Goal: Task Accomplishment & Management: Manage account settings

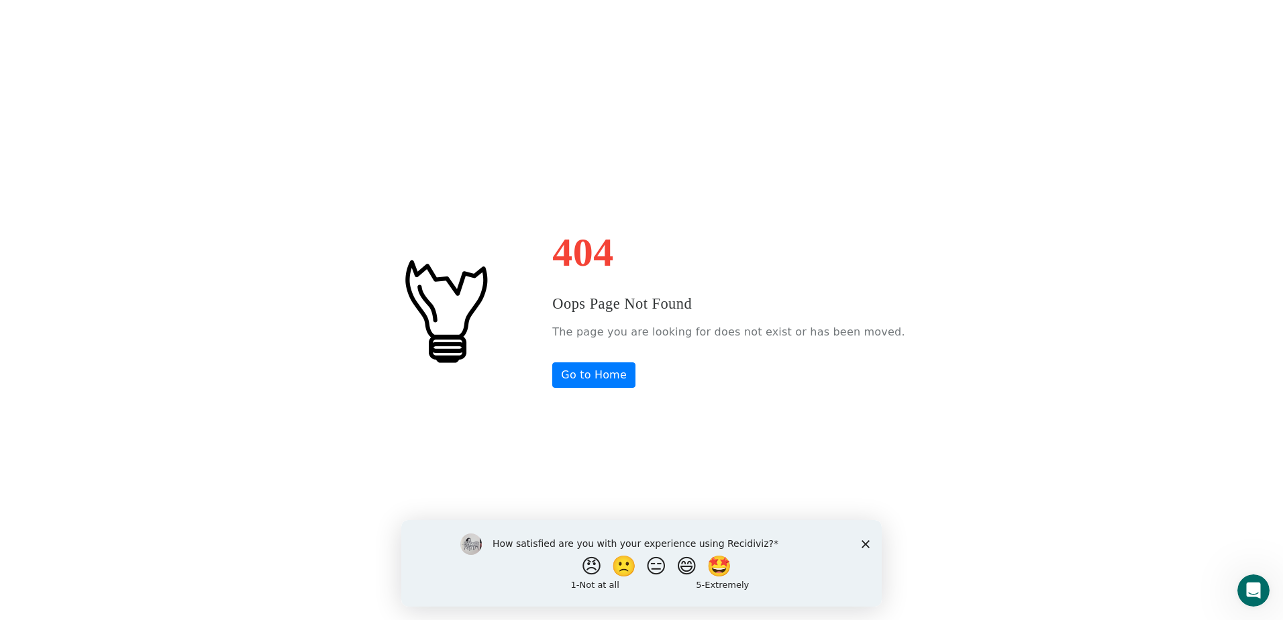
drag, startPoint x: 861, startPoint y: 543, endPoint x: 1237, endPoint y: 1038, distance: 621.5
click at [861, 543] on icon "Close survey" at bounding box center [865, 543] width 8 height 8
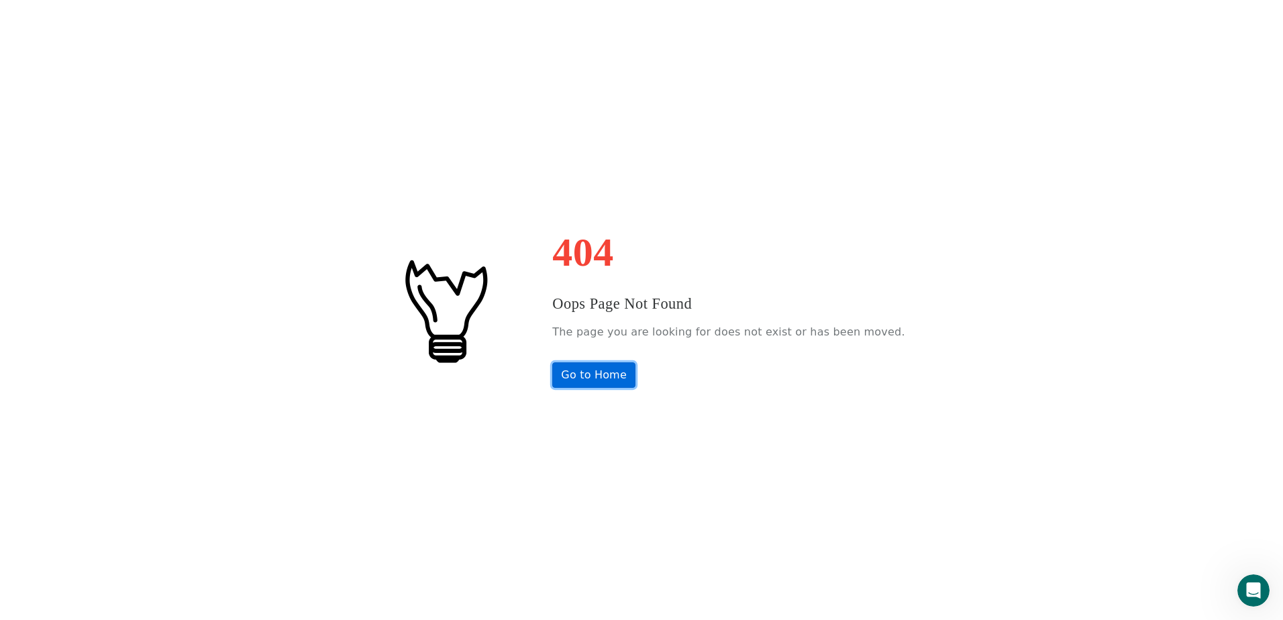
click at [609, 373] on link "Go to Home" at bounding box center [593, 374] width 83 height 25
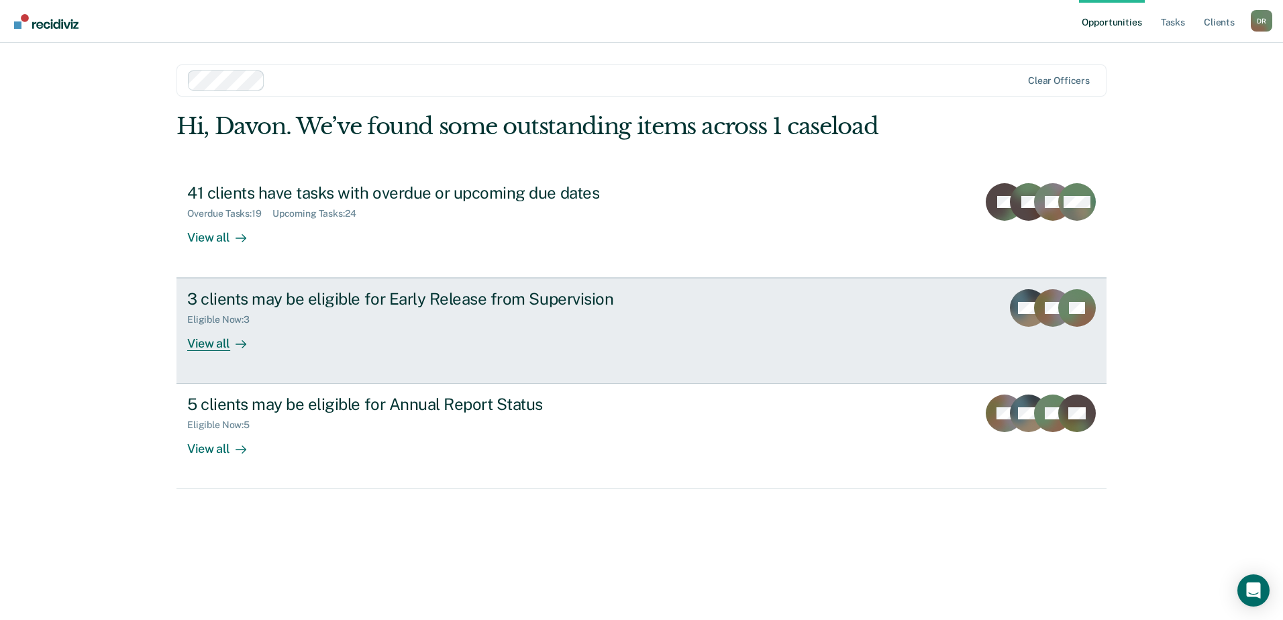
click at [1001, 323] on link "3 clients may be eligible for Early Release from Supervision Eligible Now : 3 V…" at bounding box center [641, 331] width 930 height 106
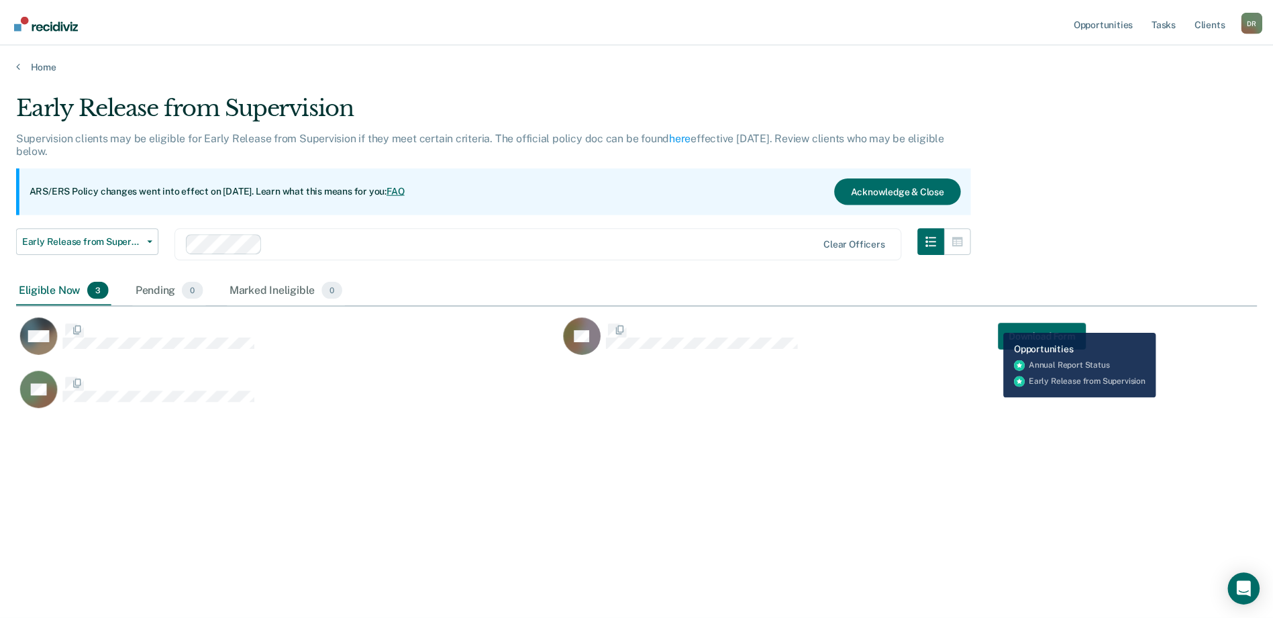
scroll to position [417, 1241]
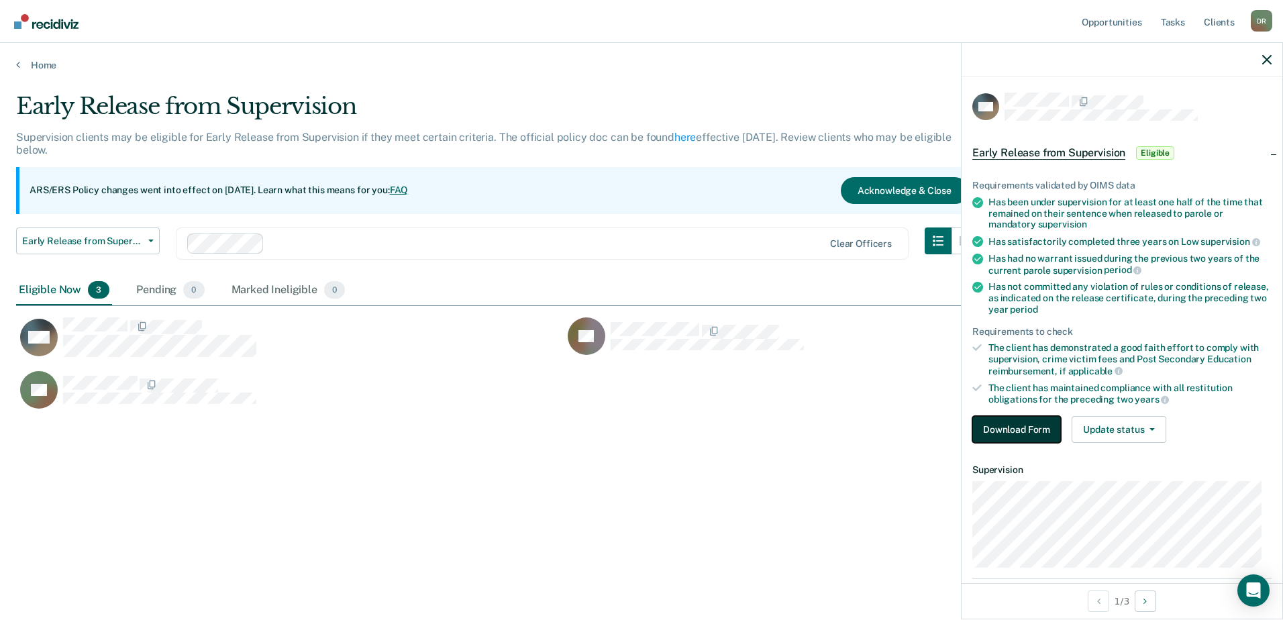
click at [1033, 425] on button "Download Form" at bounding box center [1016, 429] width 89 height 27
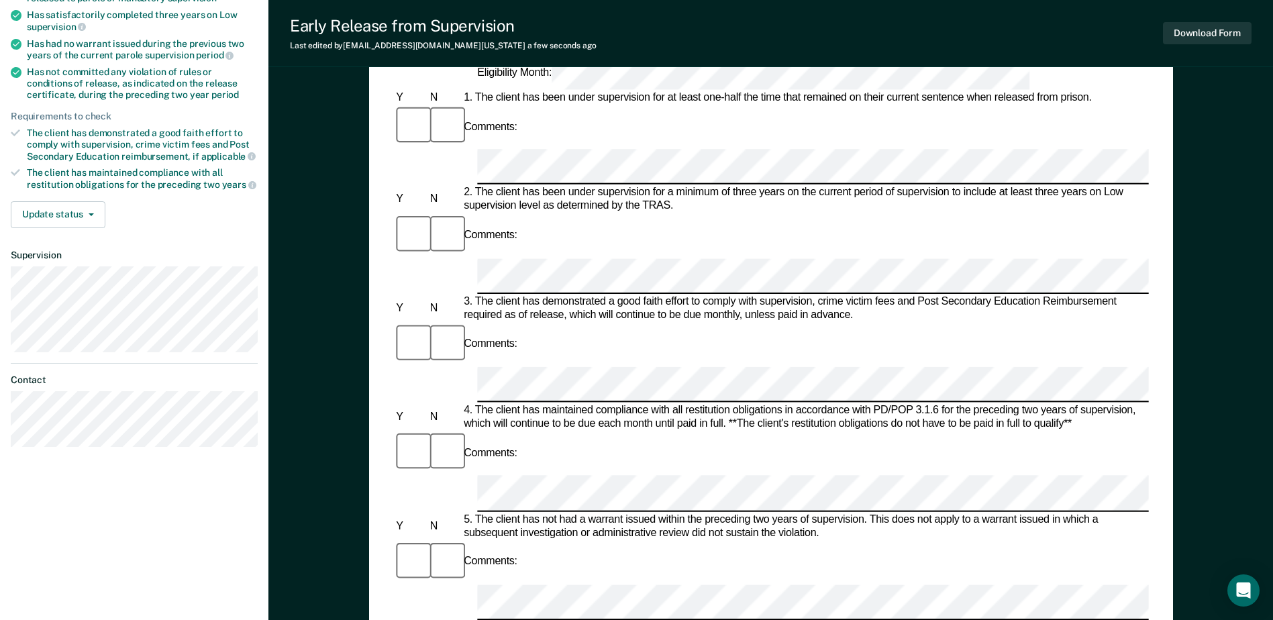
scroll to position [268, 0]
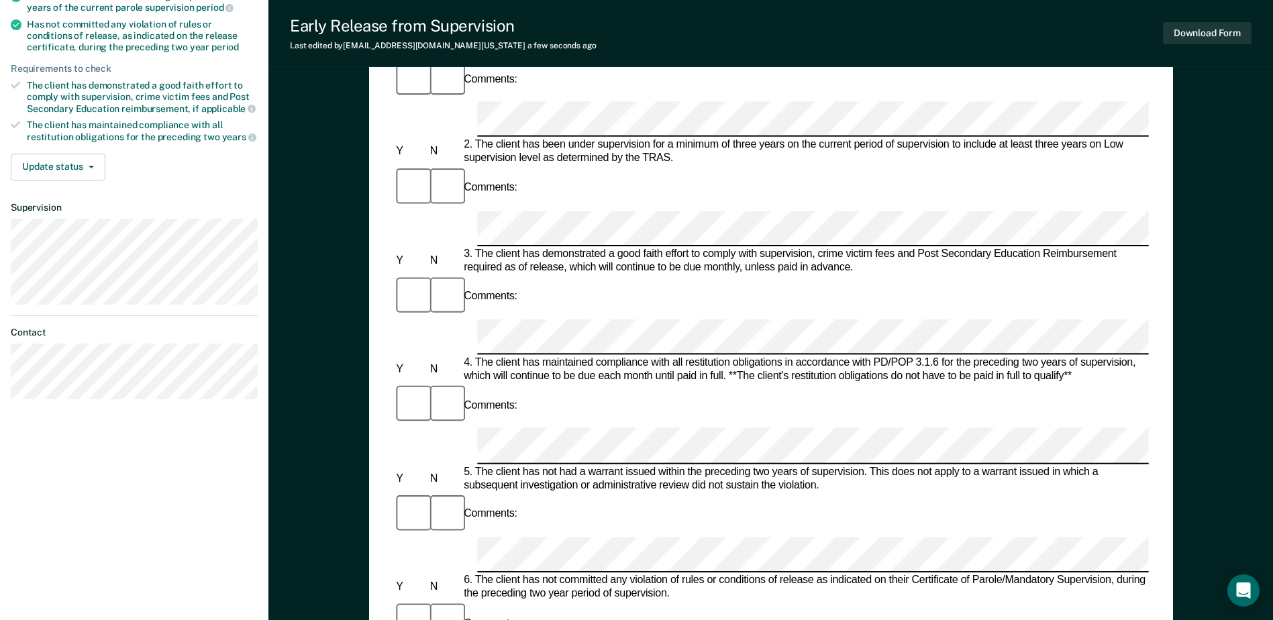
click at [523, 600] on div "Comments:" at bounding box center [770, 622] width 755 height 45
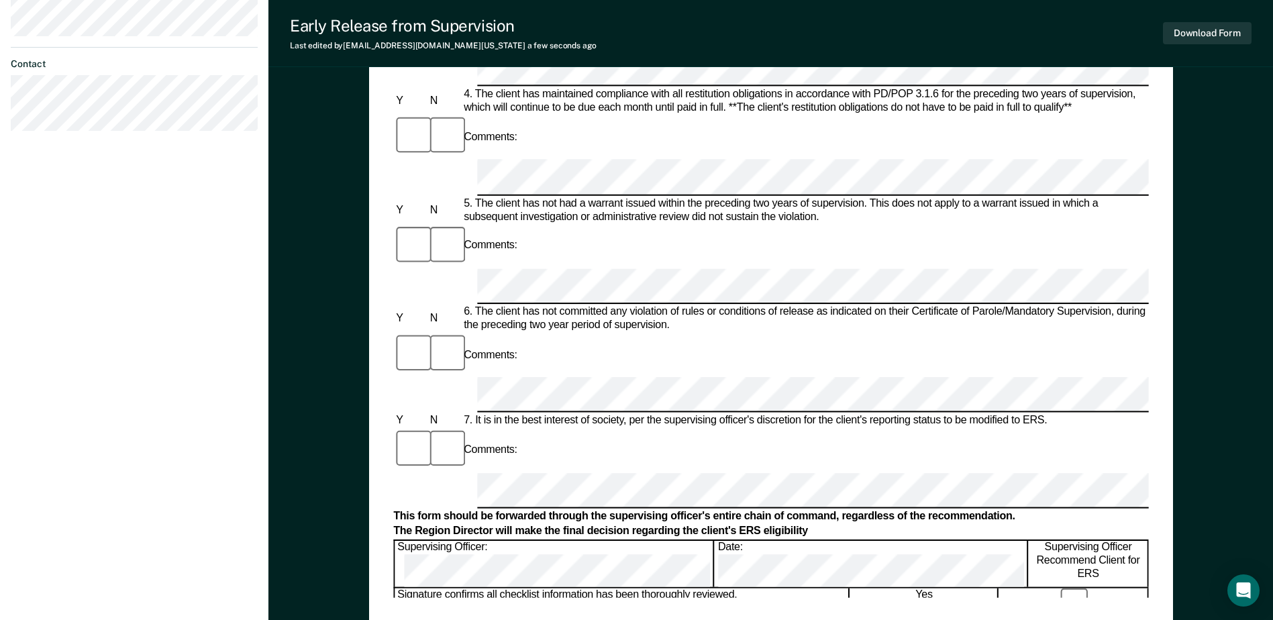
scroll to position [470, 0]
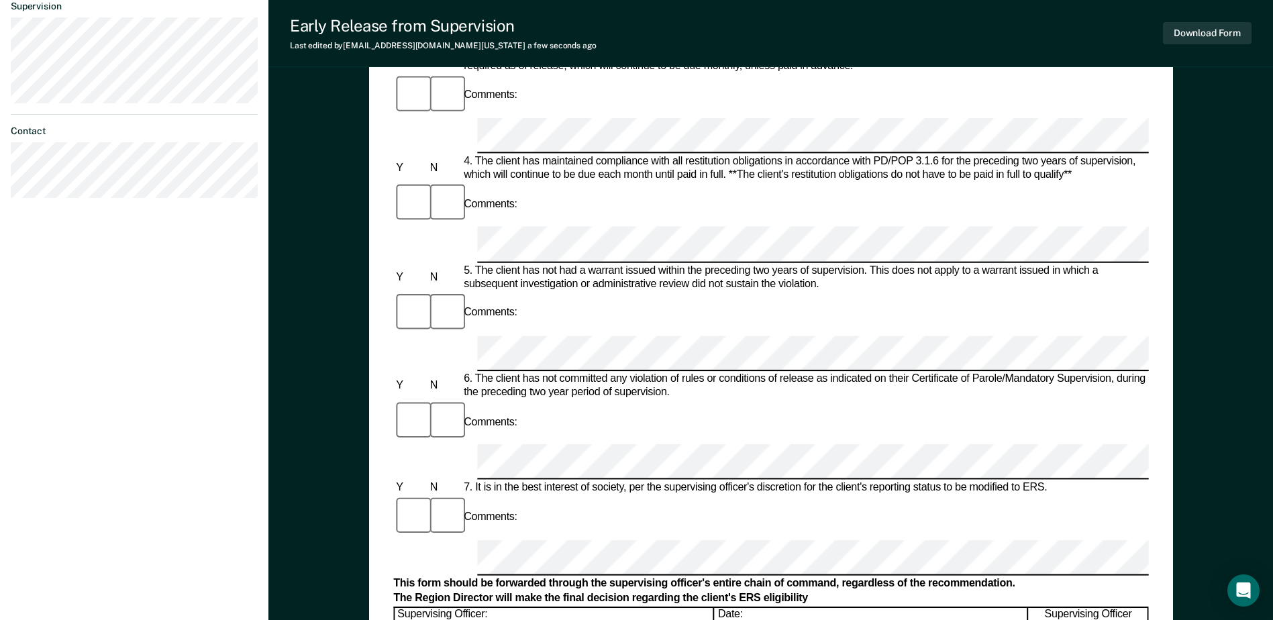
drag, startPoint x: 492, startPoint y: 291, endPoint x: 475, endPoint y: 362, distance: 73.2
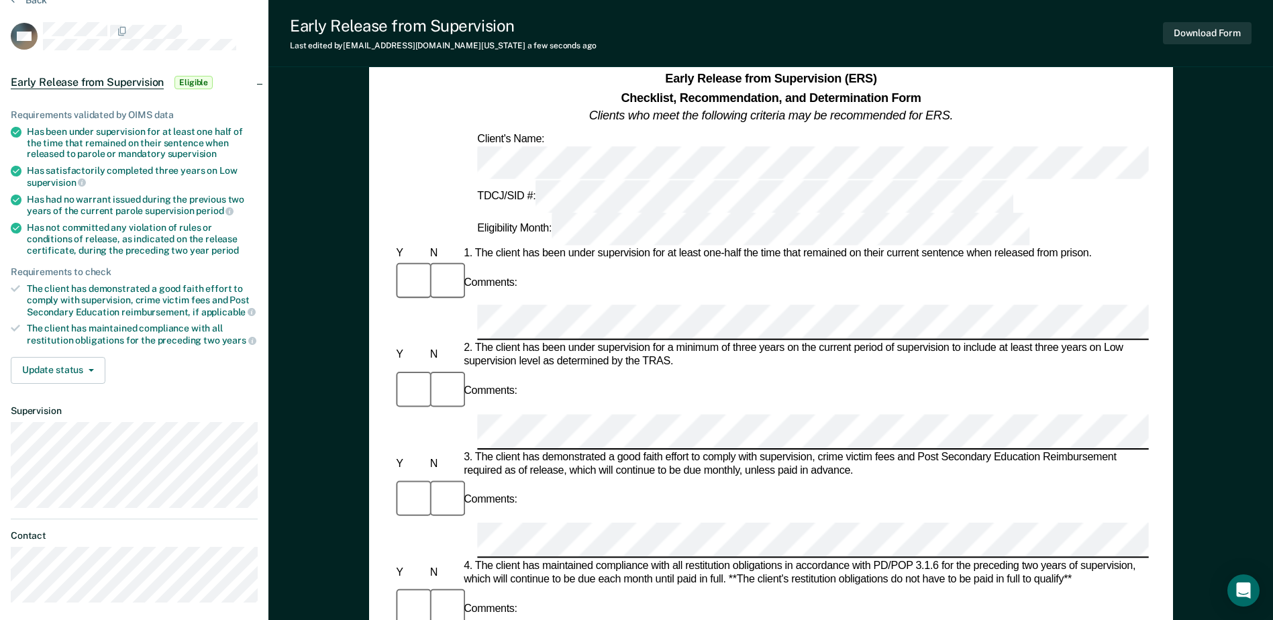
scroll to position [0, 0]
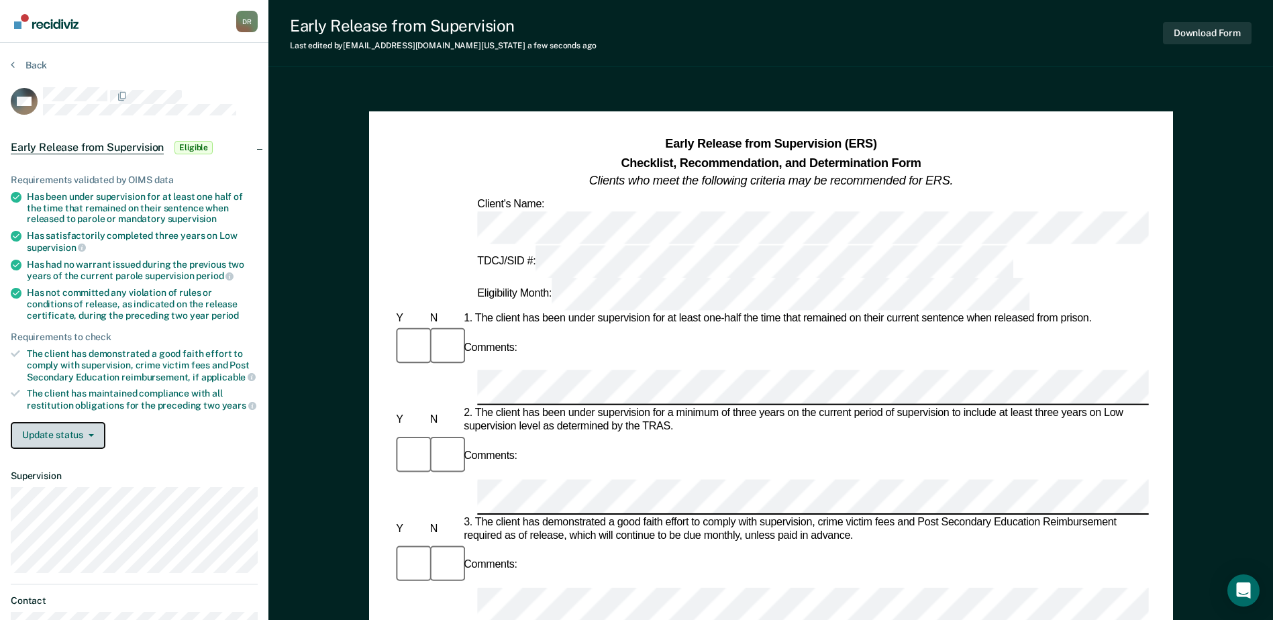
click at [83, 438] on button "Update status" at bounding box center [58, 435] width 95 height 27
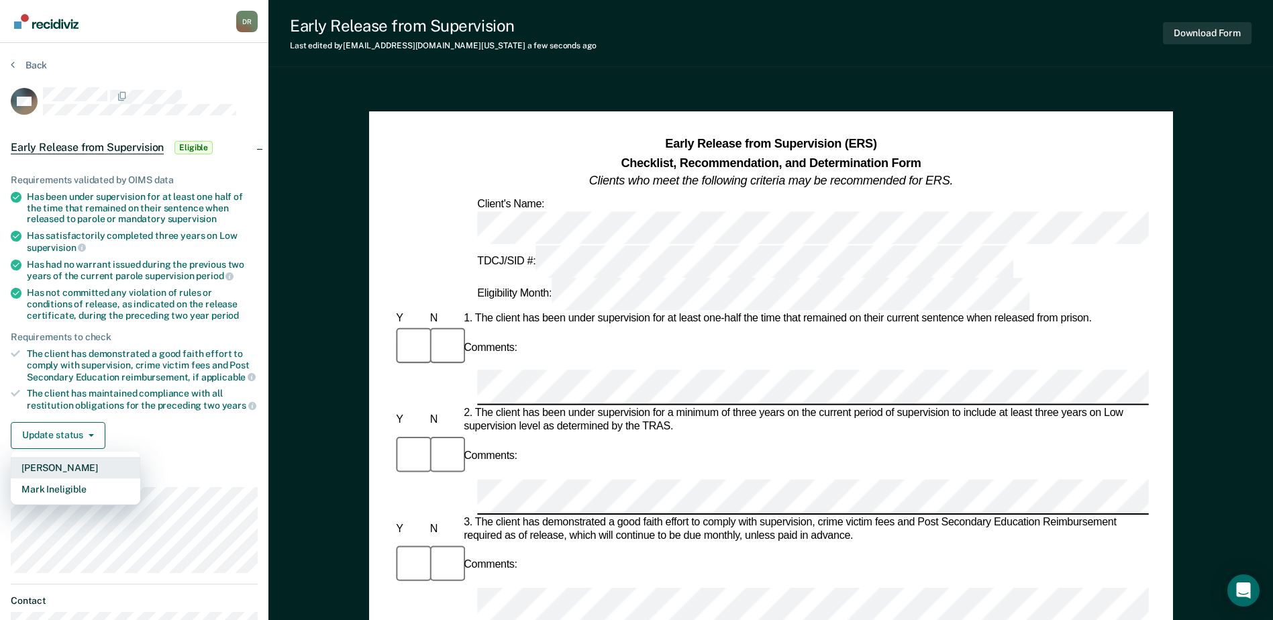
click at [77, 464] on button "[PERSON_NAME]" at bounding box center [75, 467] width 129 height 21
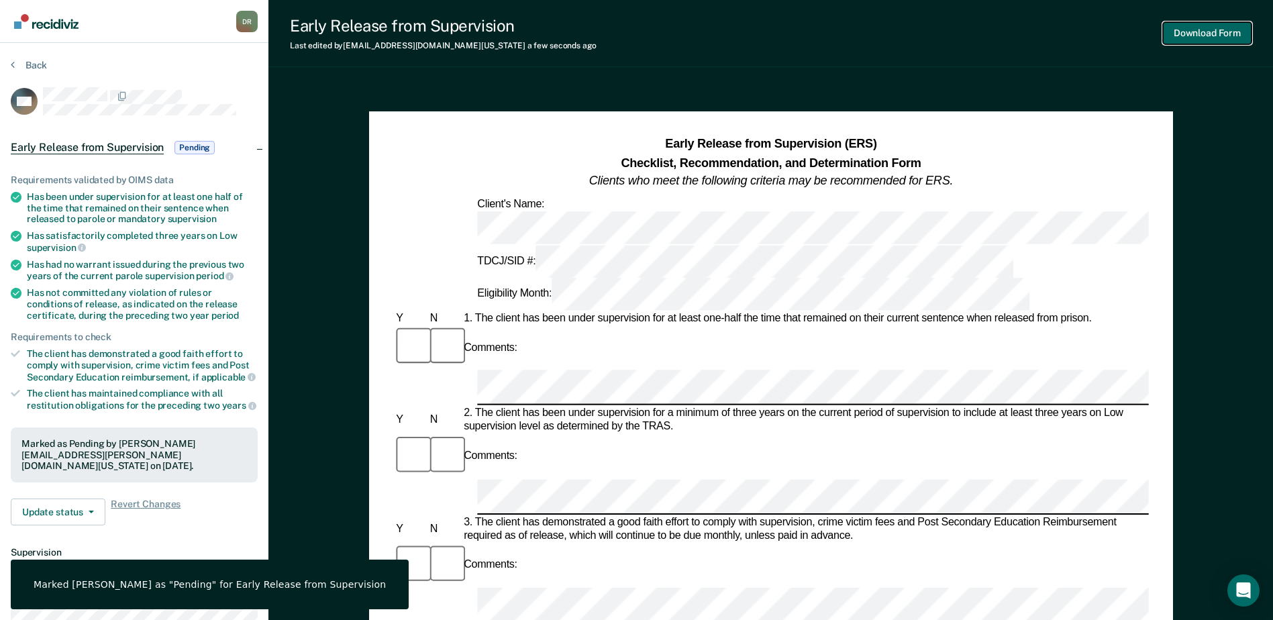
click at [1196, 30] on button "Download Form" at bounding box center [1207, 33] width 89 height 22
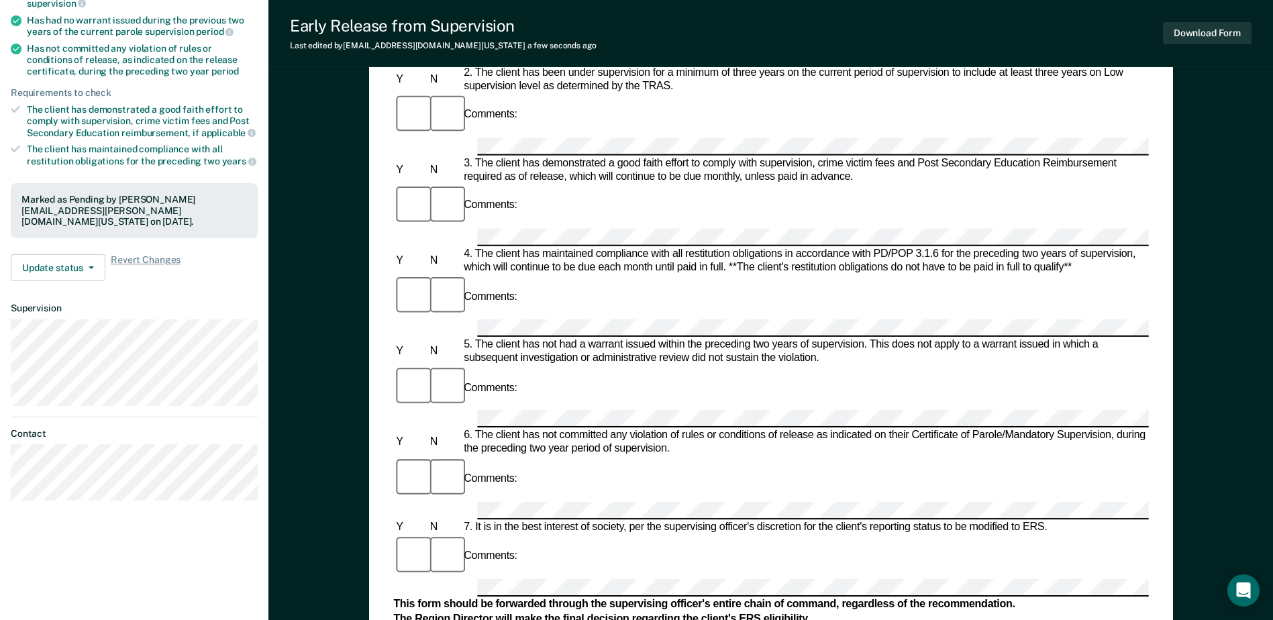
scroll to position [268, 0]
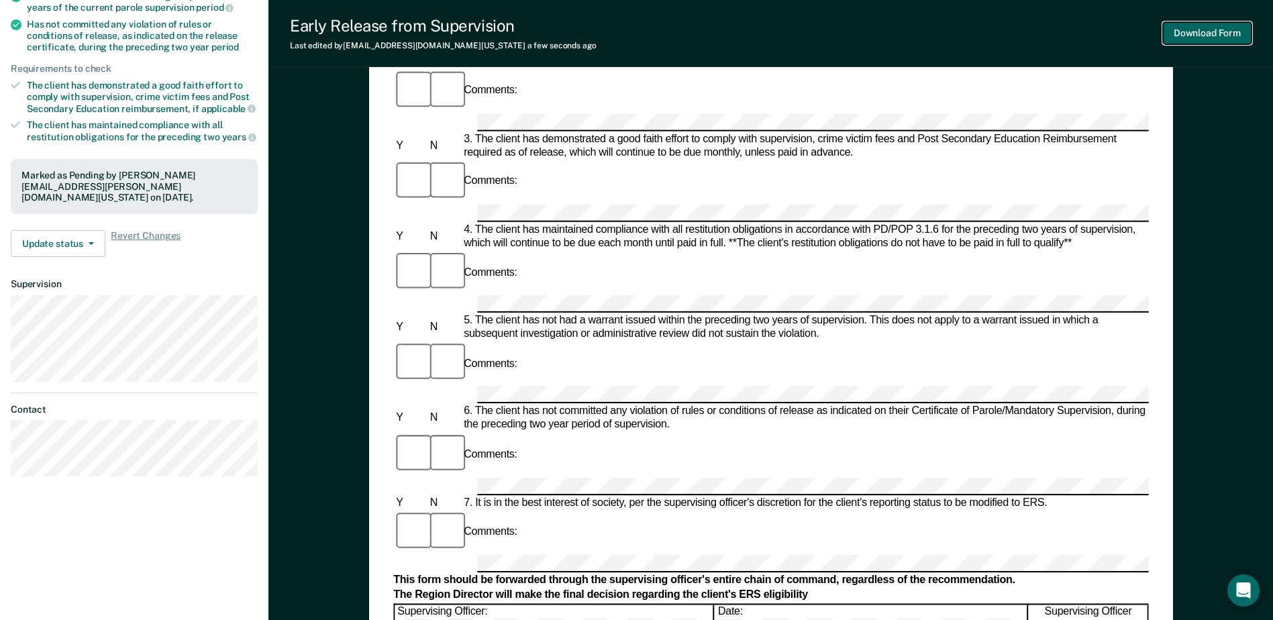
click at [1179, 22] on button "Download Form" at bounding box center [1207, 33] width 89 height 22
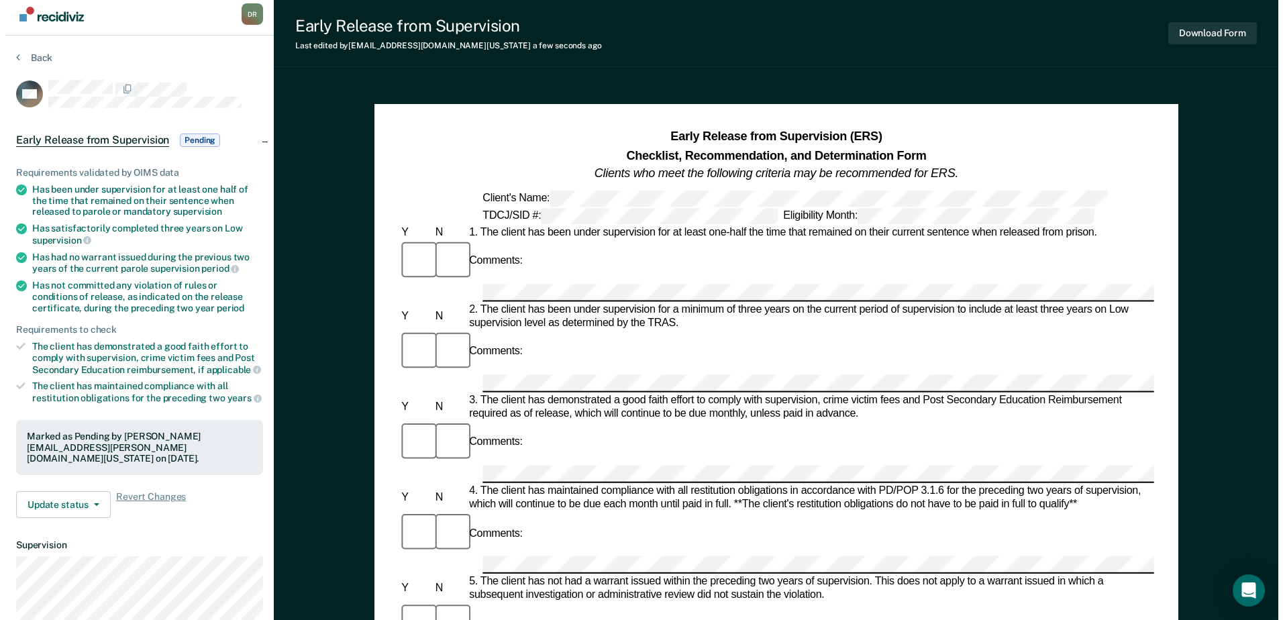
scroll to position [0, 0]
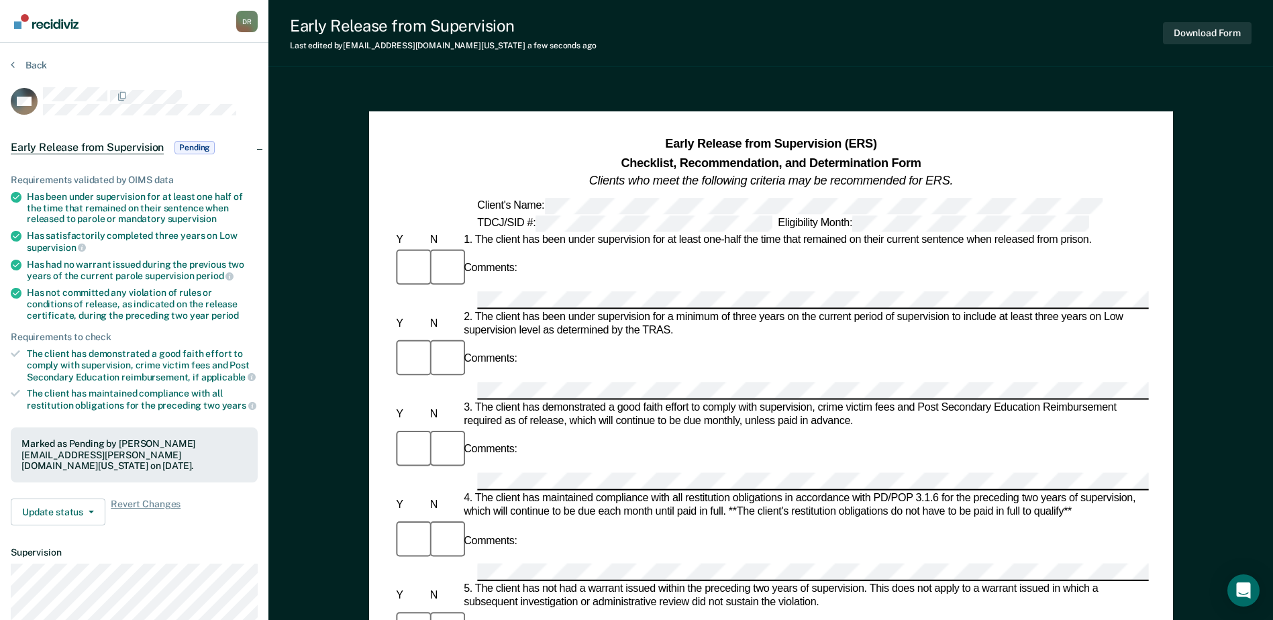
click at [246, 19] on div "D R" at bounding box center [246, 21] width 21 height 21
click at [245, 19] on div "D R" at bounding box center [246, 21] width 21 height 21
click at [68, 23] on img "Go to Recidiviz Home" at bounding box center [46, 21] width 64 height 15
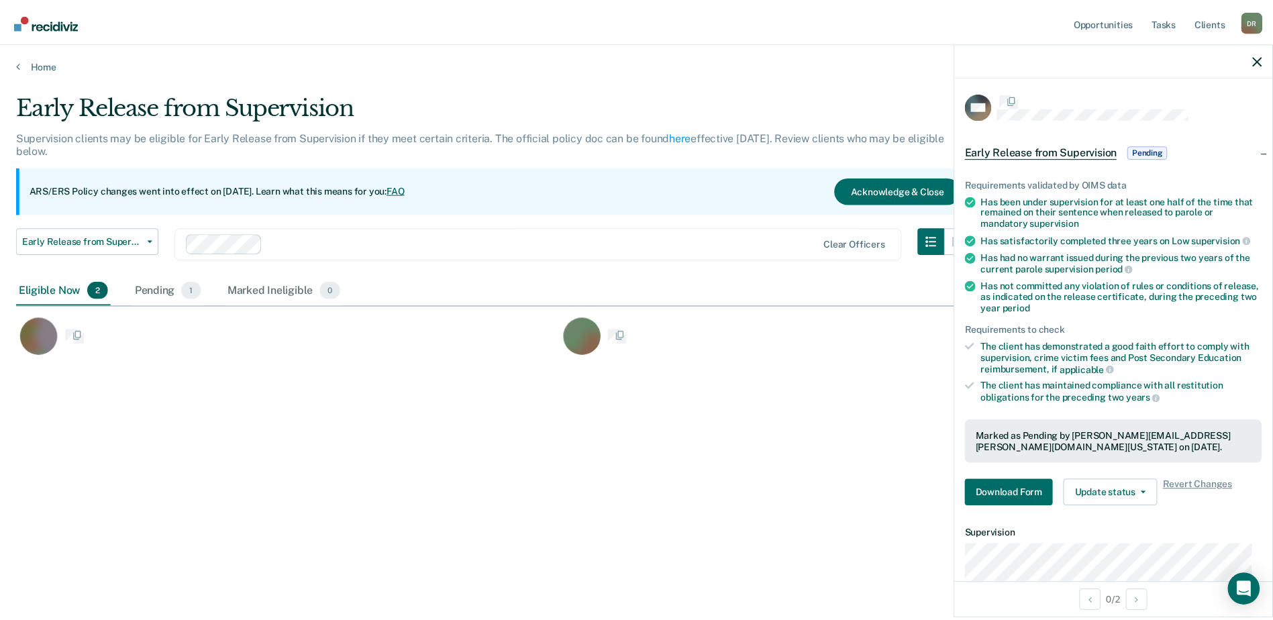
scroll to position [417, 1241]
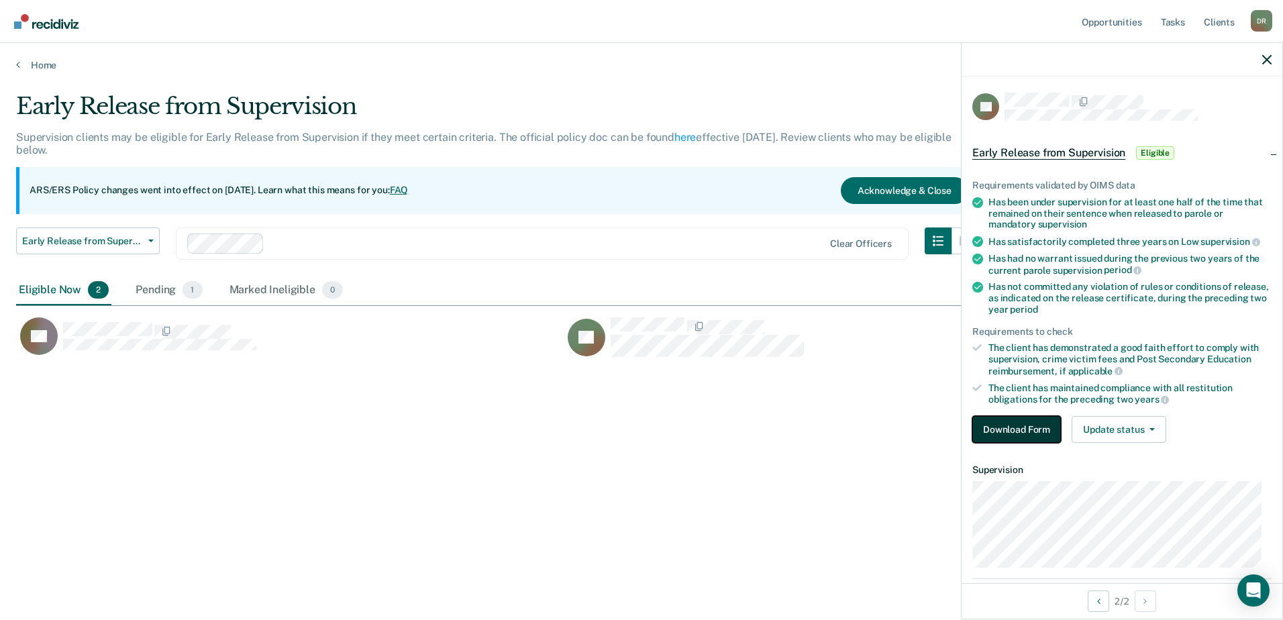
click at [1007, 421] on button "Download Form" at bounding box center [1016, 429] width 89 height 27
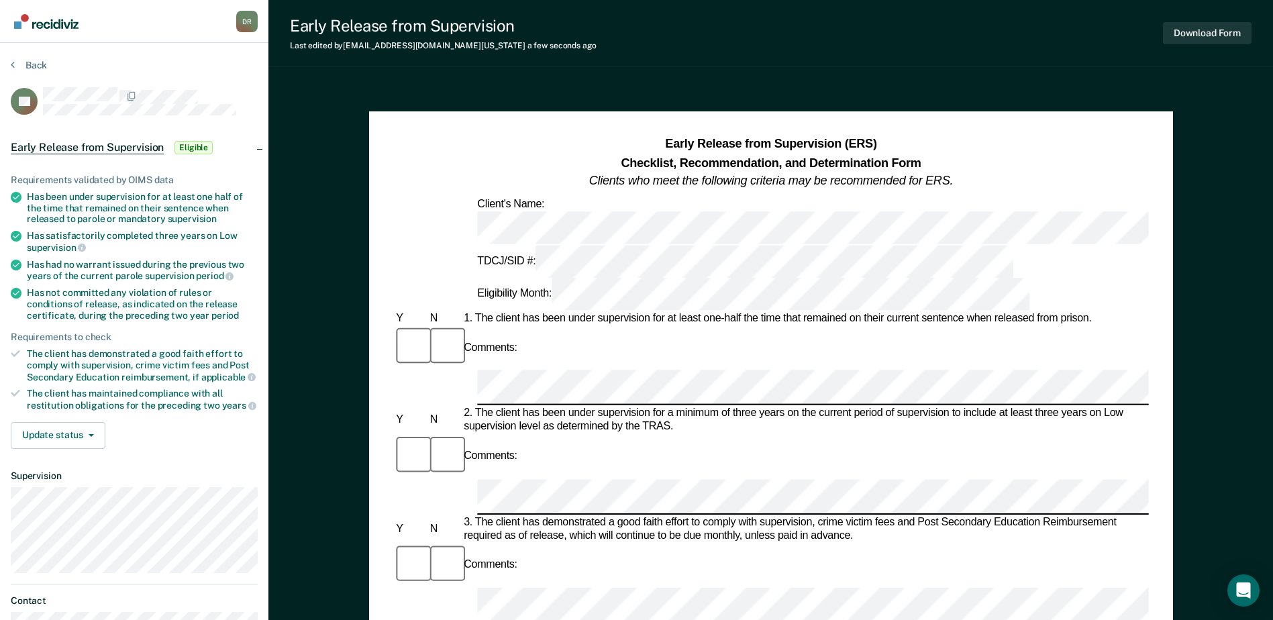
click at [103, 427] on button "Update status" at bounding box center [58, 435] width 95 height 27
click at [76, 466] on button "[PERSON_NAME]" at bounding box center [75, 467] width 129 height 21
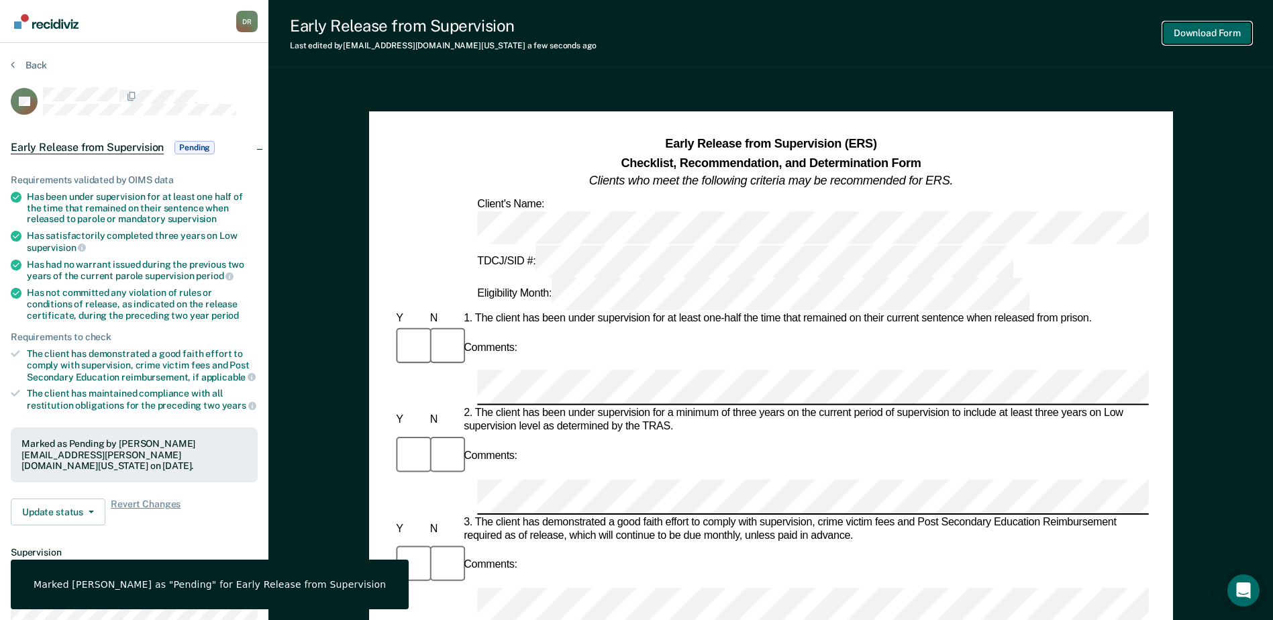
click at [1196, 28] on button "Download Form" at bounding box center [1207, 33] width 89 height 22
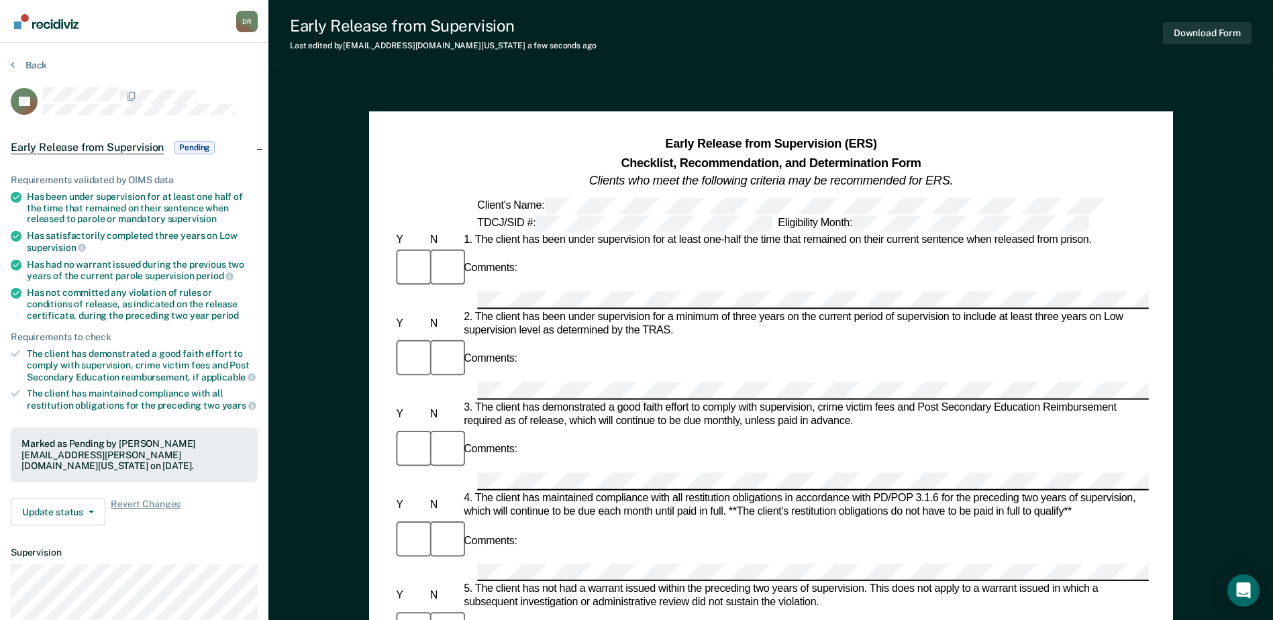
click at [244, 22] on div "D R" at bounding box center [246, 21] width 21 height 21
click at [69, 21] on img "Go to Recidiviz Home" at bounding box center [46, 21] width 64 height 15
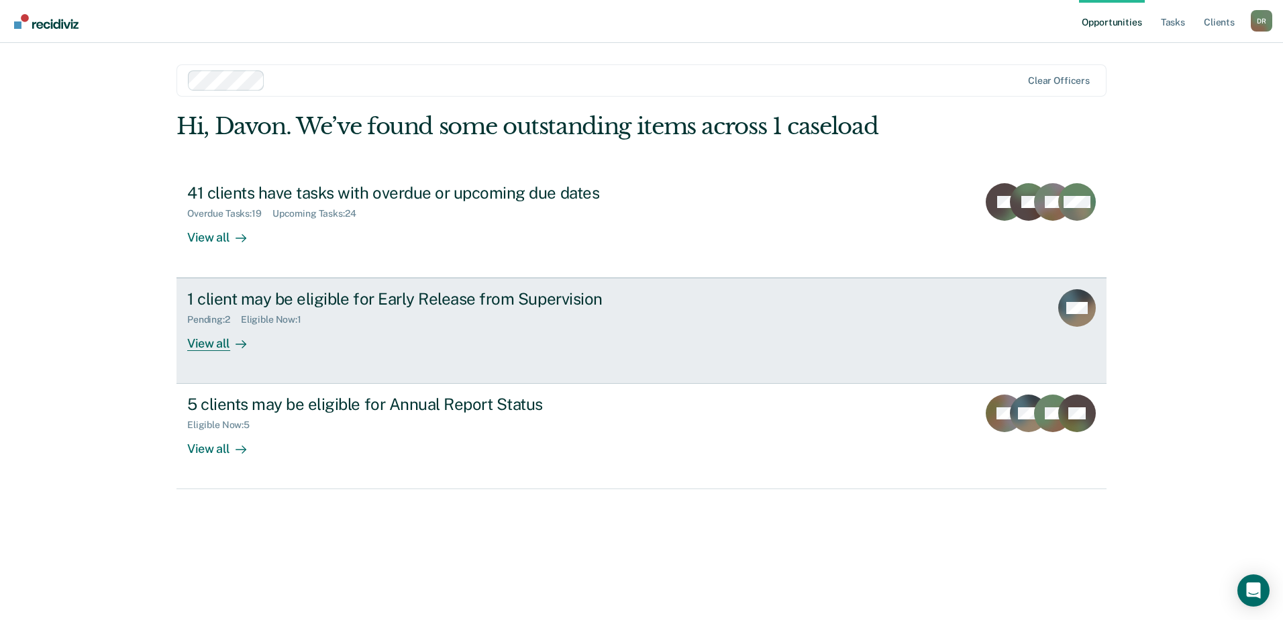
click at [795, 334] on link "1 client may be eligible for Early Release from Supervision Pending : 2 Eligibl…" at bounding box center [641, 331] width 930 height 106
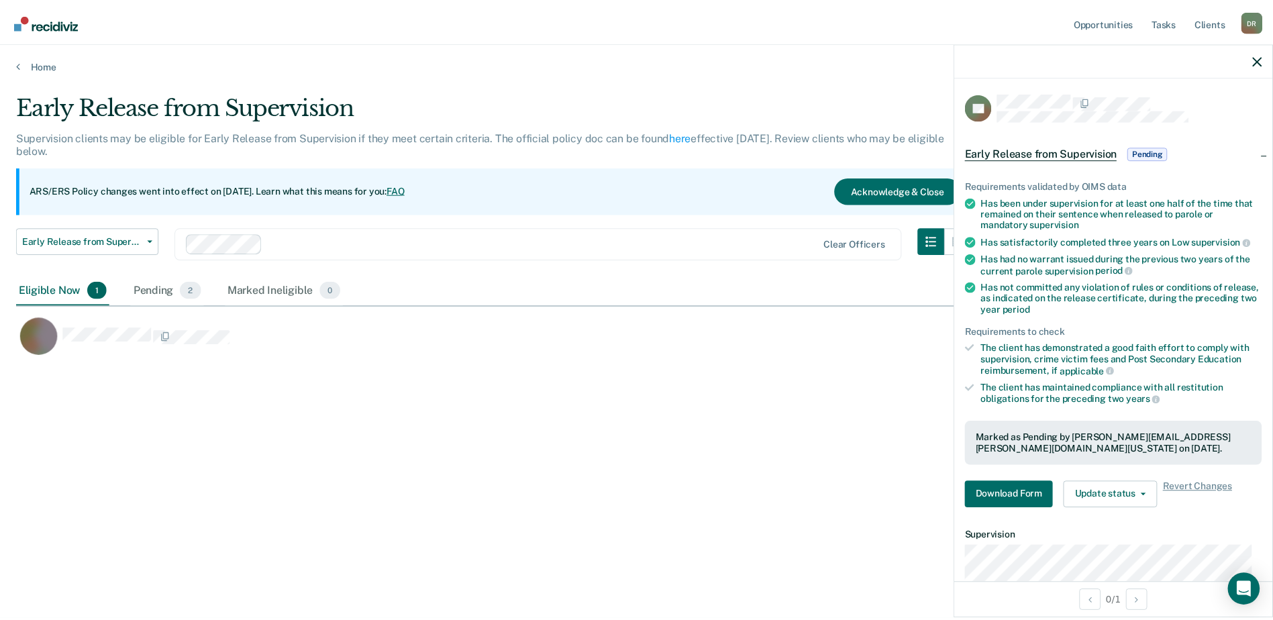
scroll to position [417, 1241]
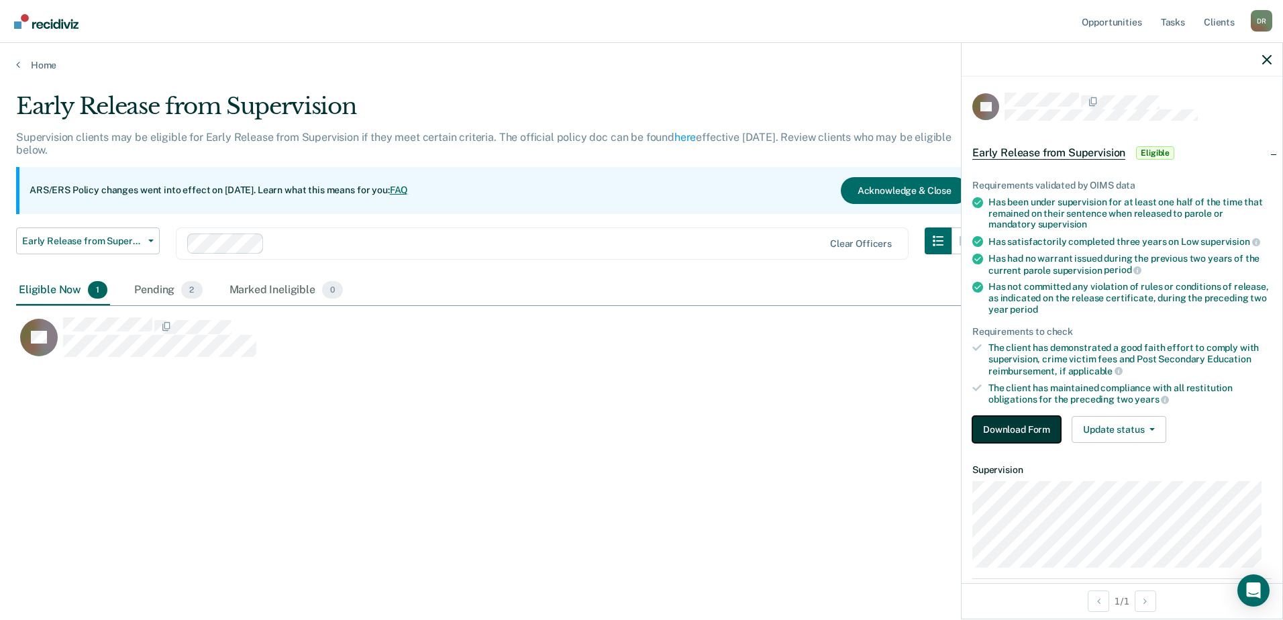
click at [1010, 424] on button "Download Form" at bounding box center [1016, 429] width 89 height 27
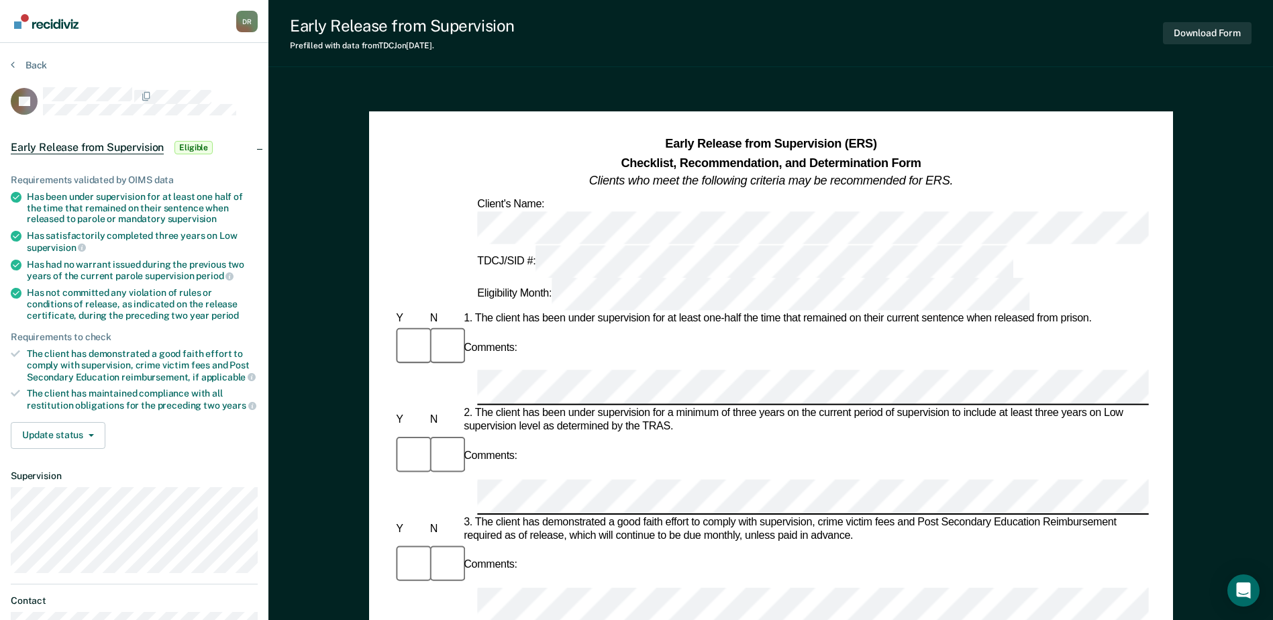
click at [574, 325] on div "Comments:" at bounding box center [770, 347] width 755 height 45
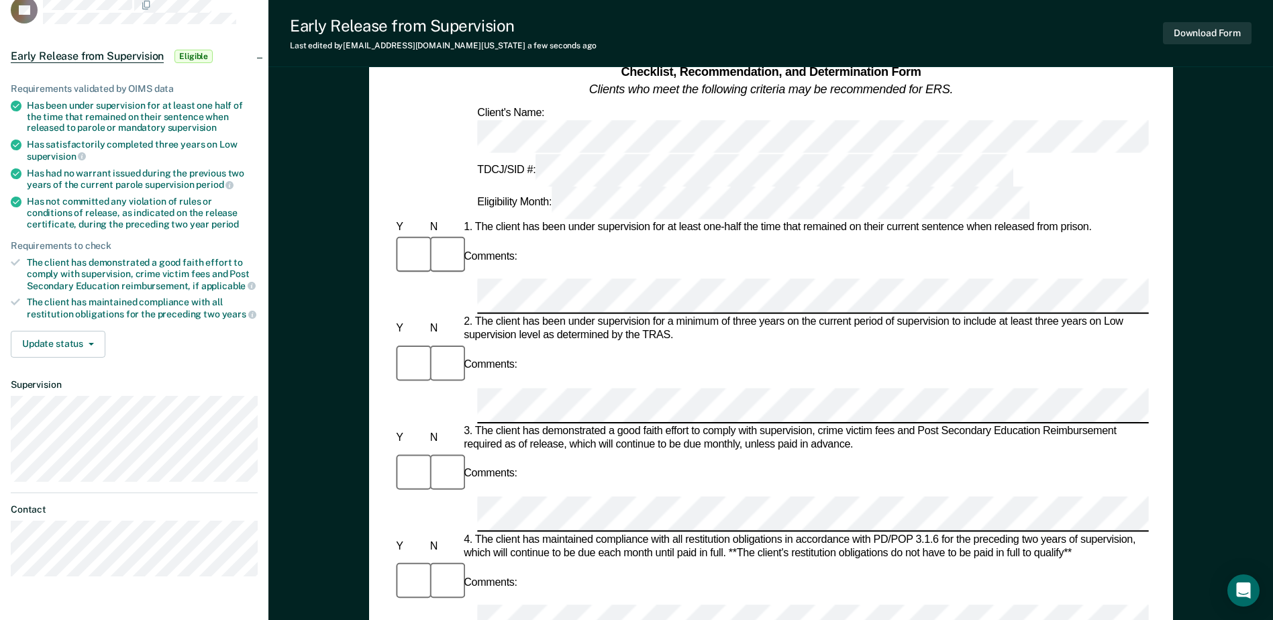
scroll to position [201, 0]
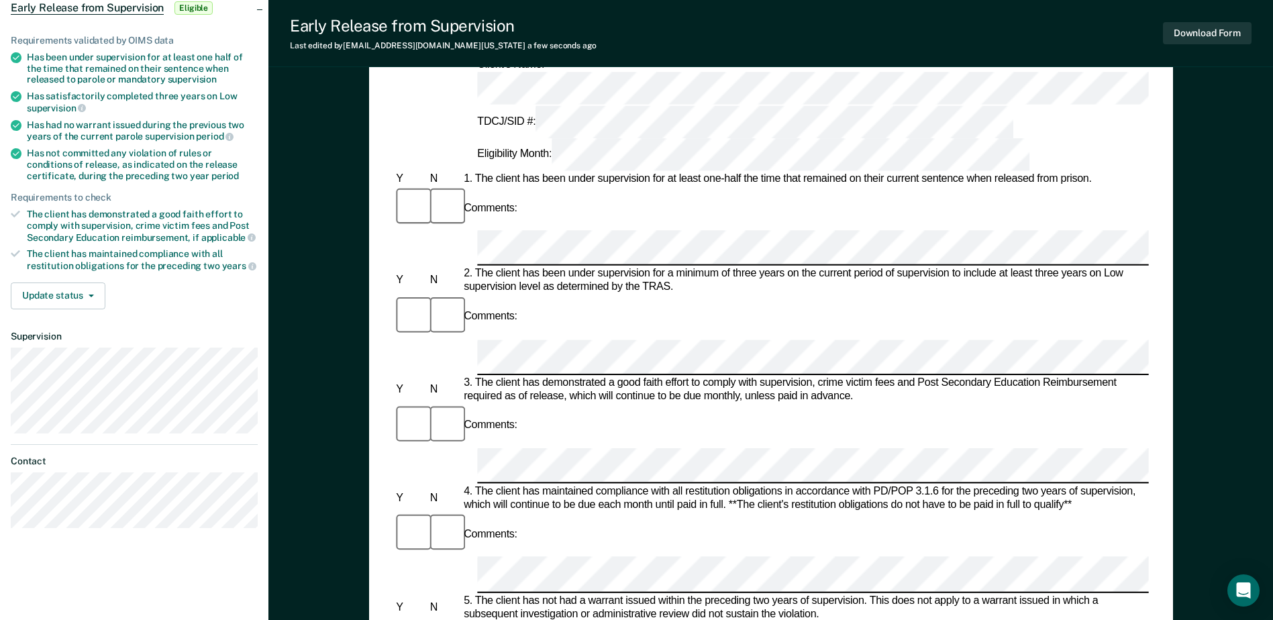
scroll to position [40, 0]
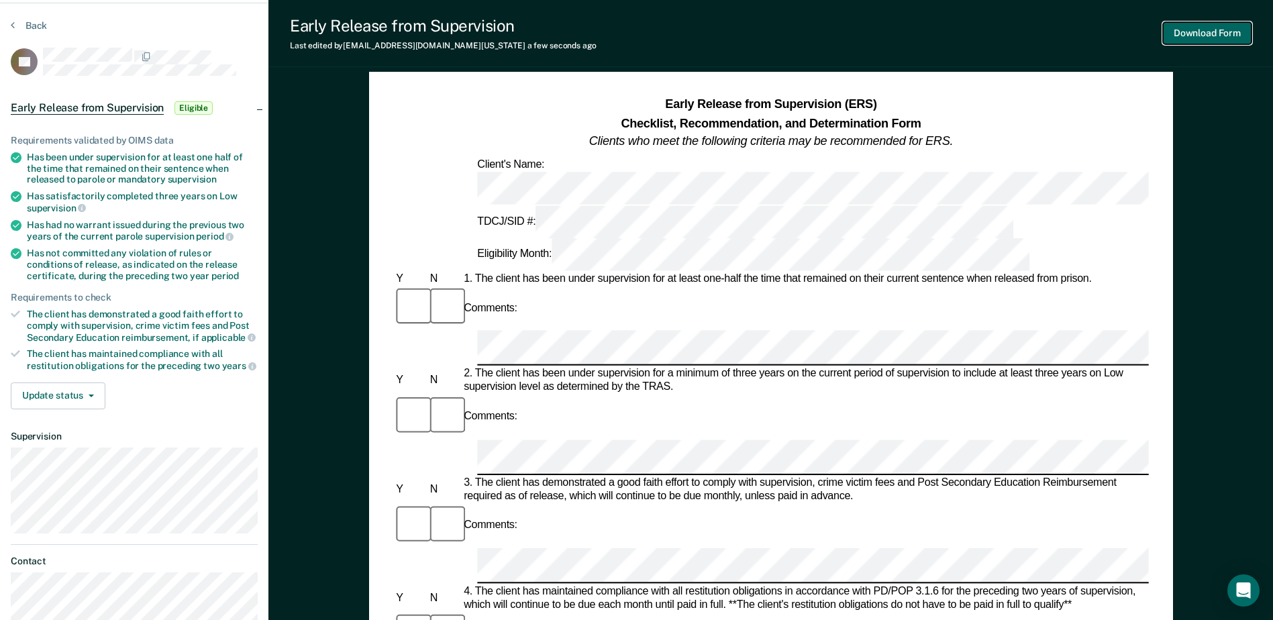
click at [1179, 34] on button "Download Form" at bounding box center [1207, 33] width 89 height 22
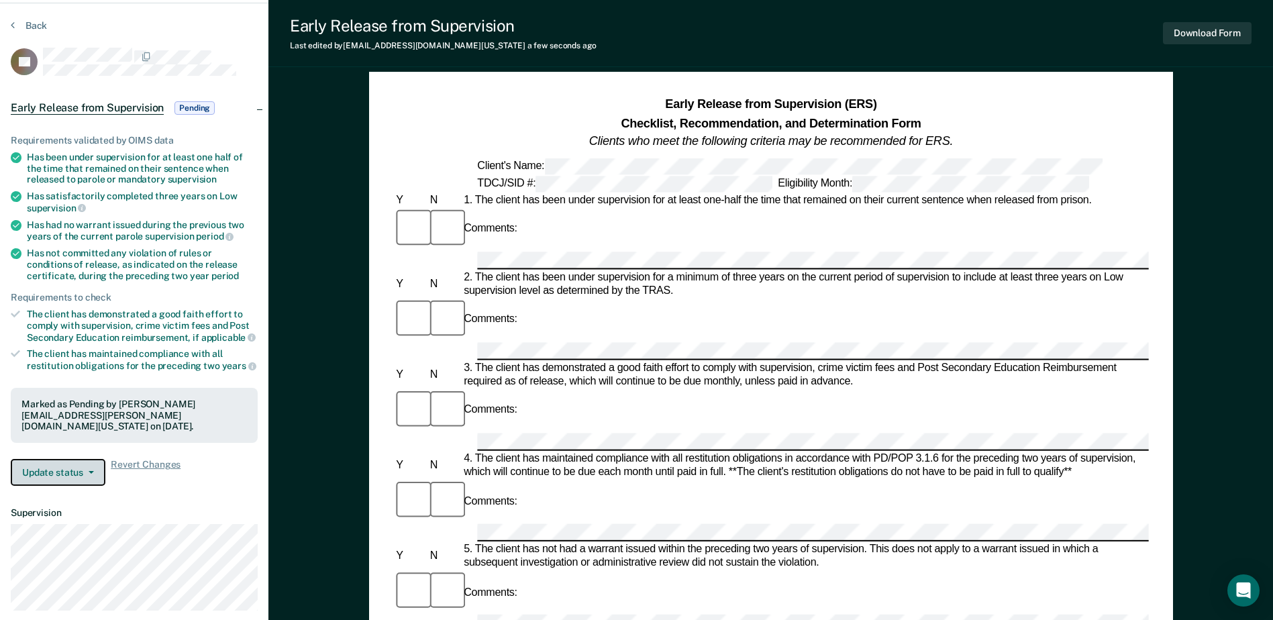
click at [56, 464] on button "Update status" at bounding box center [58, 472] width 95 height 27
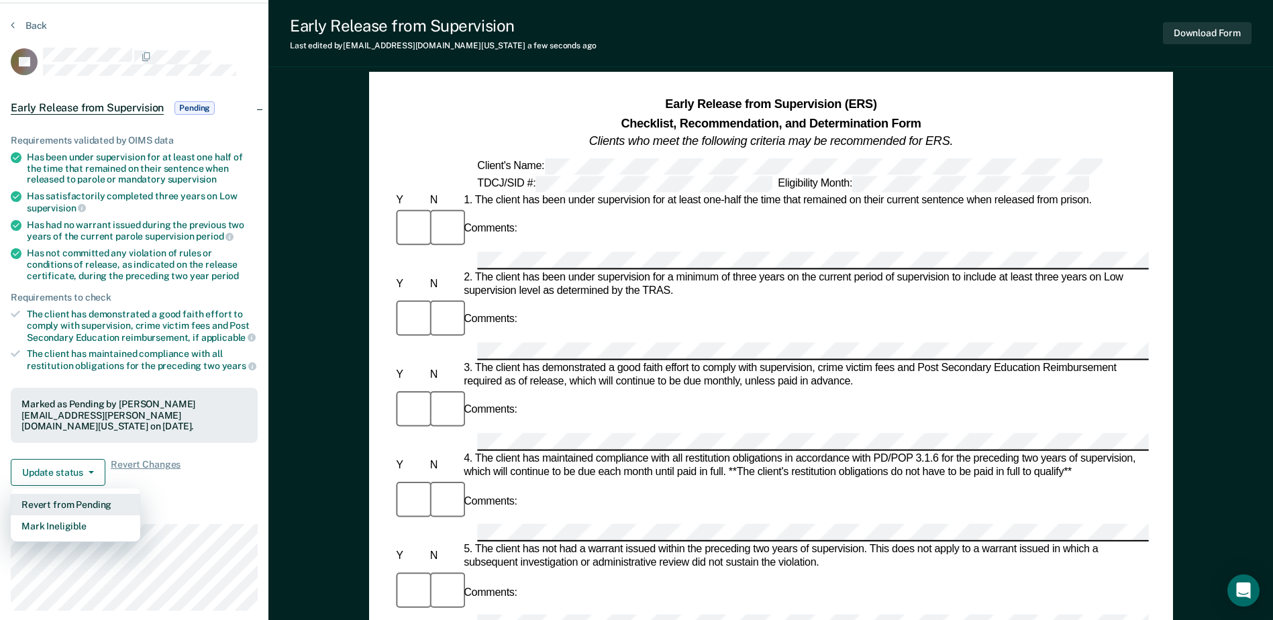
click at [72, 494] on button "Revert from Pending" at bounding box center [75, 504] width 129 height 21
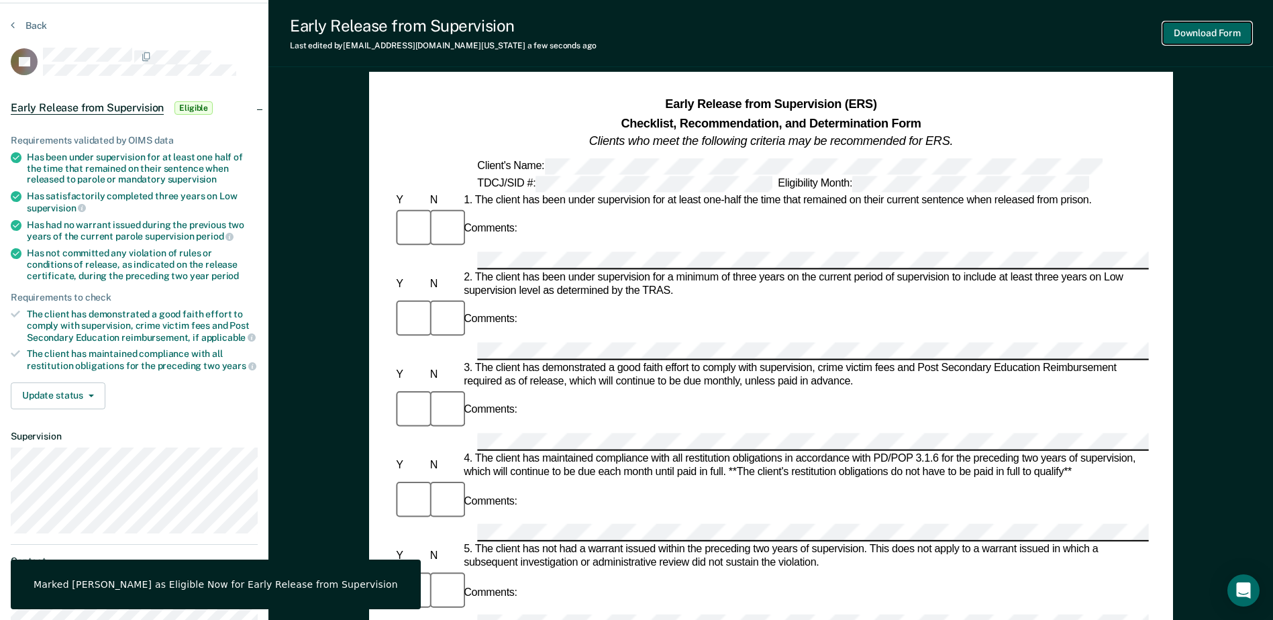
drag, startPoint x: 1204, startPoint y: 34, endPoint x: 1212, endPoint y: 86, distance: 52.9
click at [1212, 86] on div "Early Release from Supervision Last edited by [PERSON_NAME][EMAIL_ADDRESS][PERS…" at bounding box center [770, 561] width 1004 height 1202
click at [32, 17] on section "Back LD Early Release from Supervision Eligible Requirements validated by OIMS …" at bounding box center [134, 328] width 268 height 651
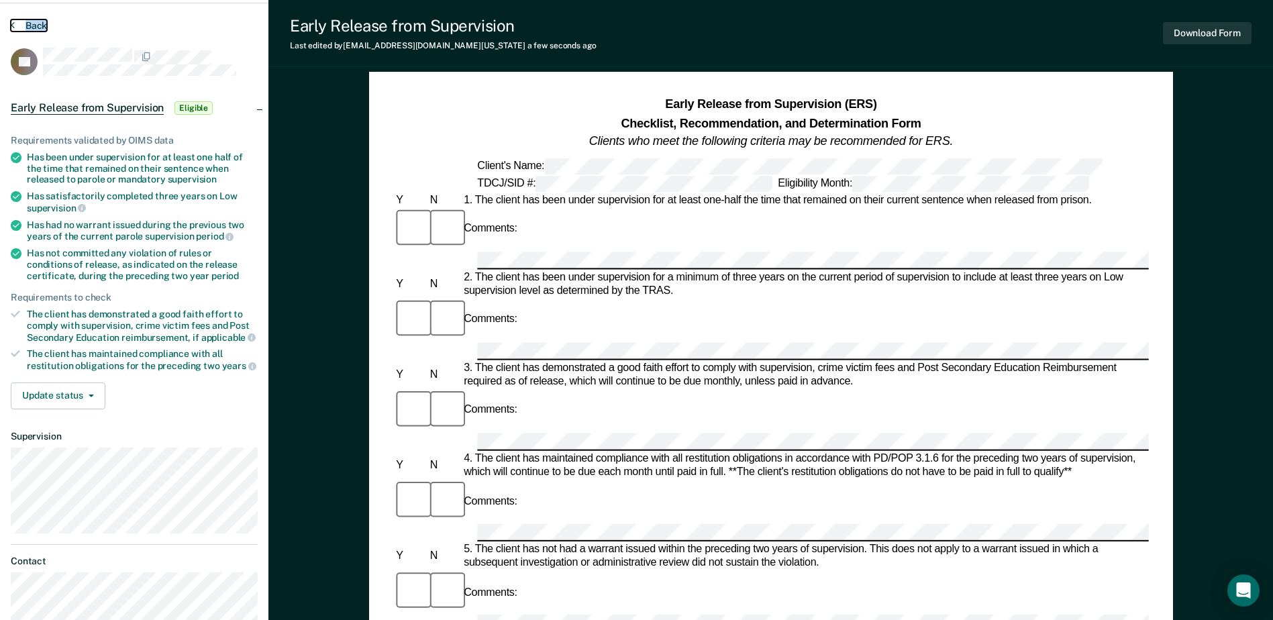
click at [33, 21] on button "Back" at bounding box center [29, 25] width 36 height 12
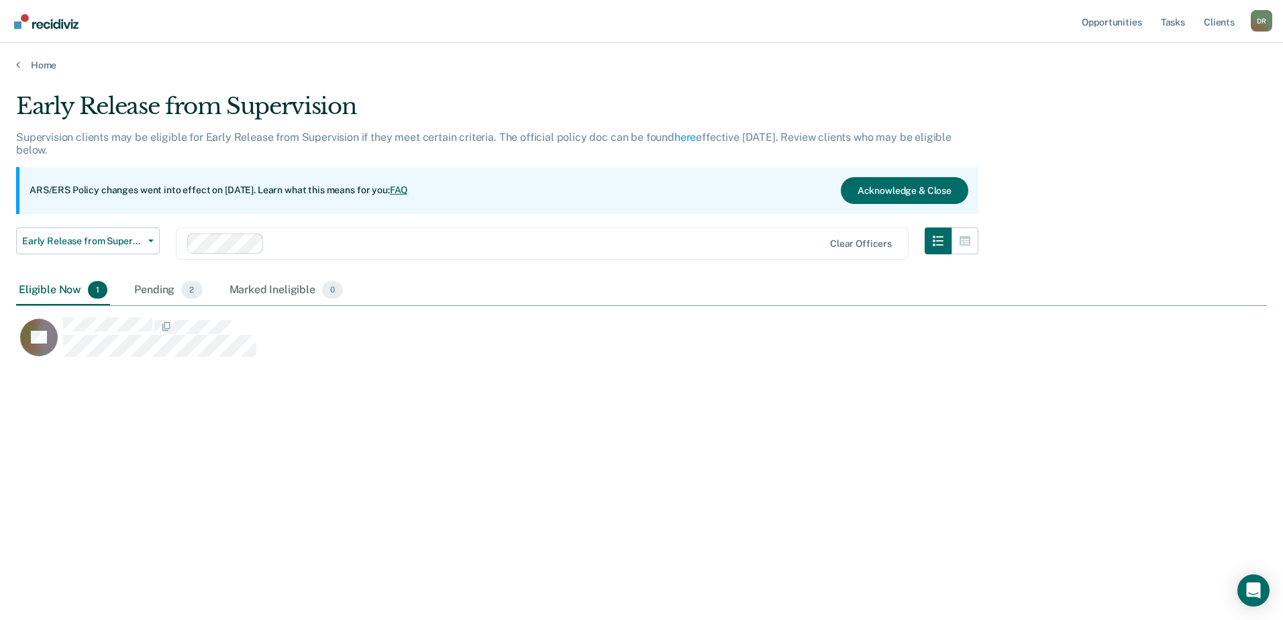
scroll to position [417, 1241]
click at [41, 28] on img "Go to Recidiviz Home" at bounding box center [46, 21] width 64 height 15
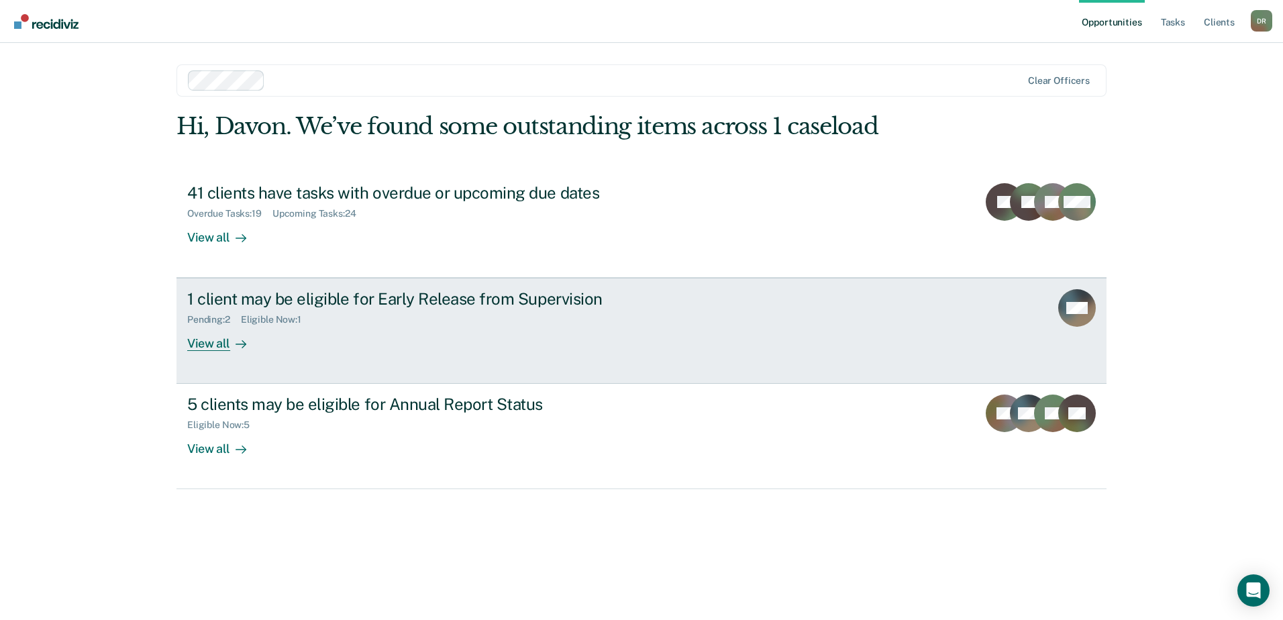
click at [880, 323] on link "1 client may be eligible for Early Release from Supervision Pending : 2 Eligibl…" at bounding box center [641, 331] width 930 height 106
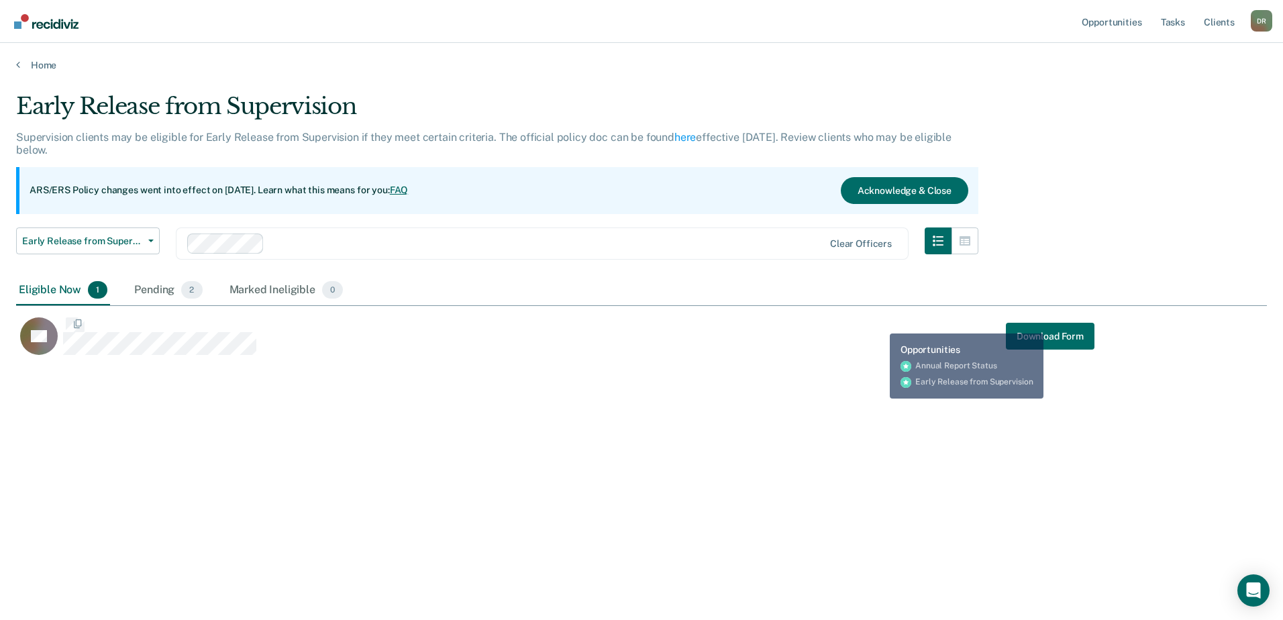
scroll to position [417, 1241]
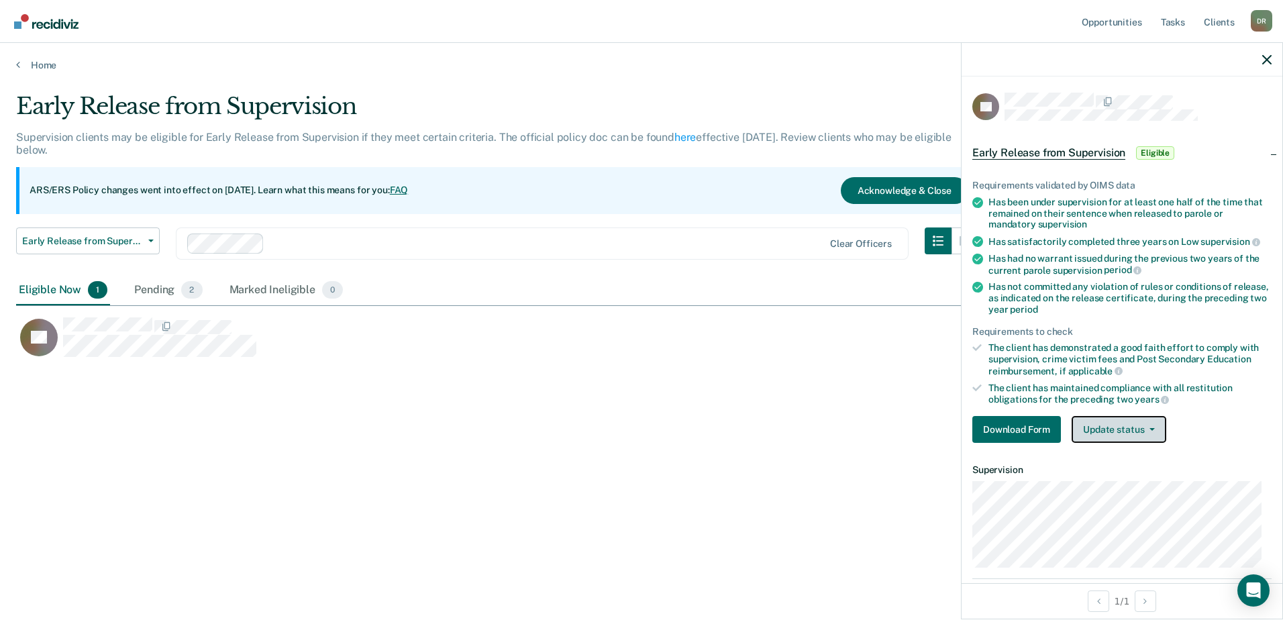
drag, startPoint x: 1124, startPoint y: 423, endPoint x: 1120, endPoint y: 439, distance: 16.6
click at [1124, 423] on button "Update status" at bounding box center [1118, 429] width 95 height 27
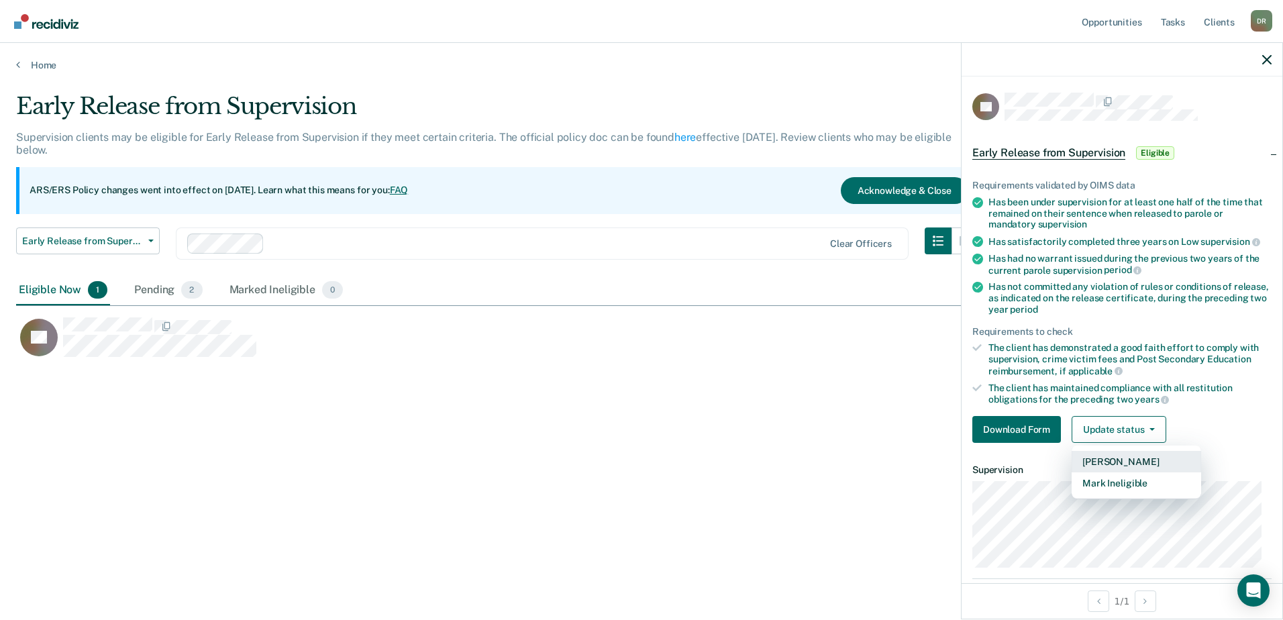
click at [1120, 462] on button "[PERSON_NAME]" at bounding box center [1135, 461] width 129 height 21
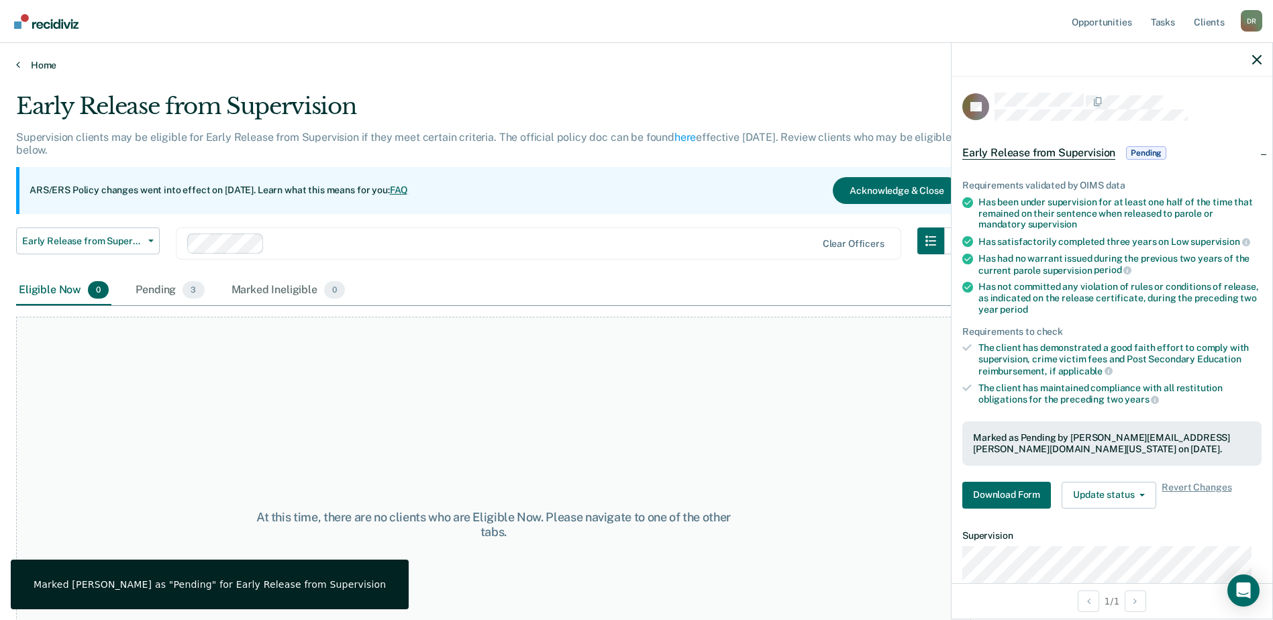
click at [34, 64] on link "Home" at bounding box center [636, 65] width 1241 height 12
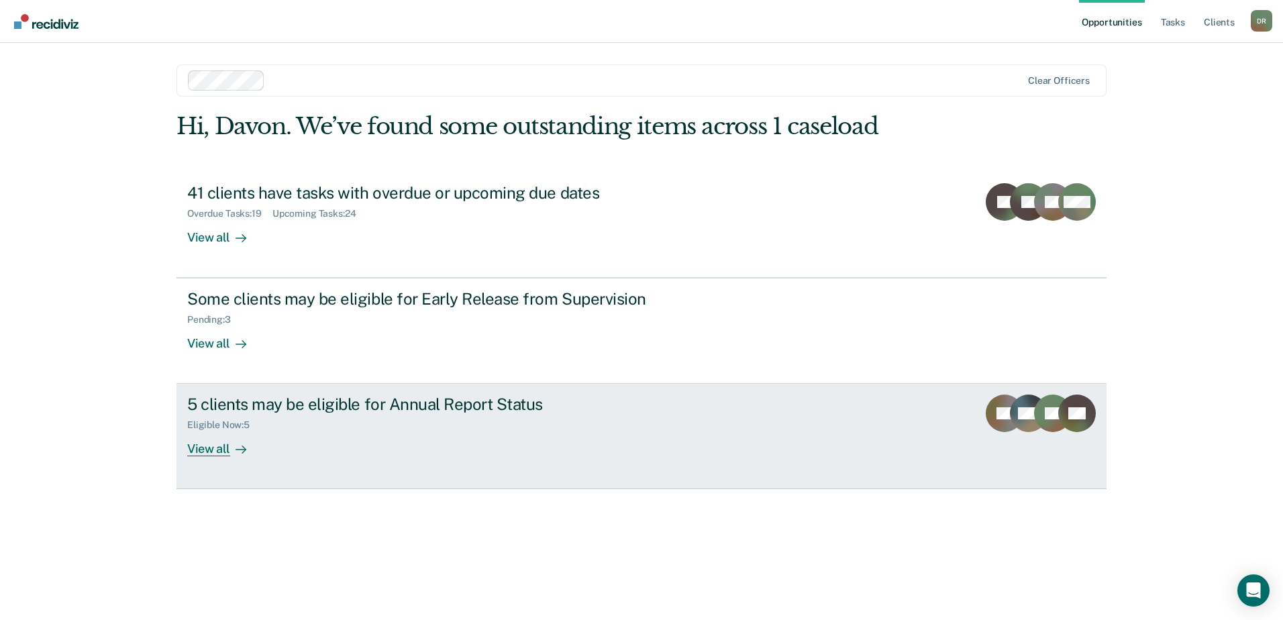
click at [779, 418] on link "5 clients may be eligible for Annual Report Status Eligible Now : 5 View all LD…" at bounding box center [641, 436] width 930 height 105
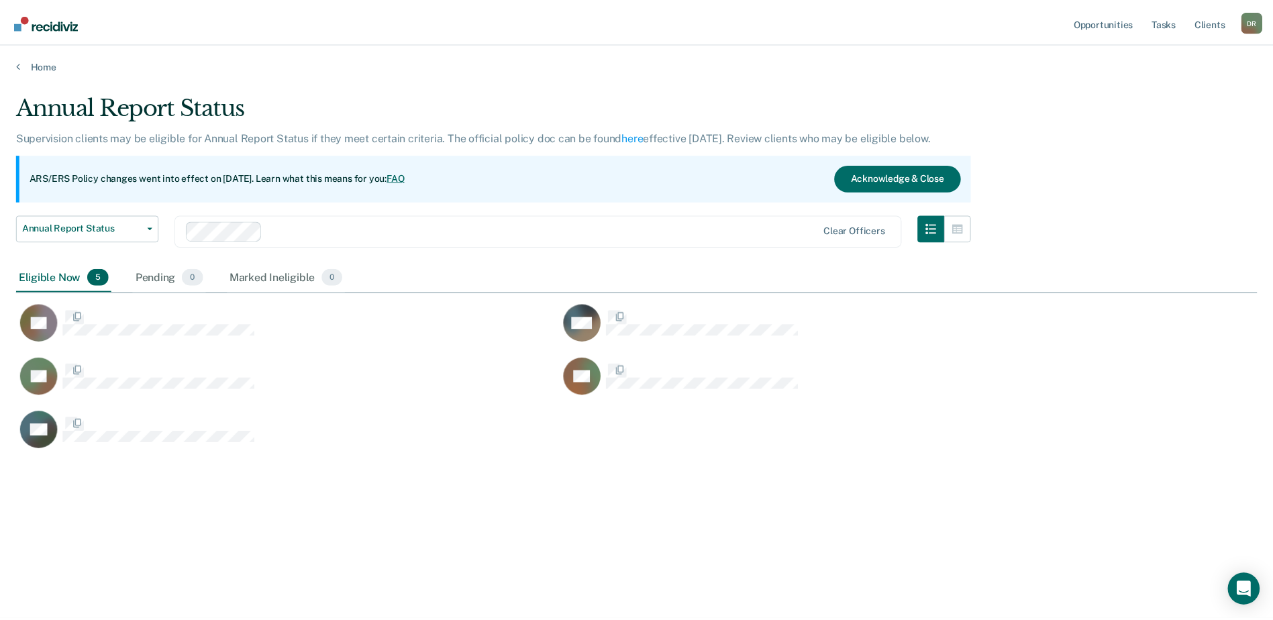
scroll to position [417, 1241]
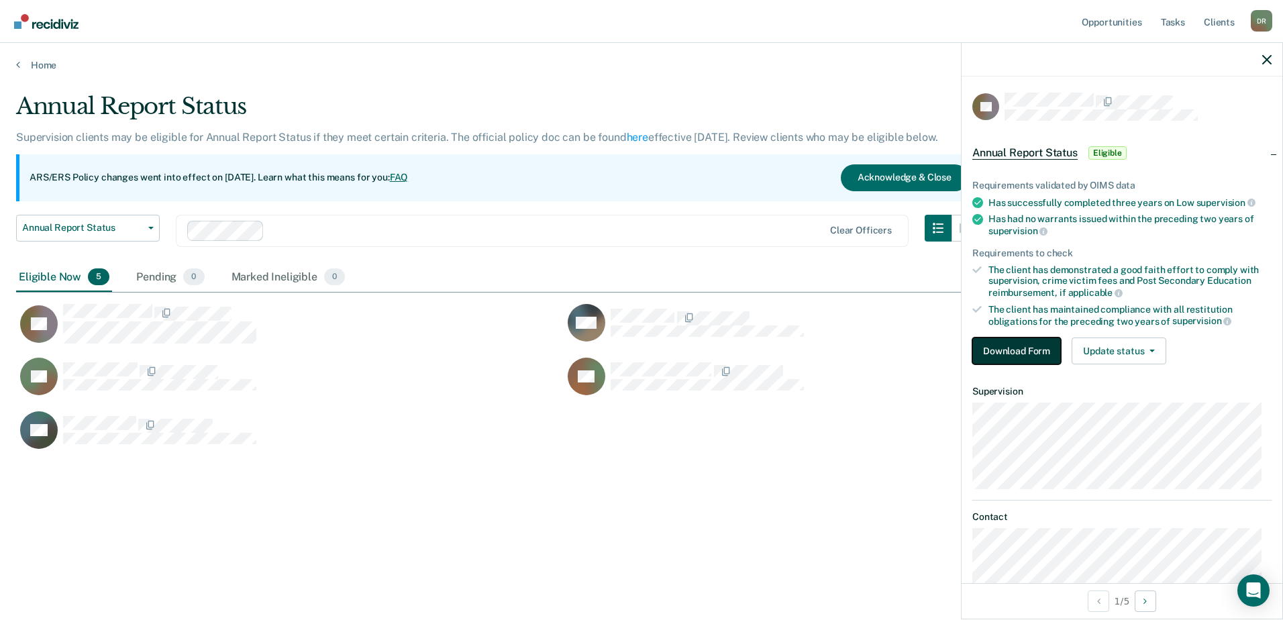
click at [1036, 350] on button "Download Form" at bounding box center [1016, 350] width 89 height 27
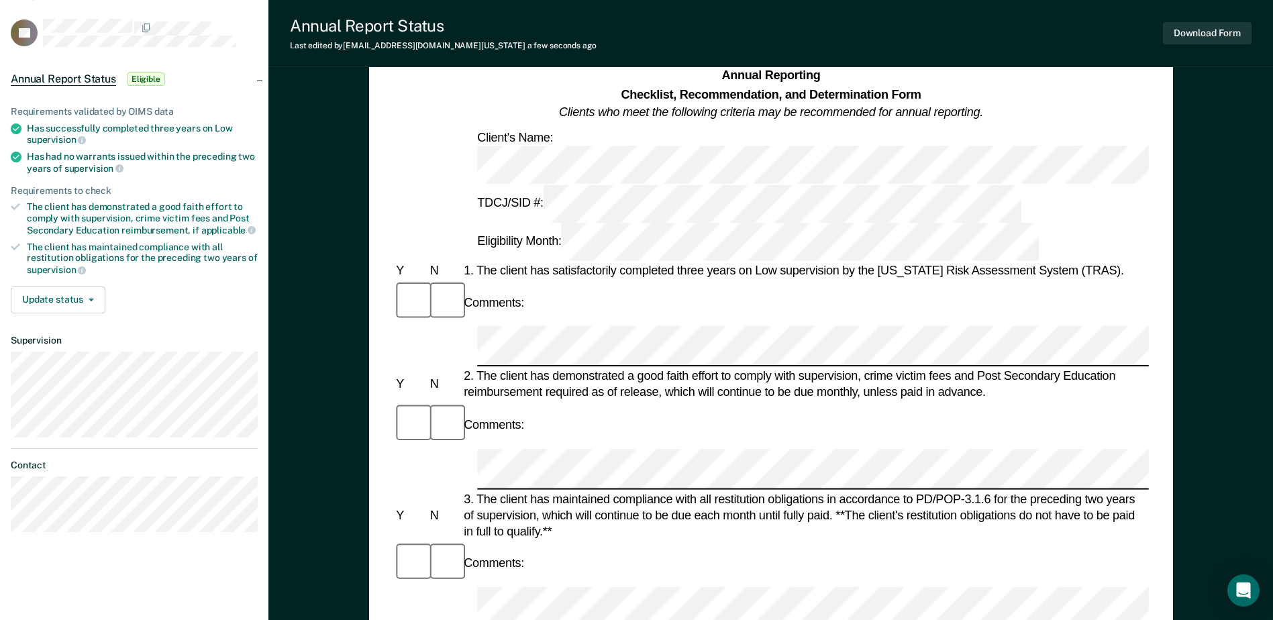
scroll to position [134, 0]
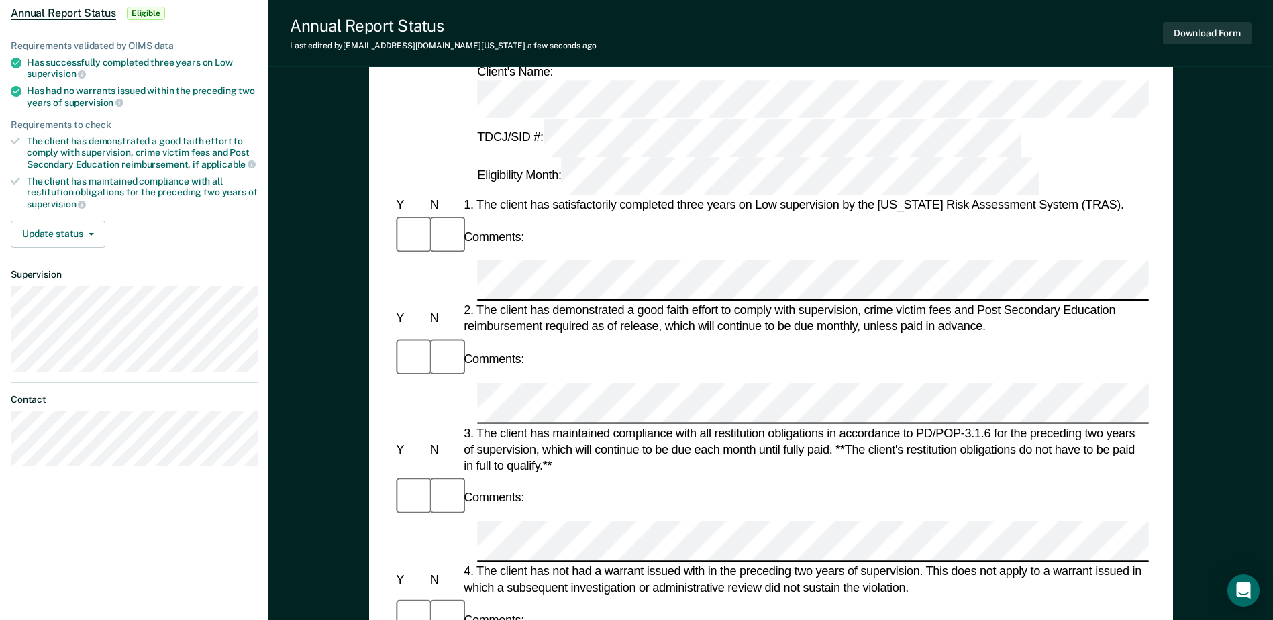
click at [413, 475] on div at bounding box center [410, 497] width 34 height 45
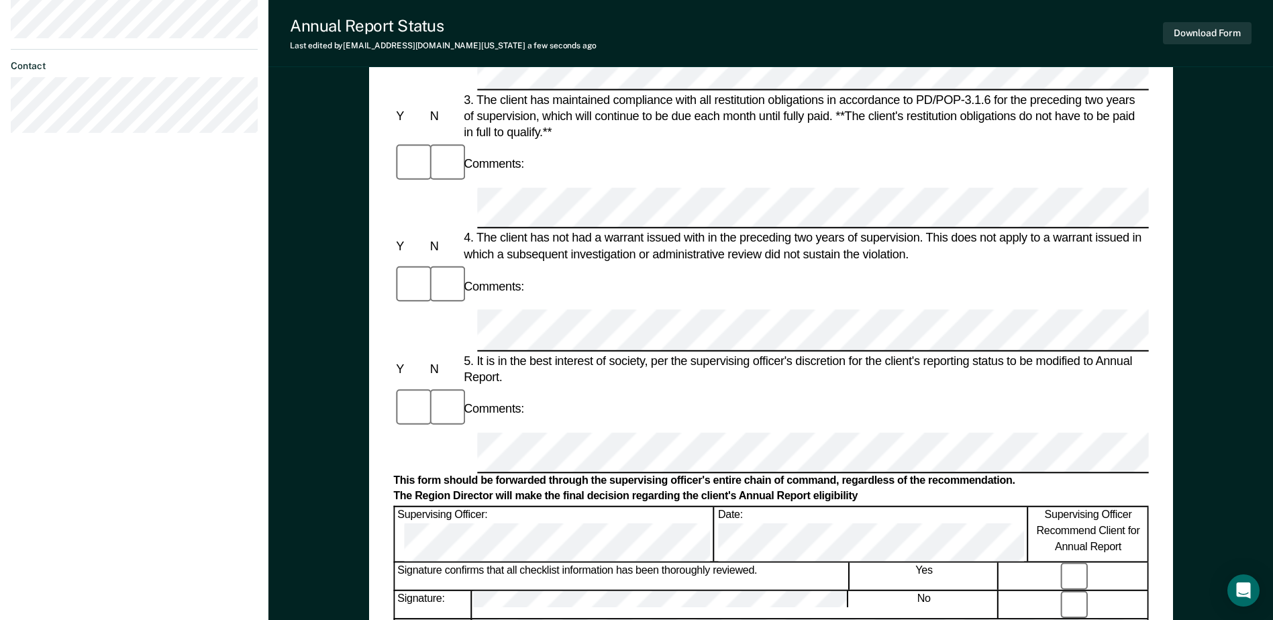
scroll to position [470, 0]
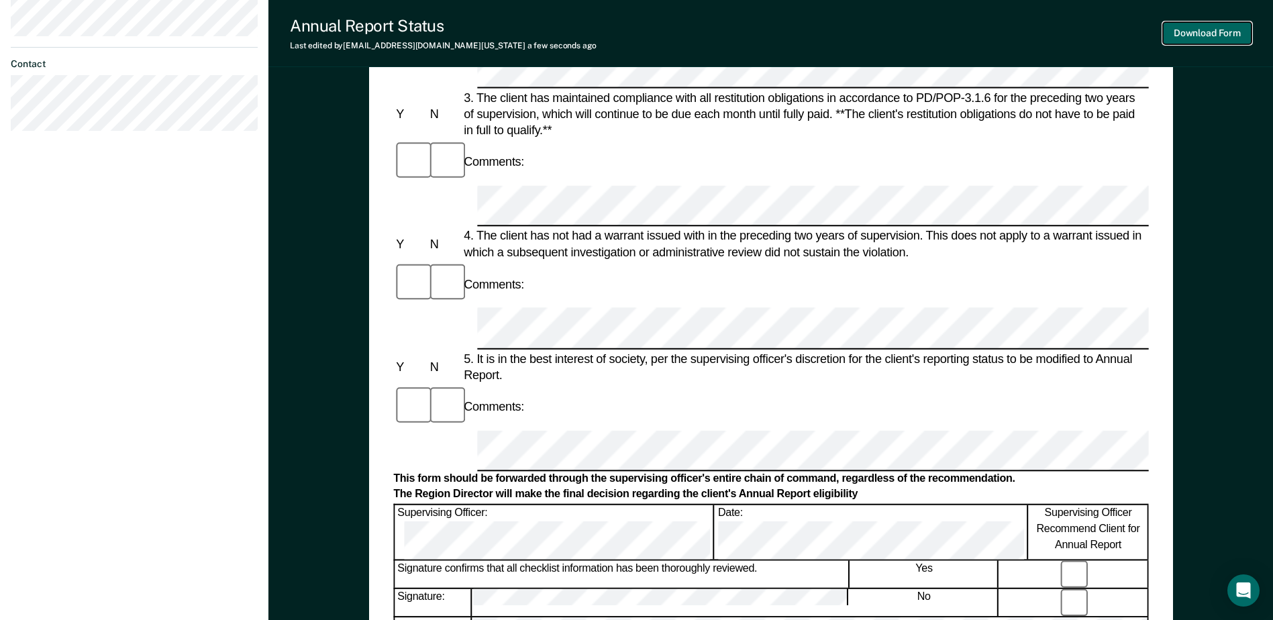
click at [1203, 33] on button "Download Form" at bounding box center [1207, 33] width 89 height 22
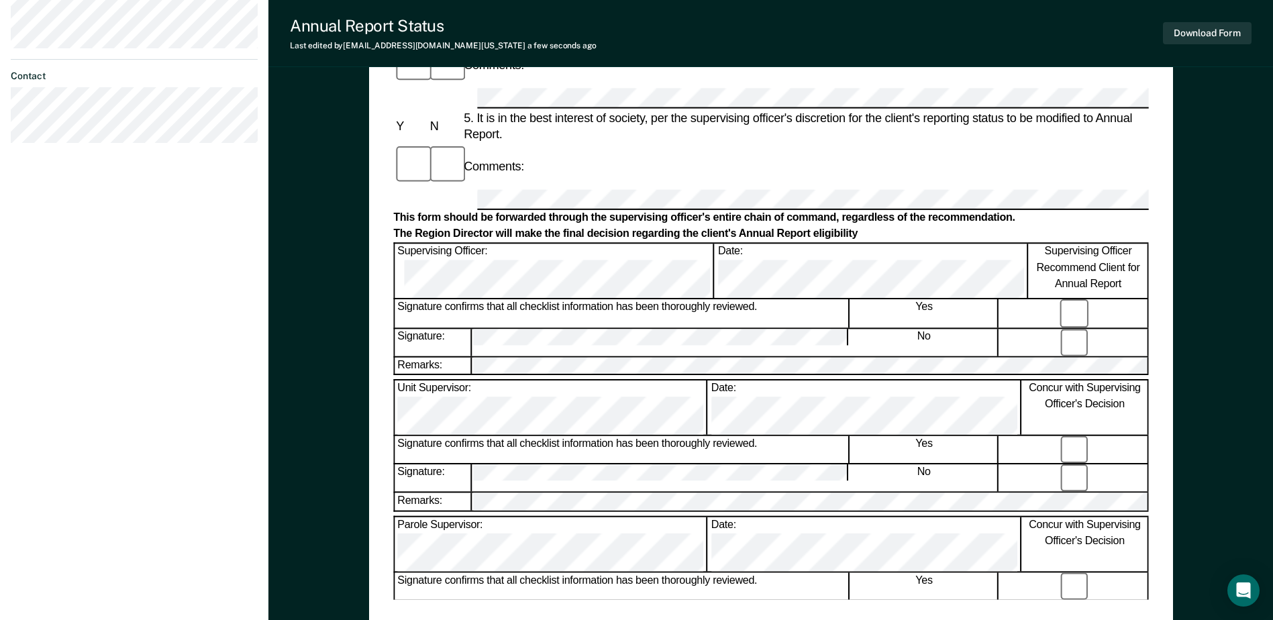
scroll to position [199, 0]
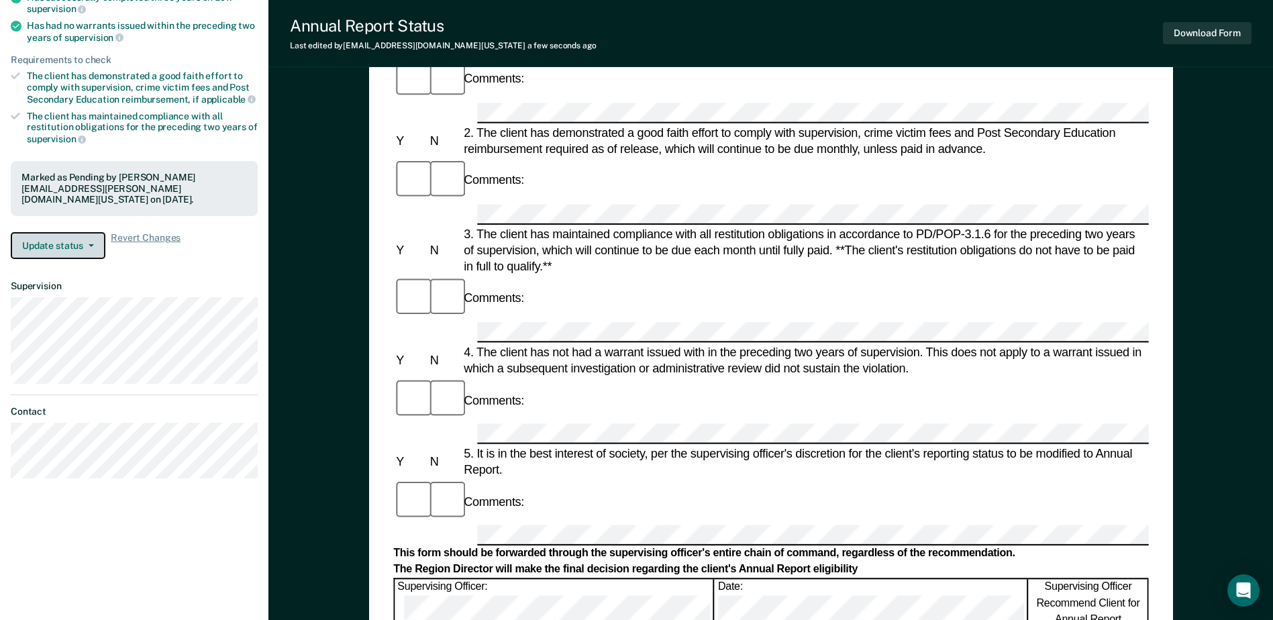
click at [74, 233] on button "Update status" at bounding box center [58, 245] width 95 height 27
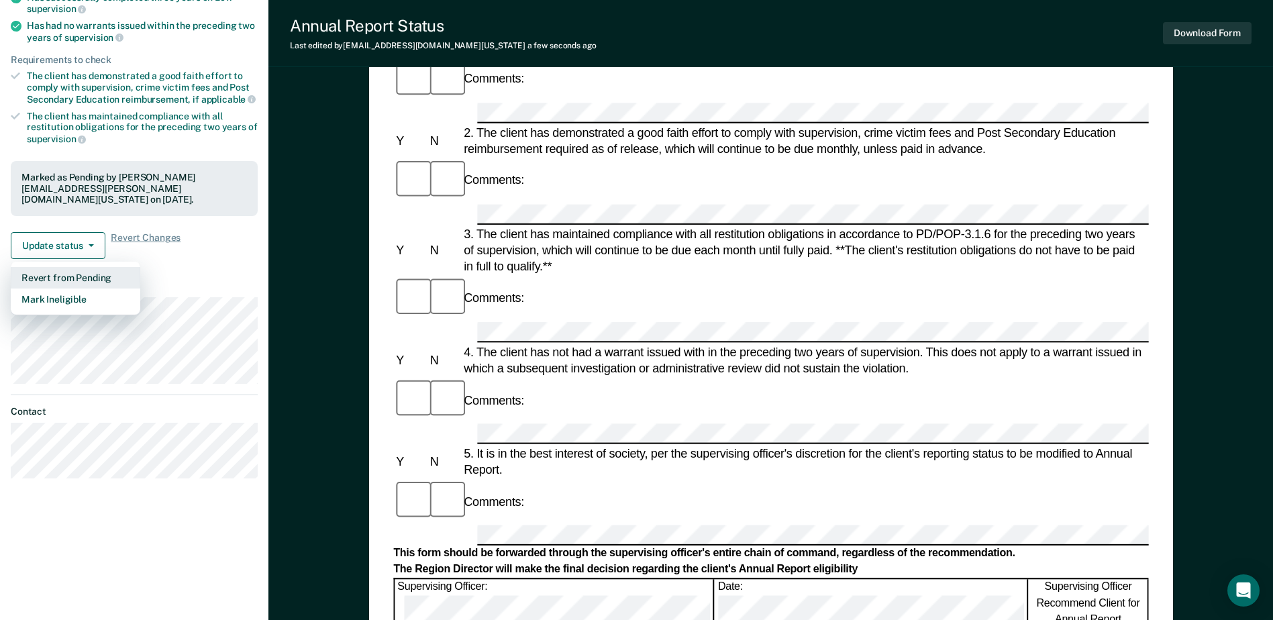
click at [75, 267] on button "Revert from Pending" at bounding box center [75, 277] width 129 height 21
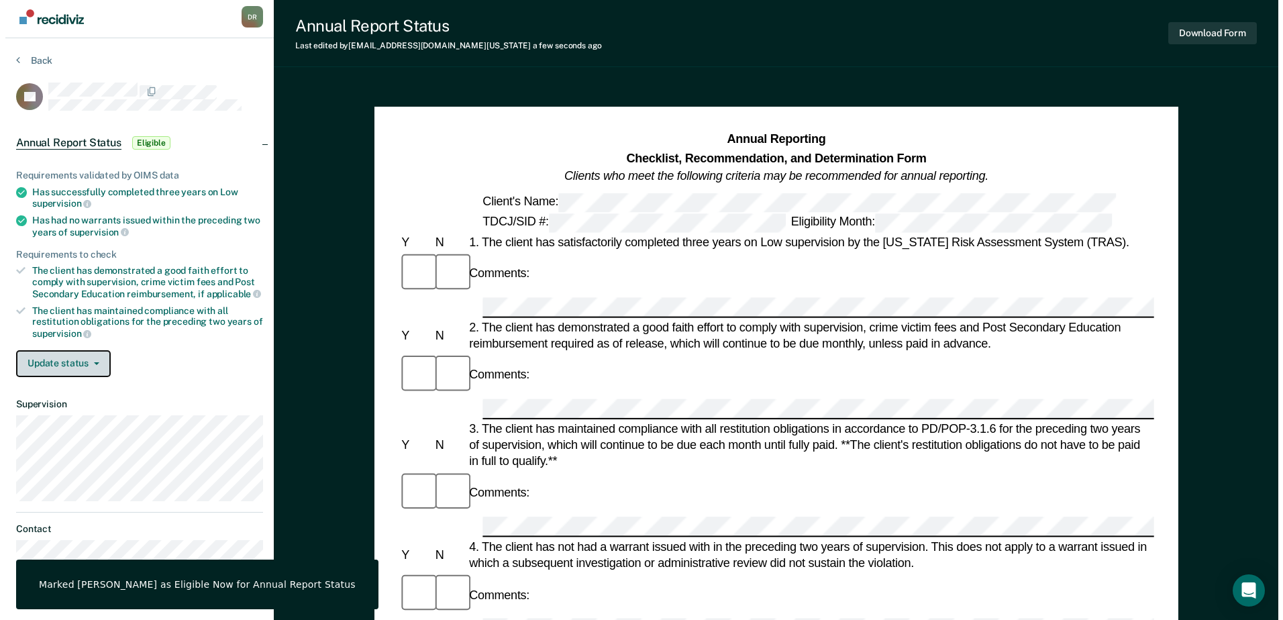
scroll to position [0, 0]
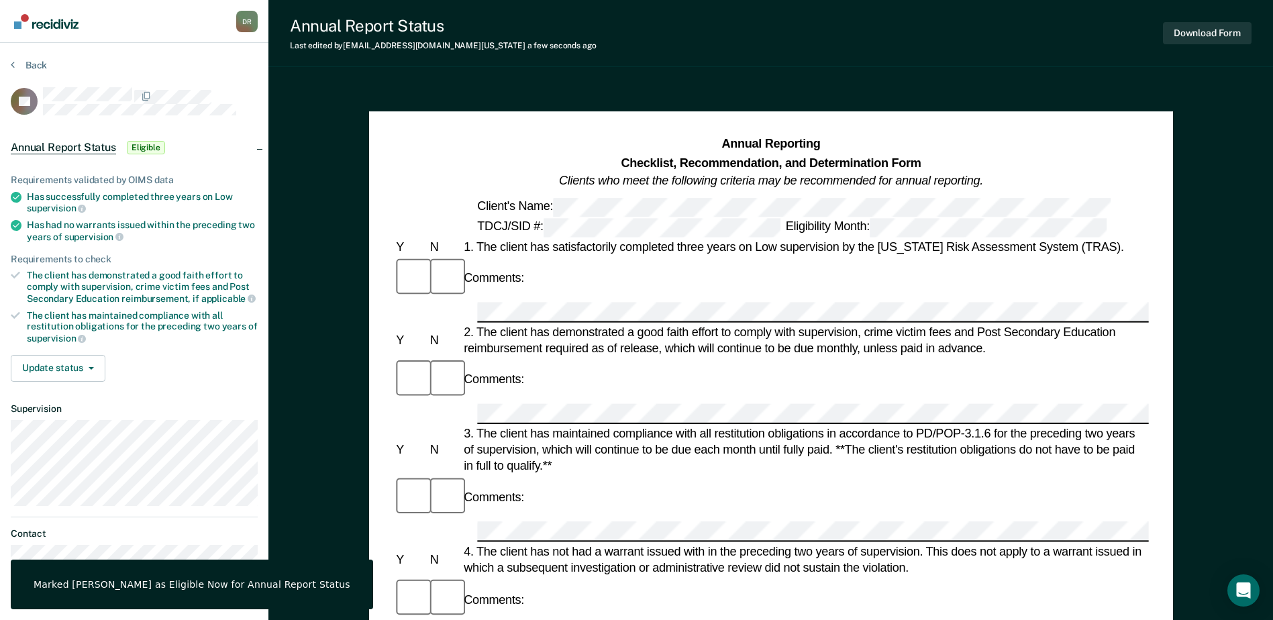
click at [62, 26] on img "Go to Recidiviz Home" at bounding box center [46, 21] width 64 height 15
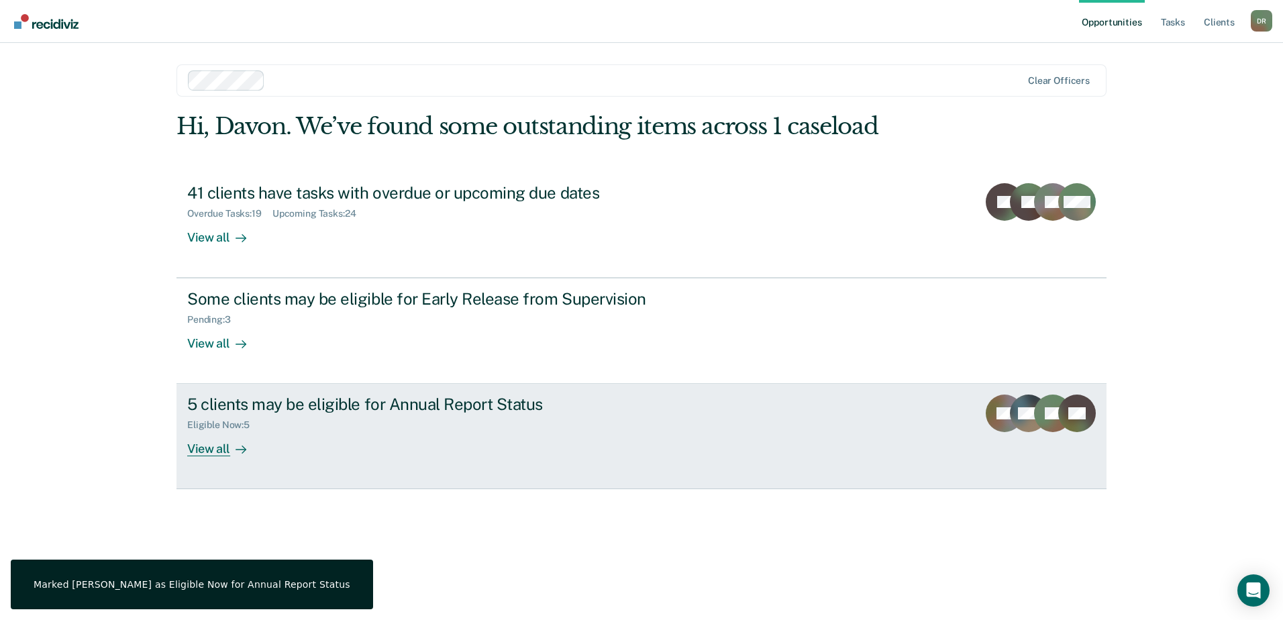
click at [559, 435] on div "5 clients may be eligible for Annual Report Status Eligible Now : 5 View all" at bounding box center [438, 425] width 503 height 62
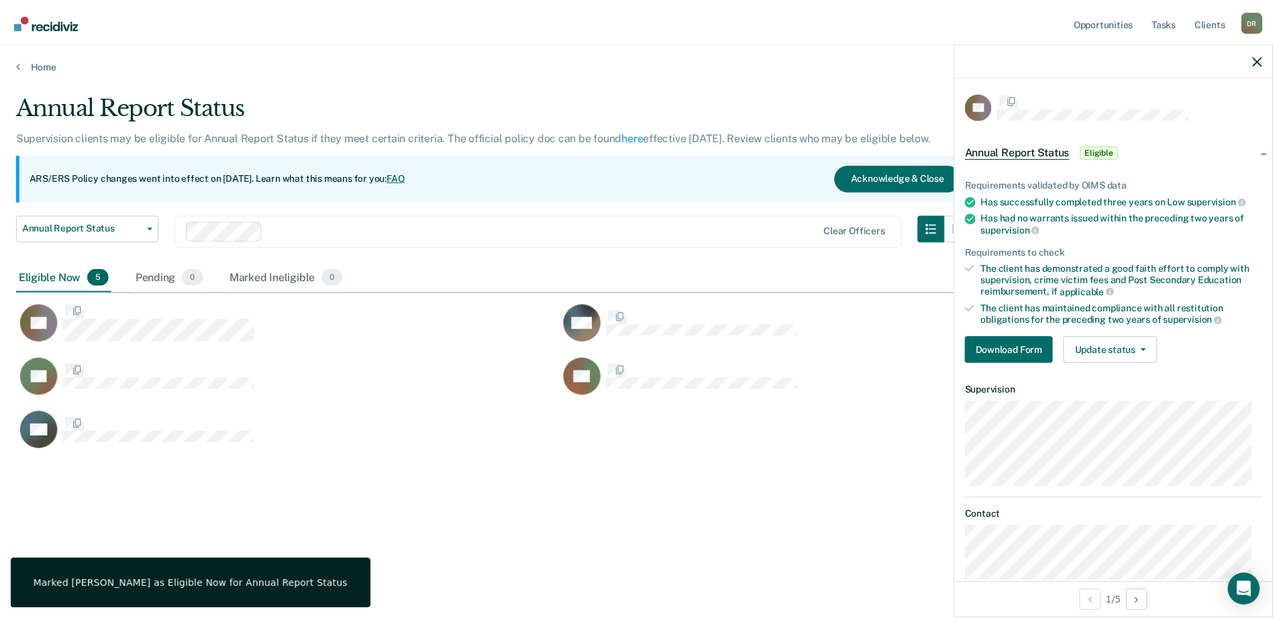
scroll to position [417, 1241]
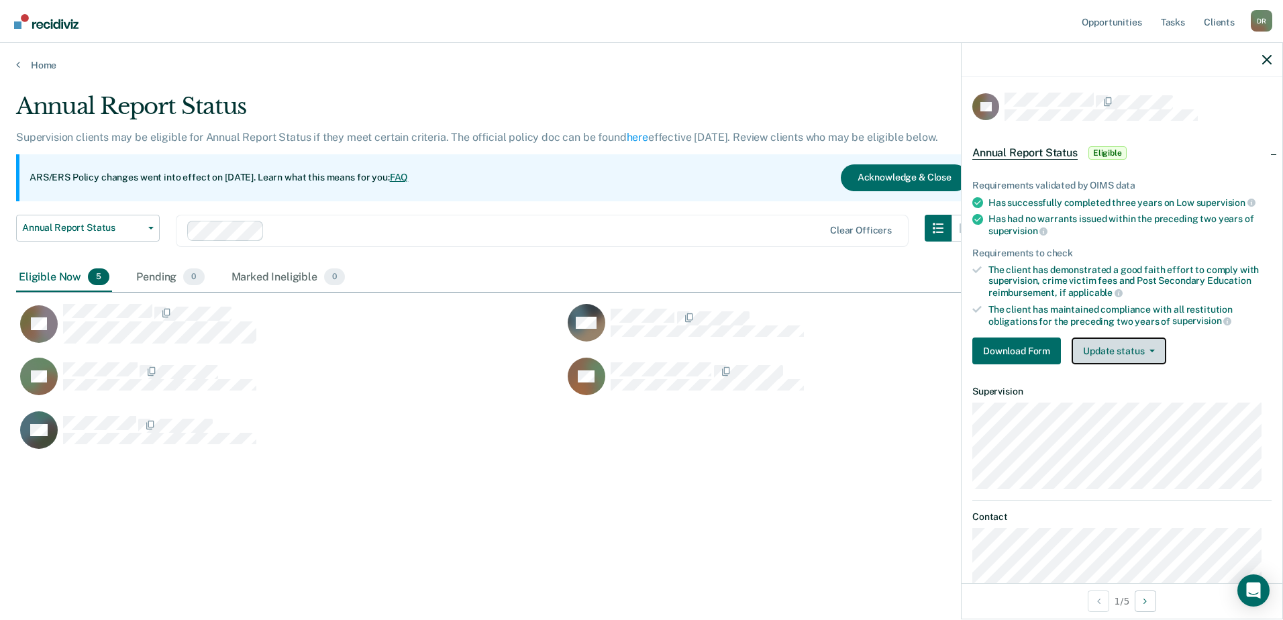
click at [1139, 350] on button "Update status" at bounding box center [1118, 350] width 95 height 27
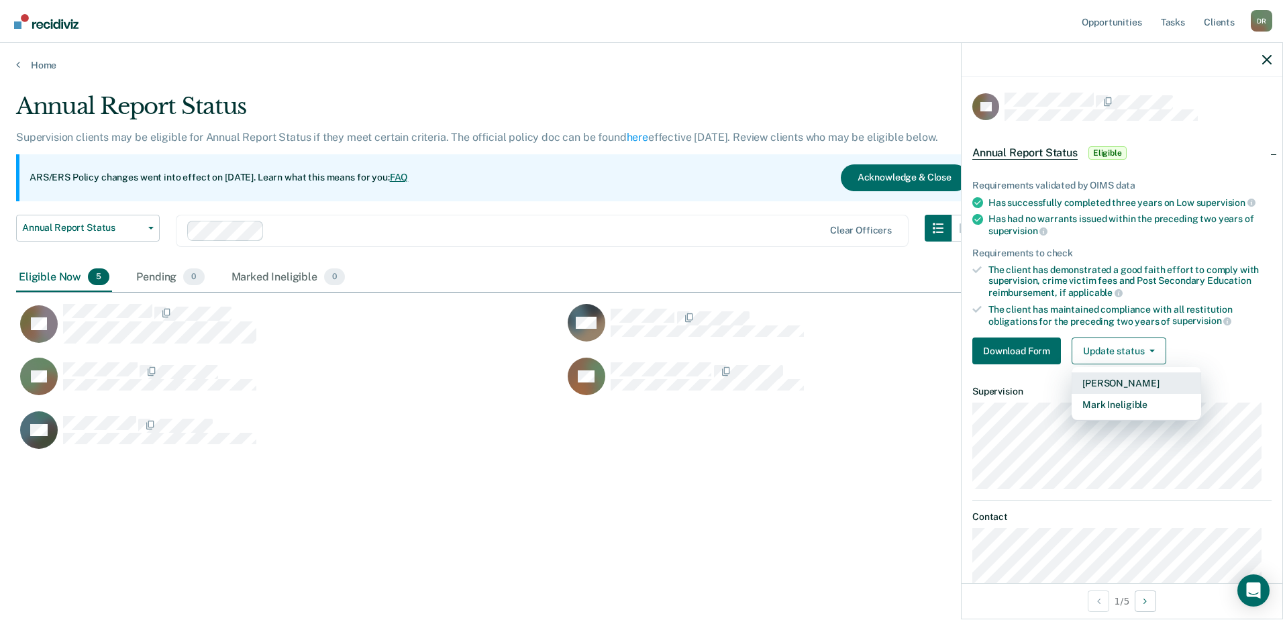
click at [1120, 386] on button "[PERSON_NAME]" at bounding box center [1135, 382] width 129 height 21
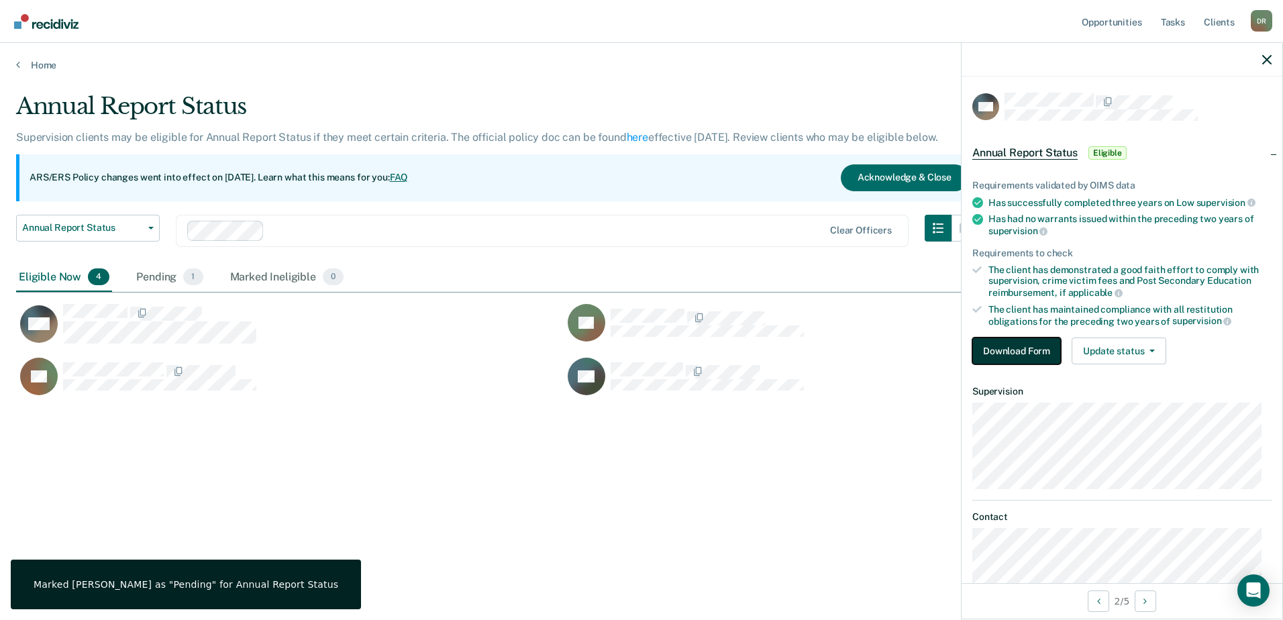
click at [1024, 345] on button "Download Form" at bounding box center [1016, 350] width 89 height 27
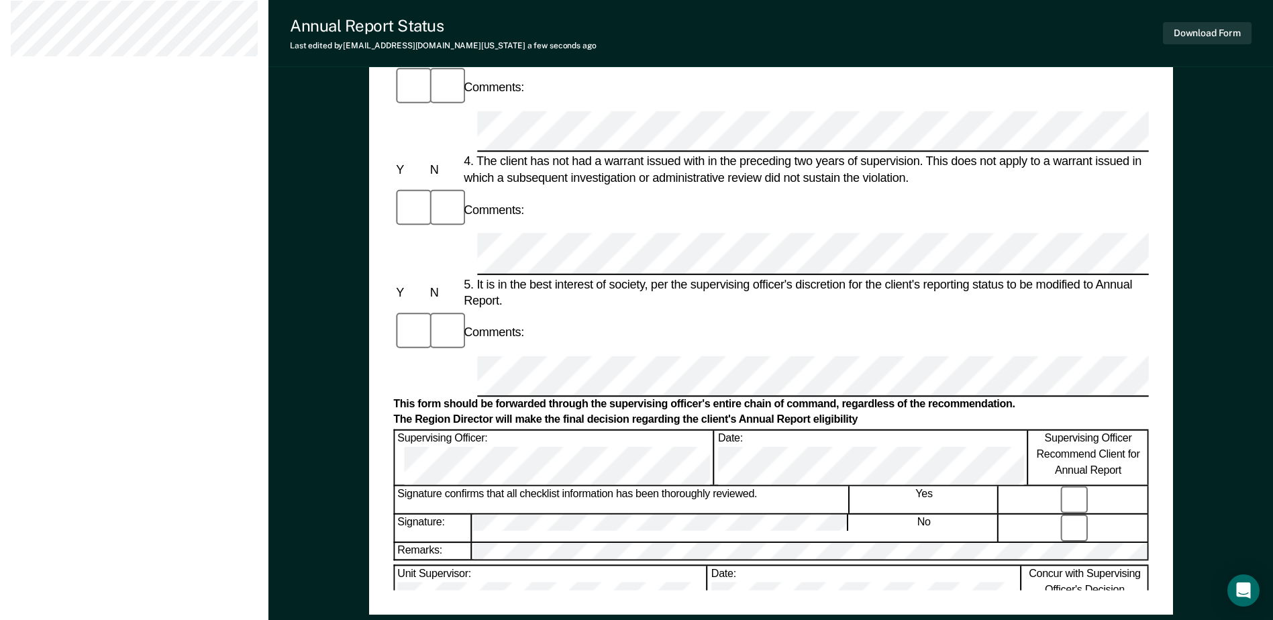
scroll to position [643, 0]
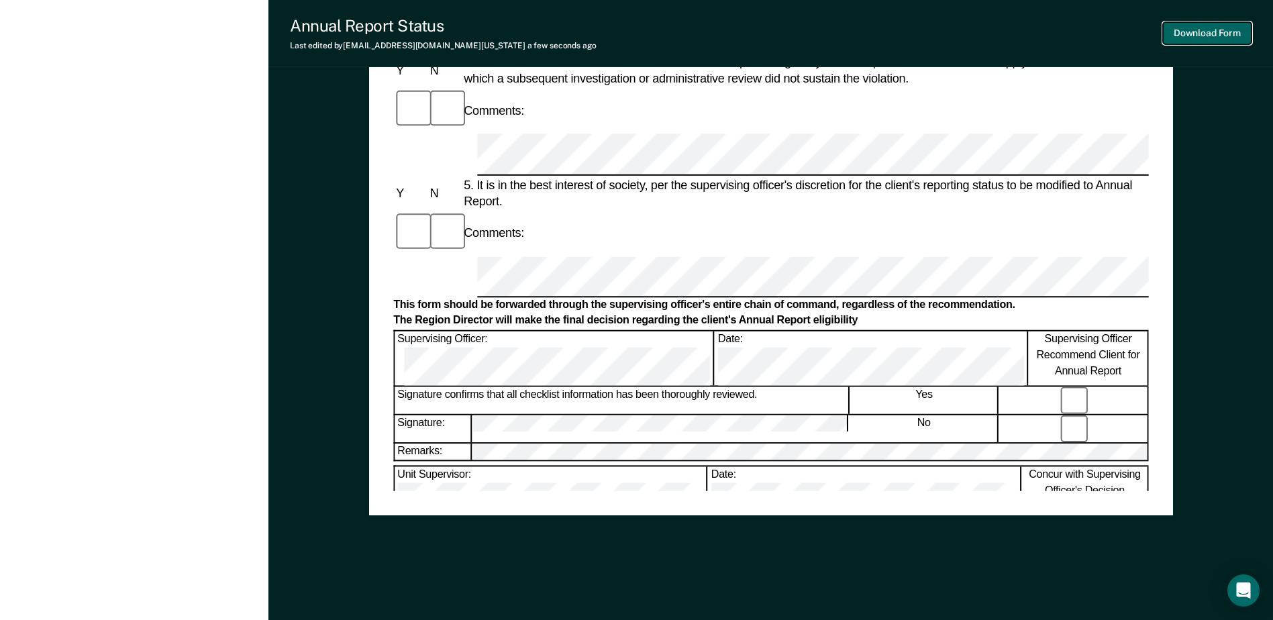
click at [1217, 34] on button "Download Form" at bounding box center [1207, 33] width 89 height 22
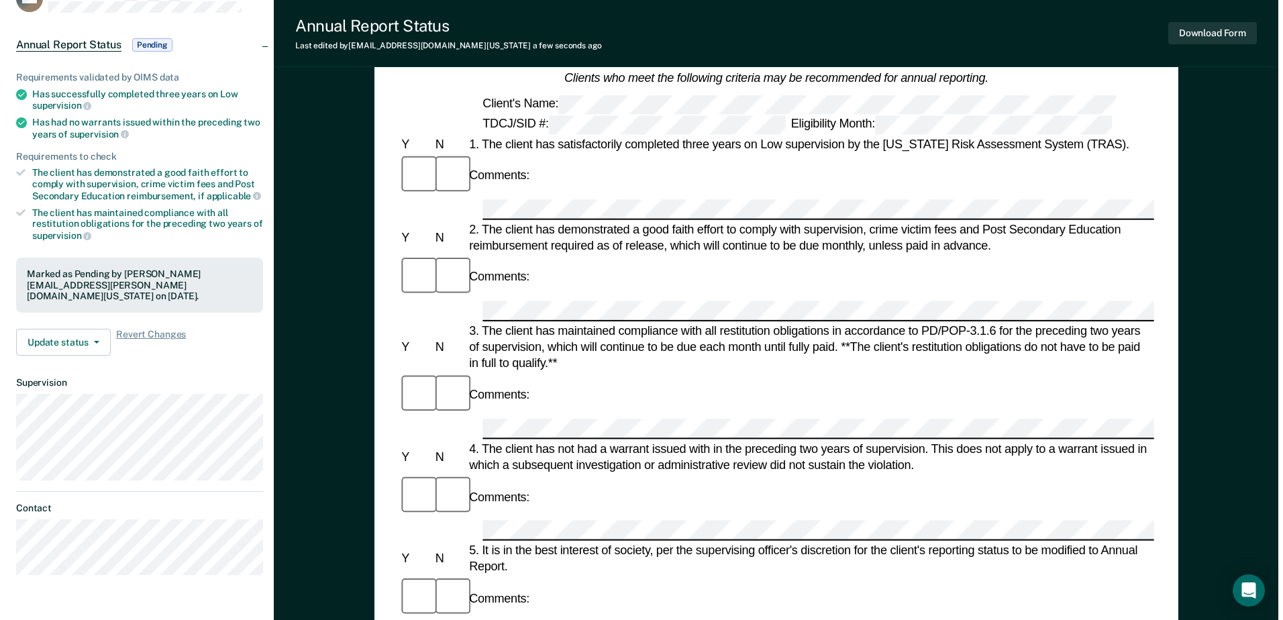
scroll to position [0, 0]
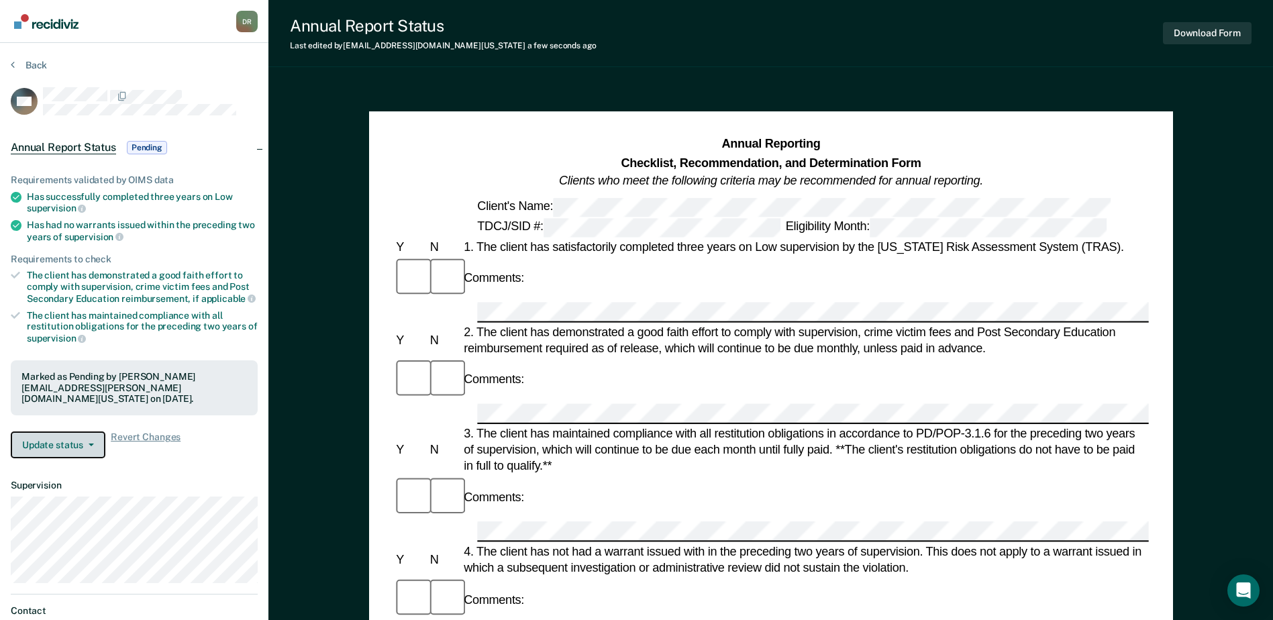
click at [78, 434] on button "Update status" at bounding box center [58, 444] width 95 height 27
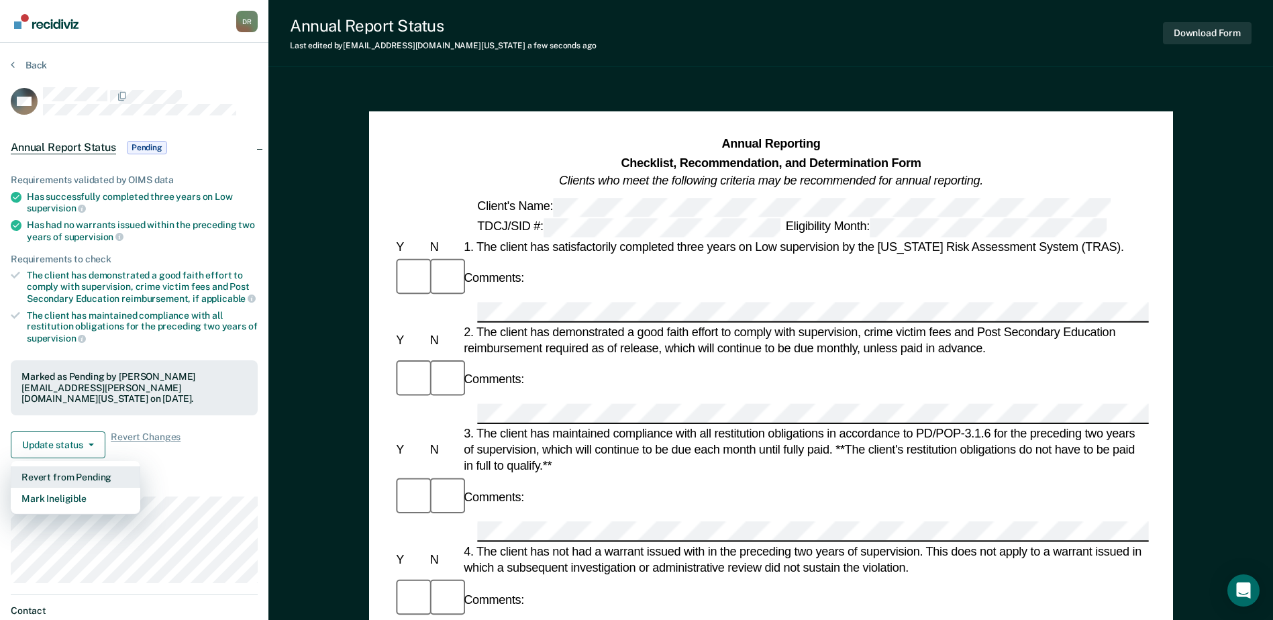
click at [75, 466] on button "Revert from Pending" at bounding box center [75, 476] width 129 height 21
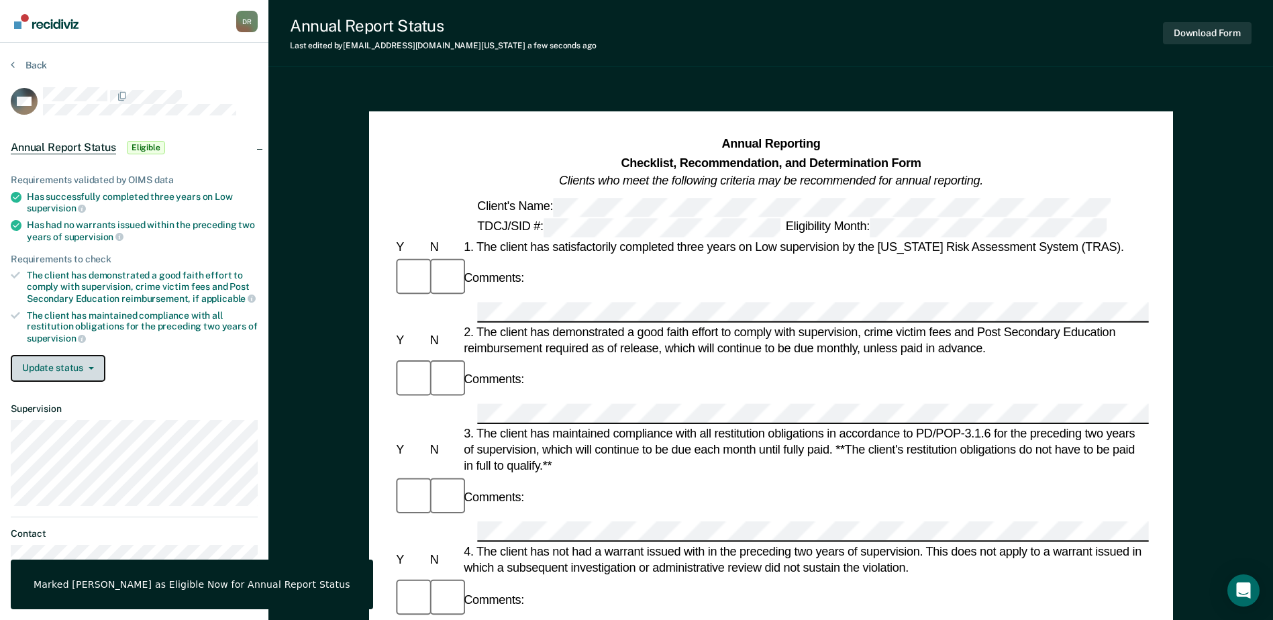
click at [71, 364] on button "Update status" at bounding box center [58, 368] width 95 height 27
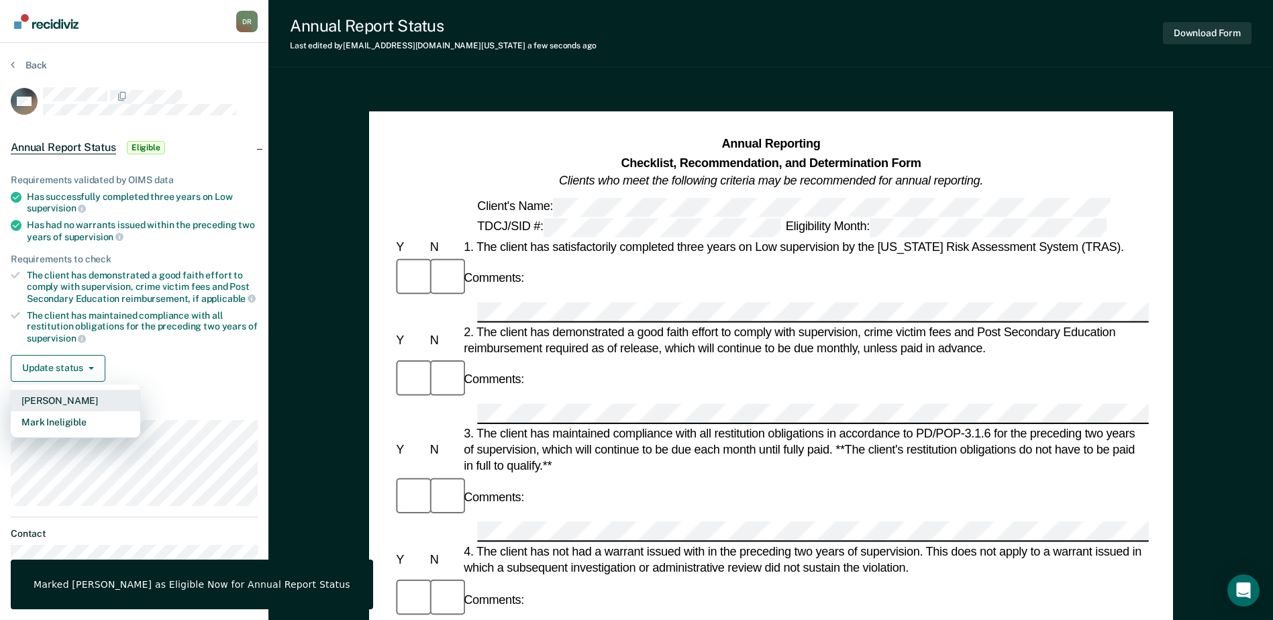
click at [69, 409] on button "[PERSON_NAME]" at bounding box center [75, 400] width 129 height 21
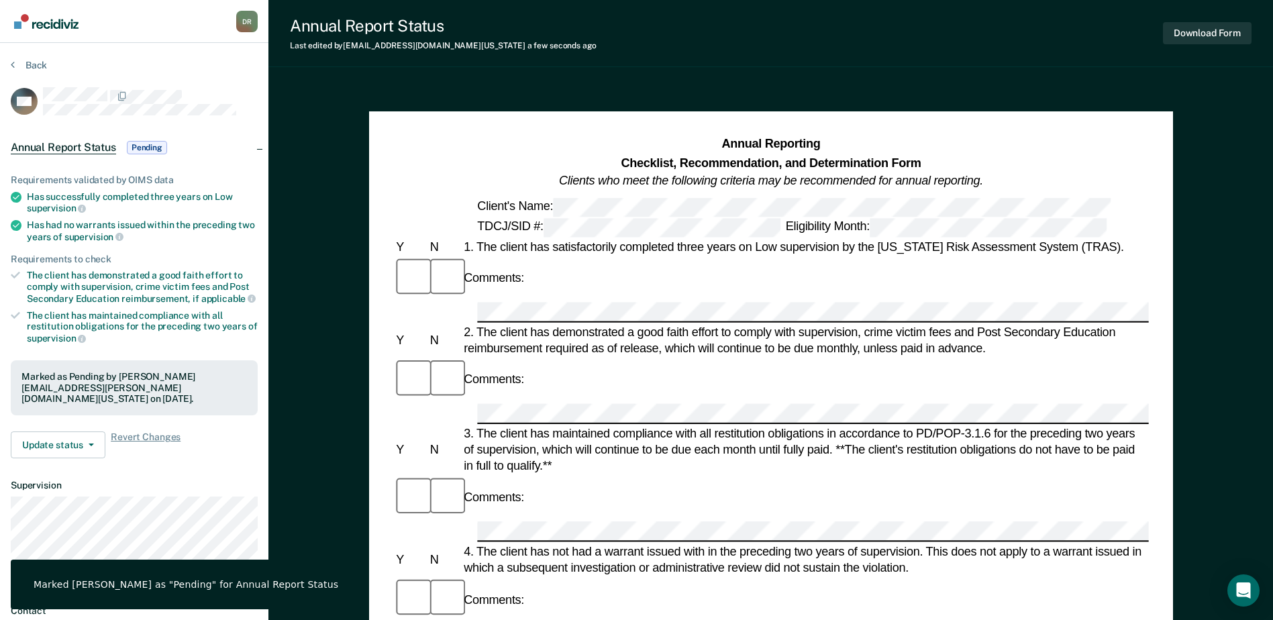
click at [63, 28] on img "Go to Recidiviz Home" at bounding box center [46, 21] width 64 height 15
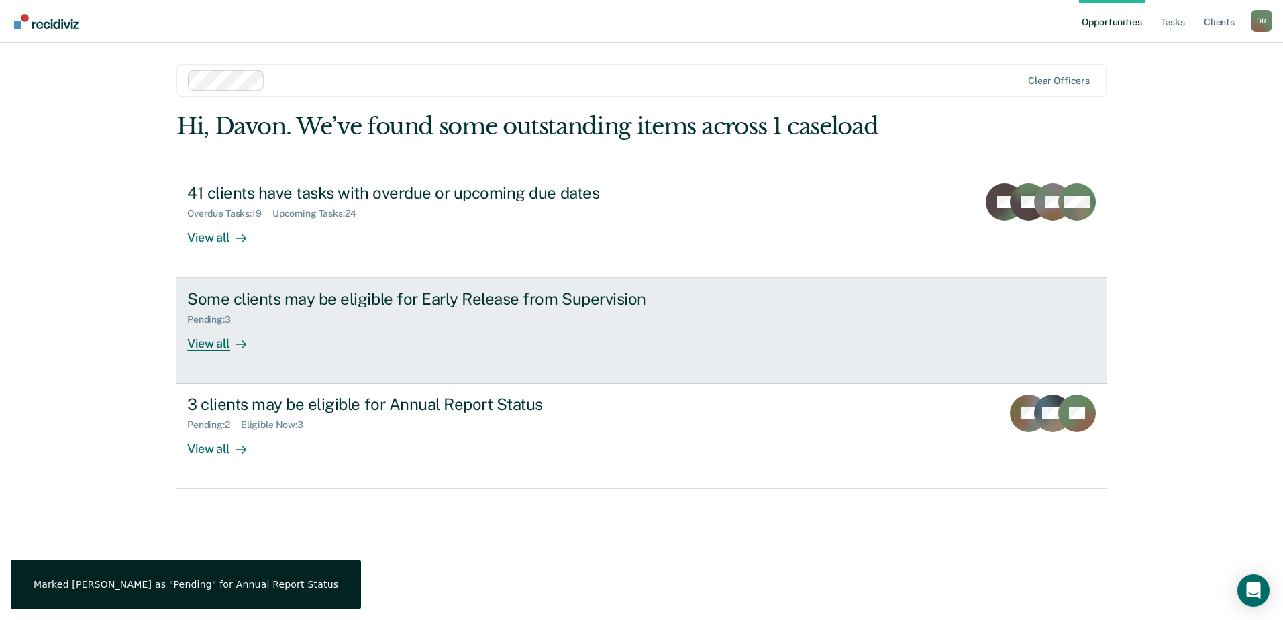
click at [308, 306] on div "Some clients may be eligible for Early Release from Supervision" at bounding box center [422, 298] width 471 height 19
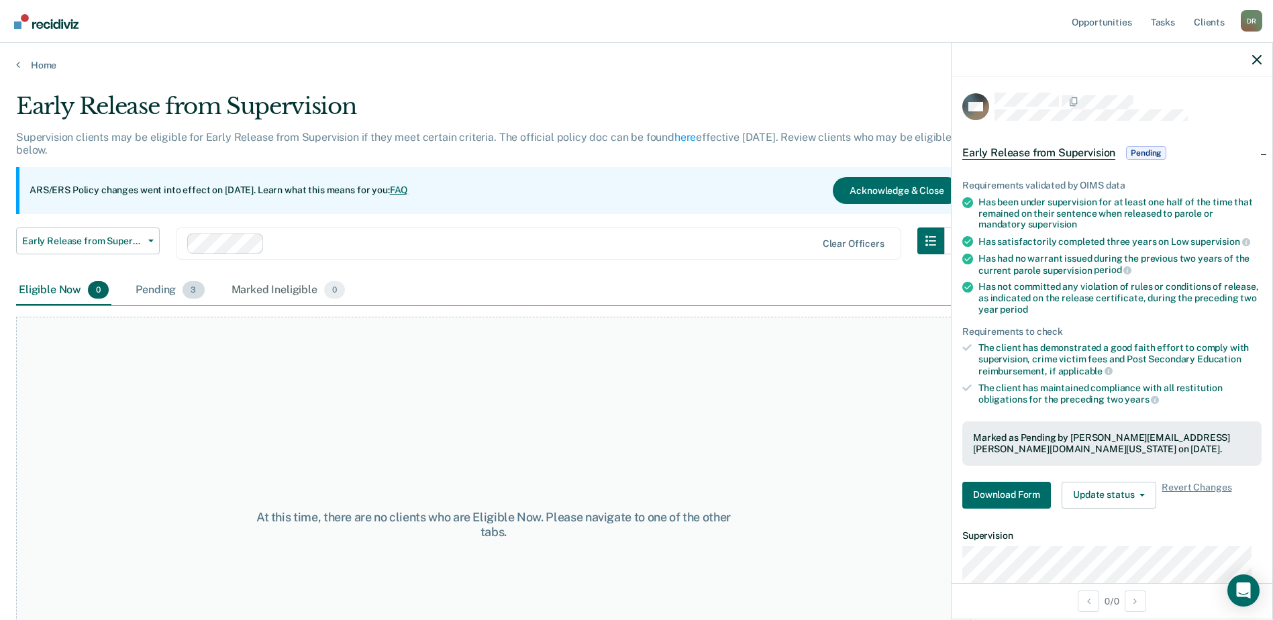
click at [193, 286] on span "3" at bounding box center [192, 289] width 21 height 17
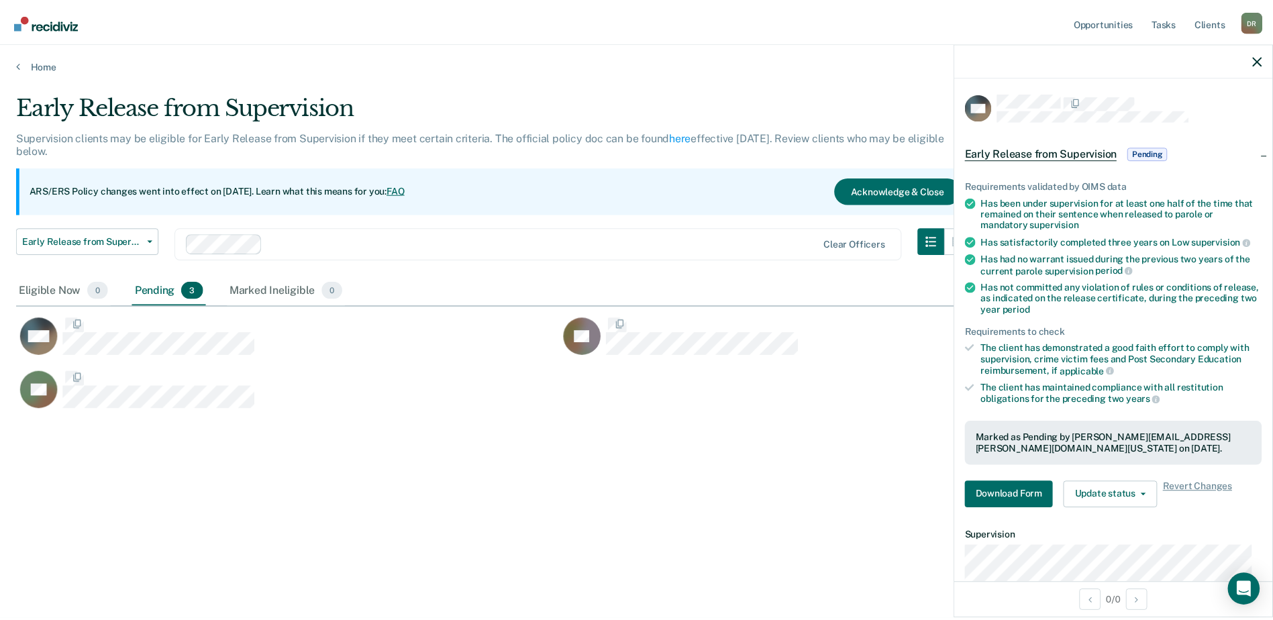
scroll to position [417, 1241]
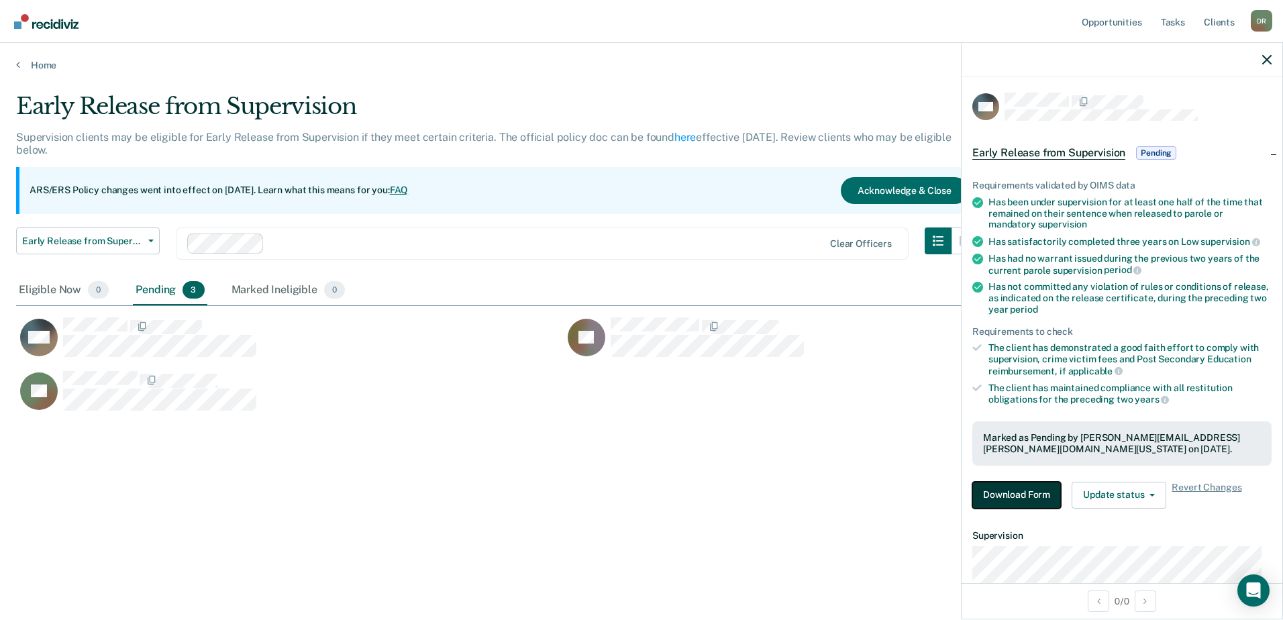
click at [1027, 499] on button "Download Form" at bounding box center [1016, 495] width 89 height 27
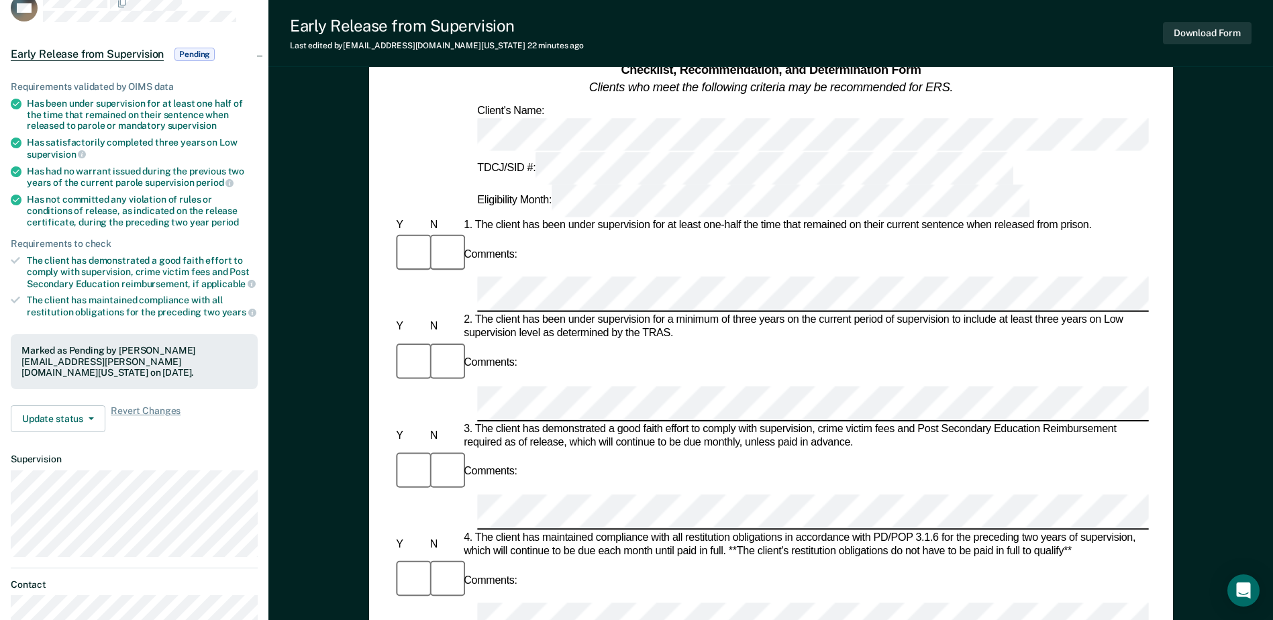
scroll to position [403, 0]
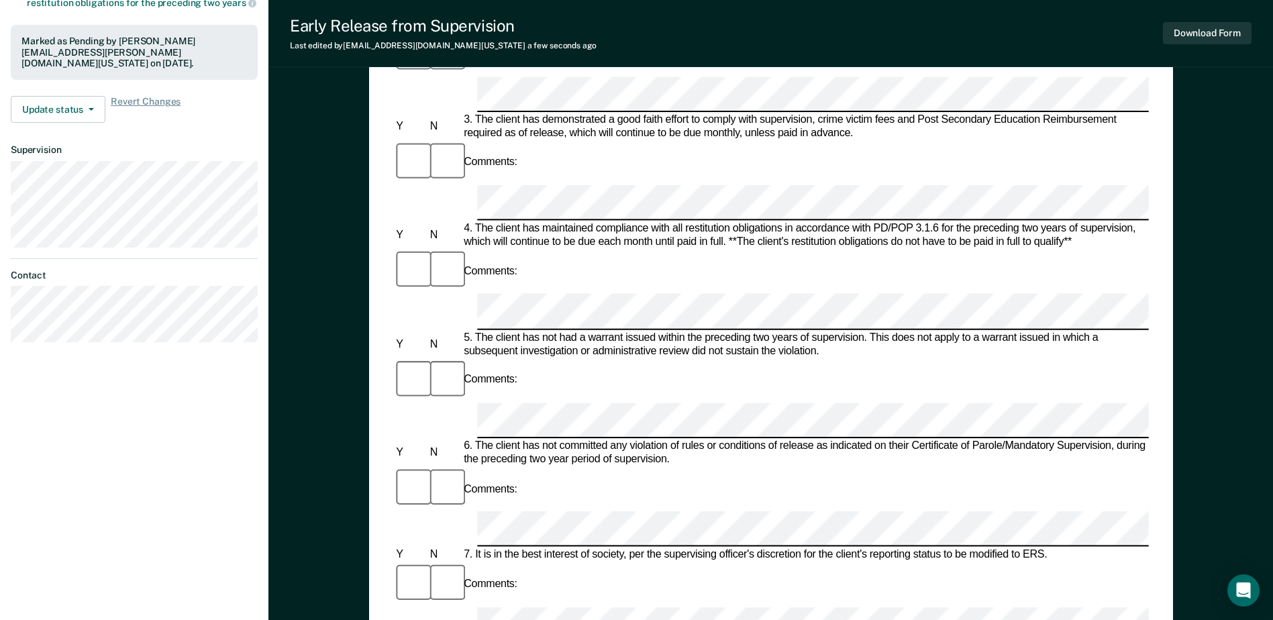
click at [448, 562] on div at bounding box center [444, 584] width 34 height 45
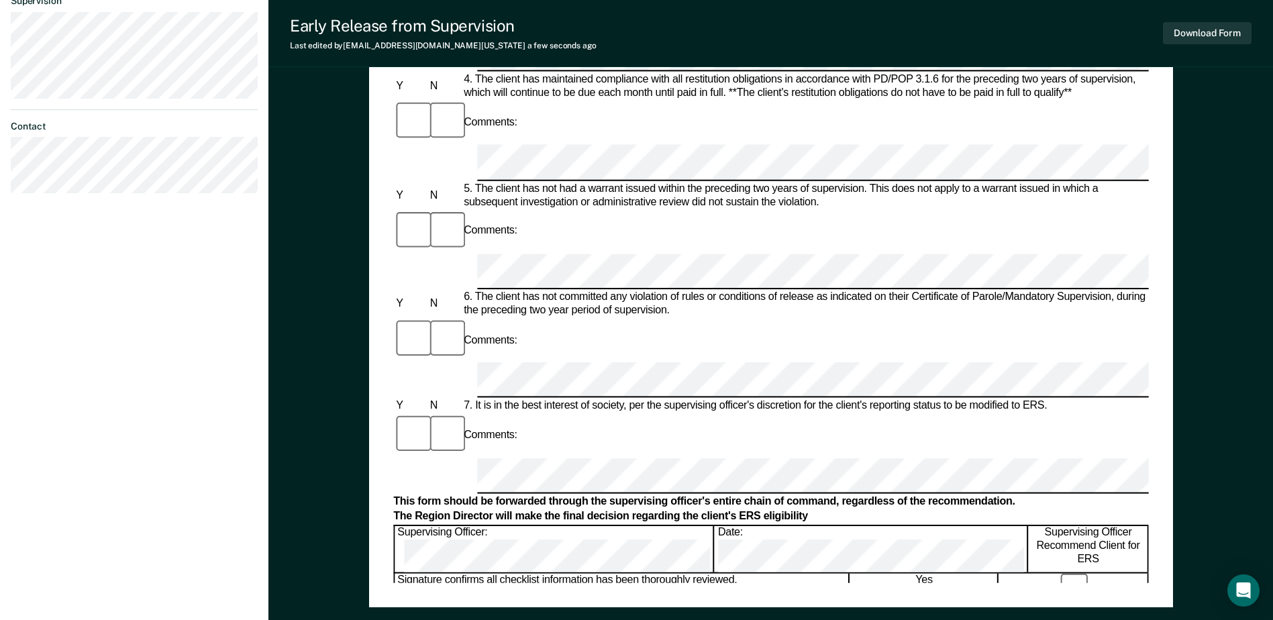
scroll to position [643, 0]
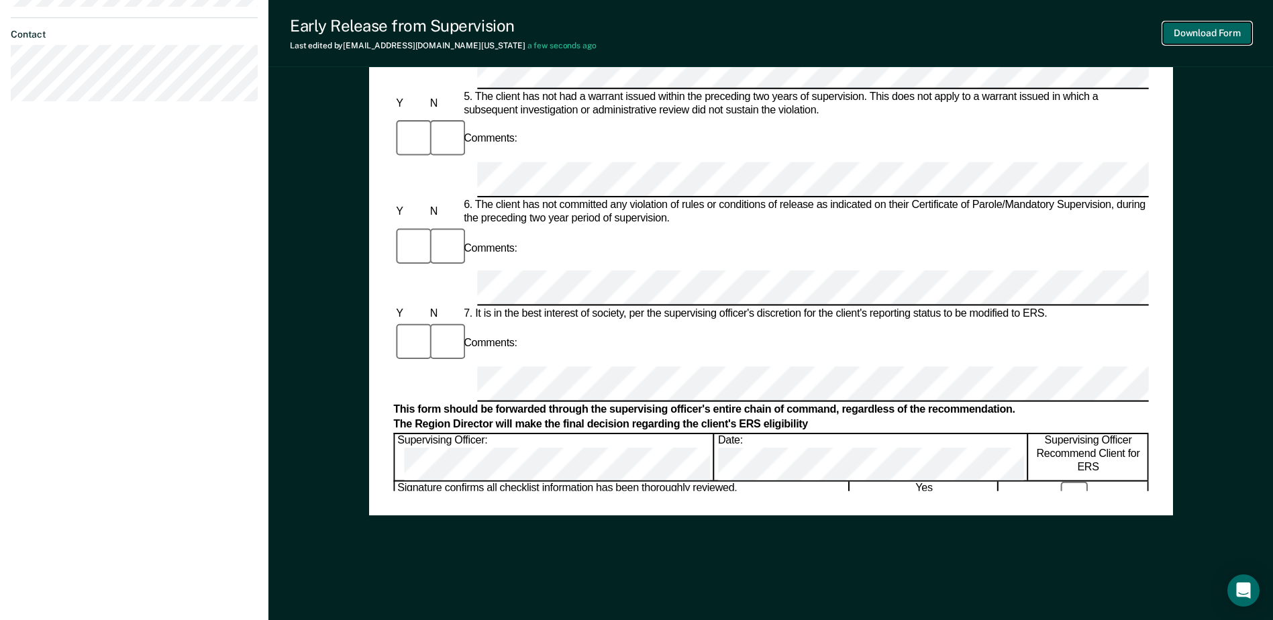
click at [1216, 41] on button "Download Form" at bounding box center [1207, 33] width 89 height 22
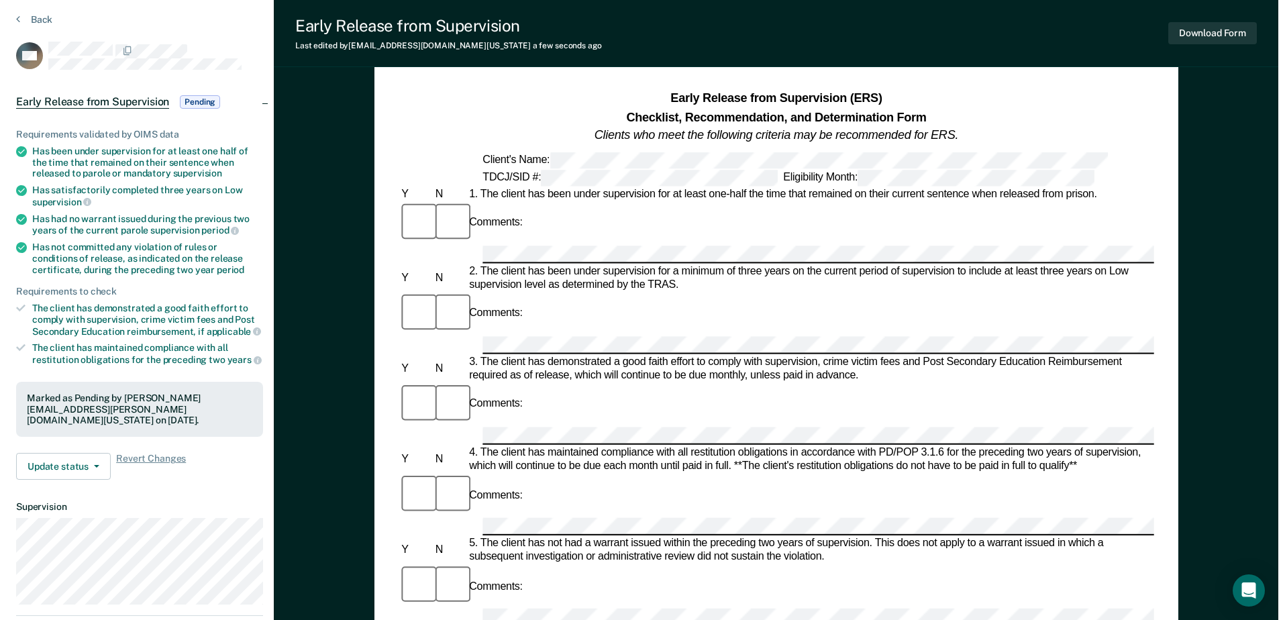
scroll to position [0, 0]
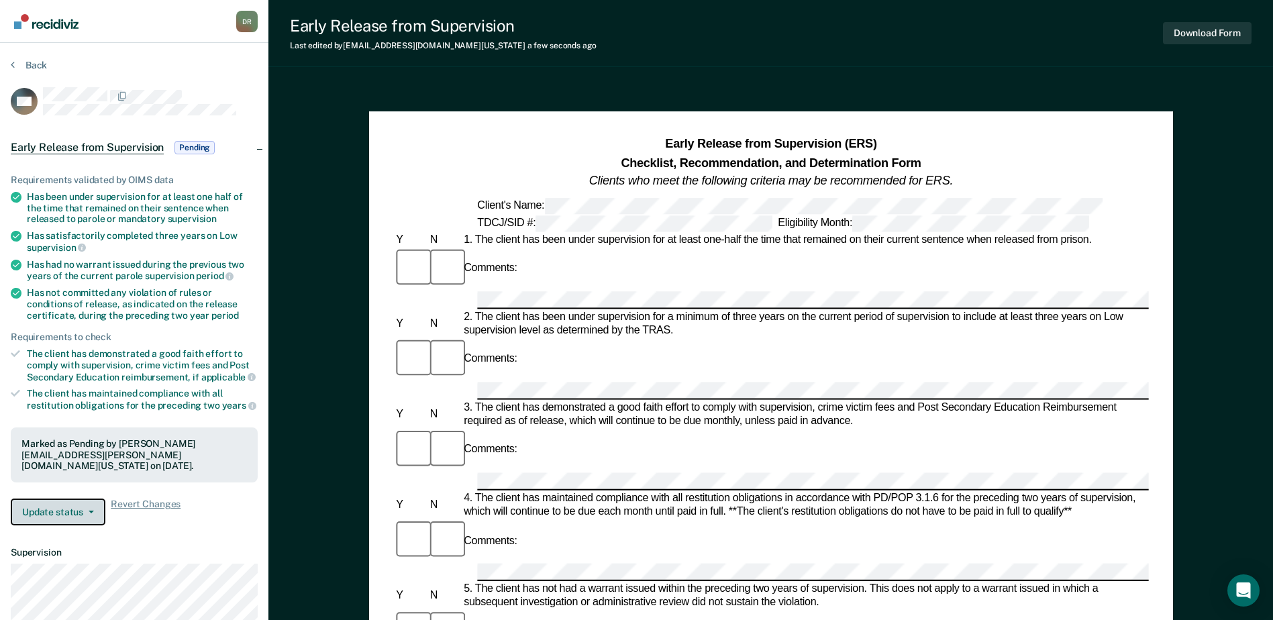
click at [33, 507] on button "Update status" at bounding box center [58, 511] width 95 height 27
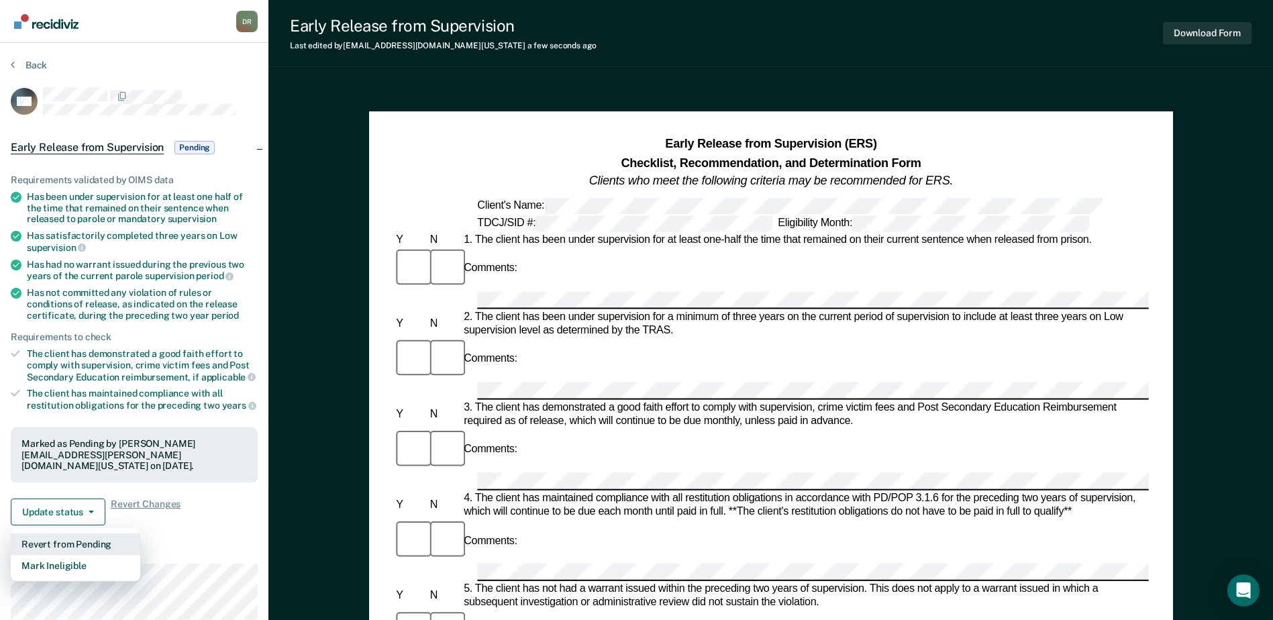
click at [54, 533] on button "Revert from Pending" at bounding box center [75, 543] width 129 height 21
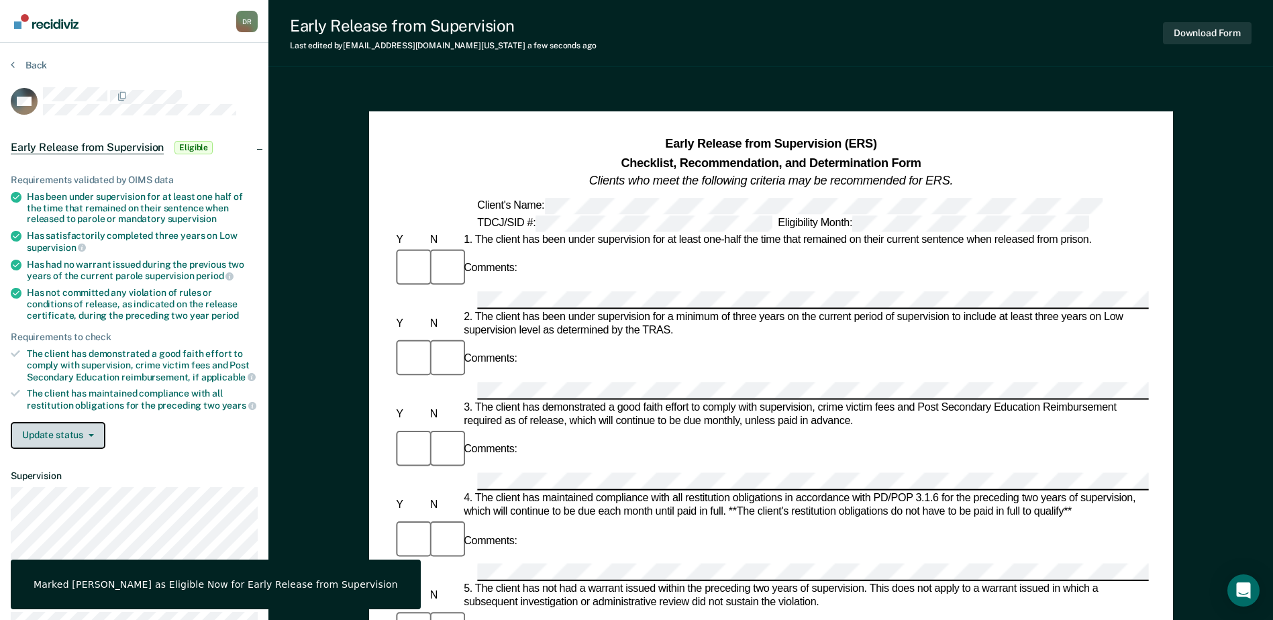
click at [64, 436] on button "Update status" at bounding box center [58, 435] width 95 height 27
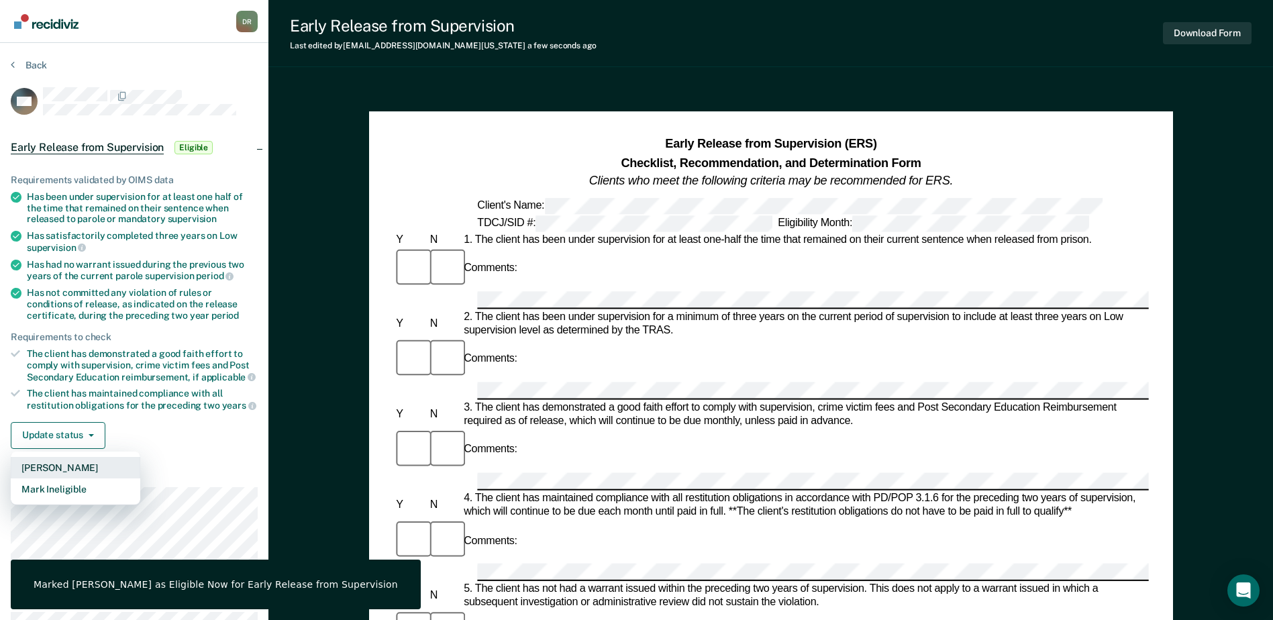
click at [71, 465] on button "[PERSON_NAME]" at bounding box center [75, 467] width 129 height 21
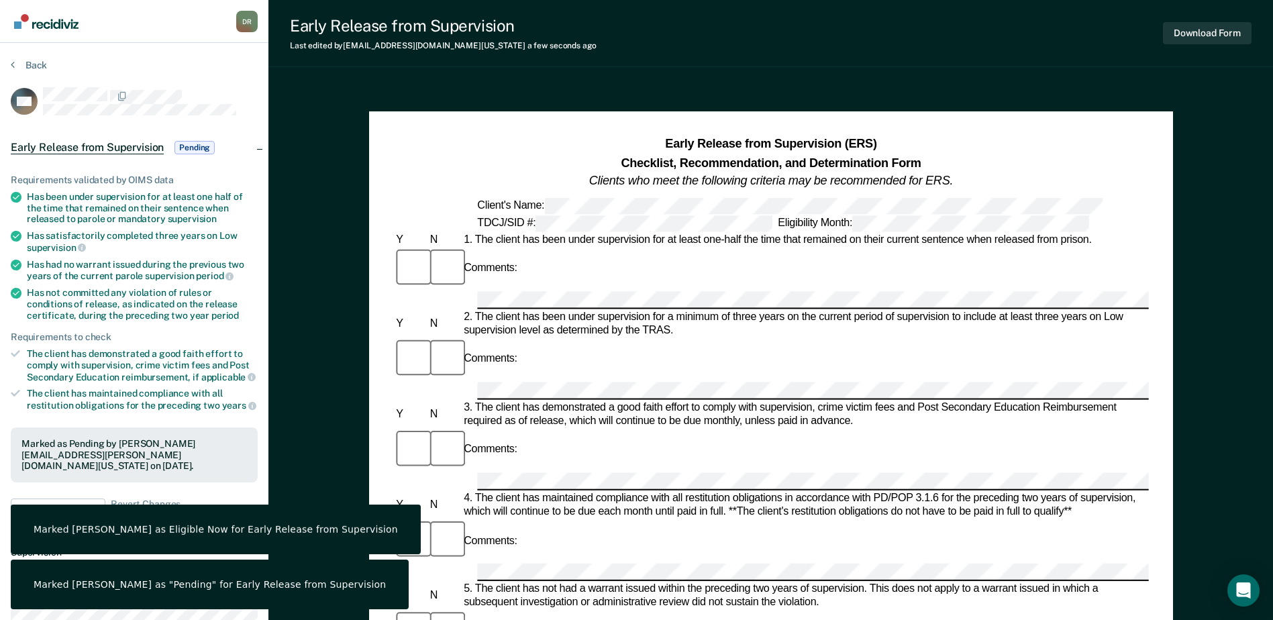
click at [62, 30] on link "Go to Recidiviz Home" at bounding box center [46, 21] width 71 height 42
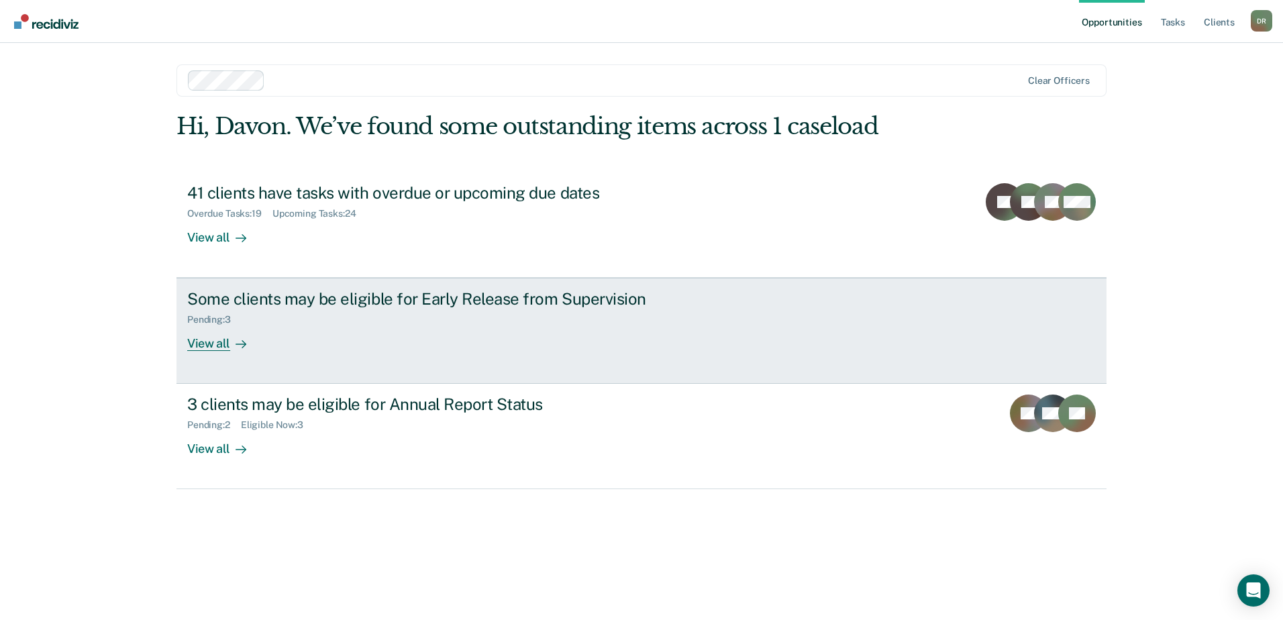
click at [499, 327] on div "Some clients may be eligible for Early Release from Supervision Pending : 3 Vie…" at bounding box center [438, 320] width 503 height 62
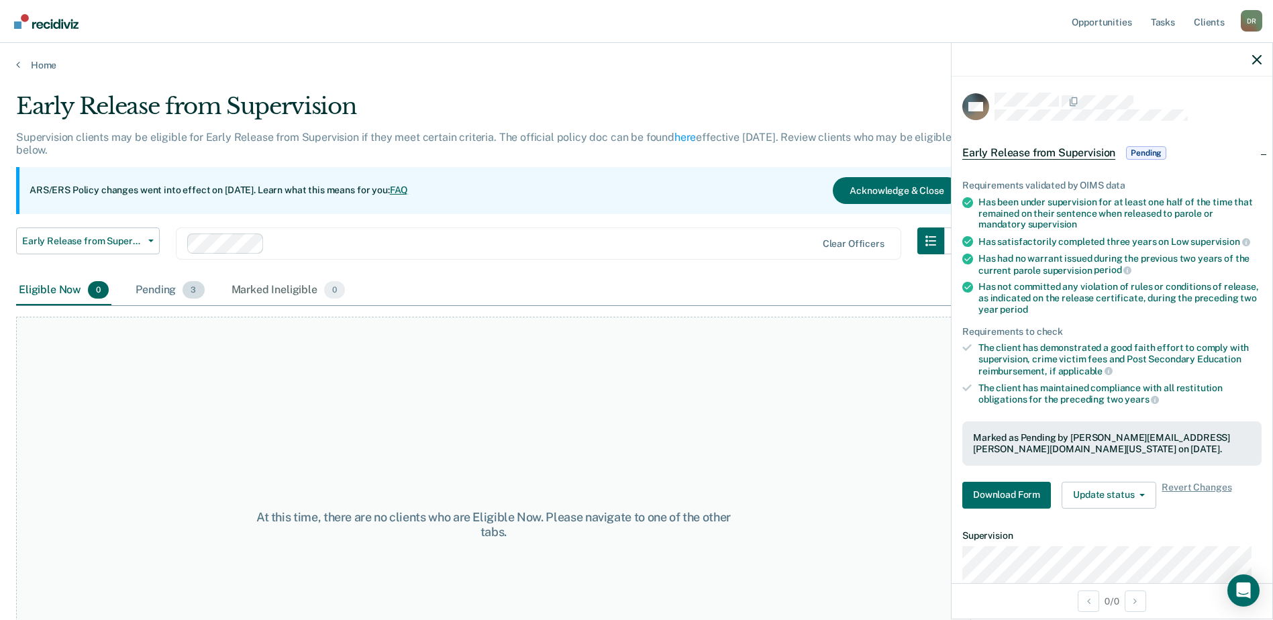
click at [168, 290] on div "Pending 3" at bounding box center [170, 291] width 74 height 30
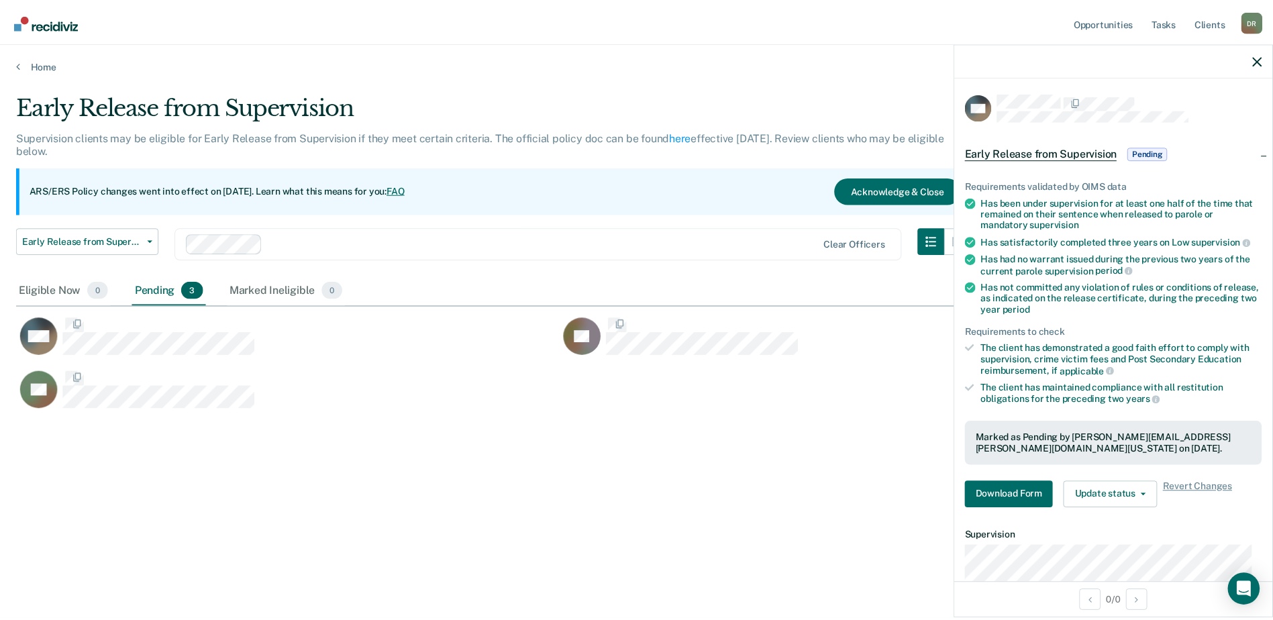
scroll to position [417, 1241]
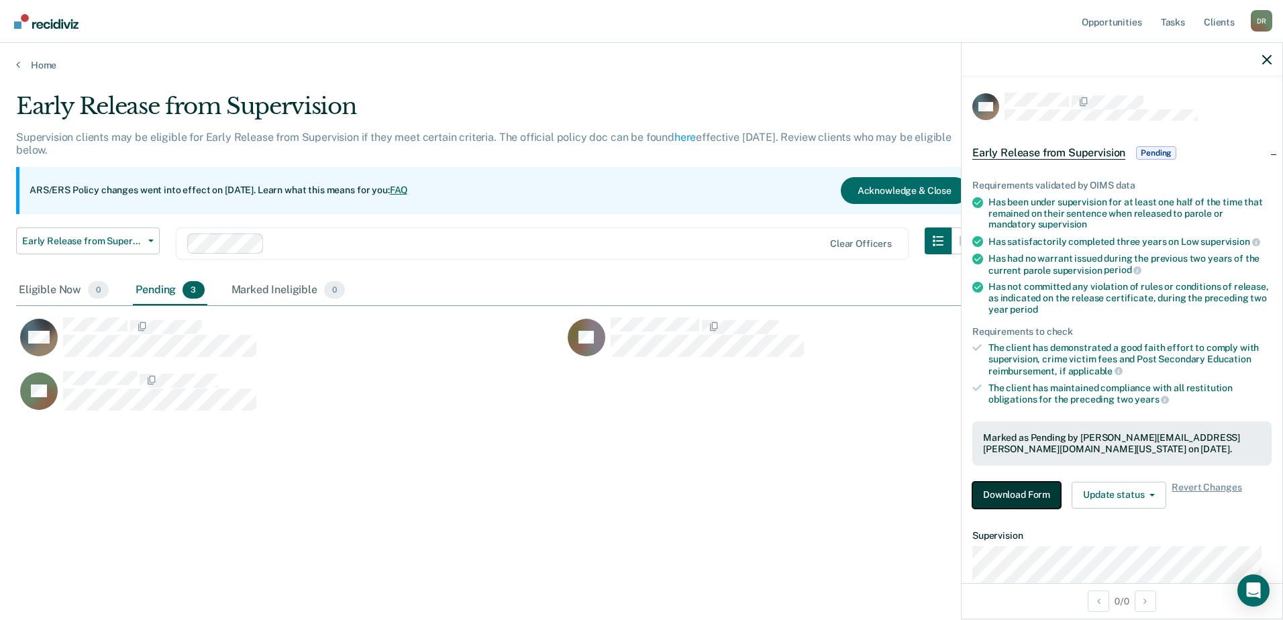
click at [1039, 488] on button "Download Form" at bounding box center [1016, 495] width 89 height 27
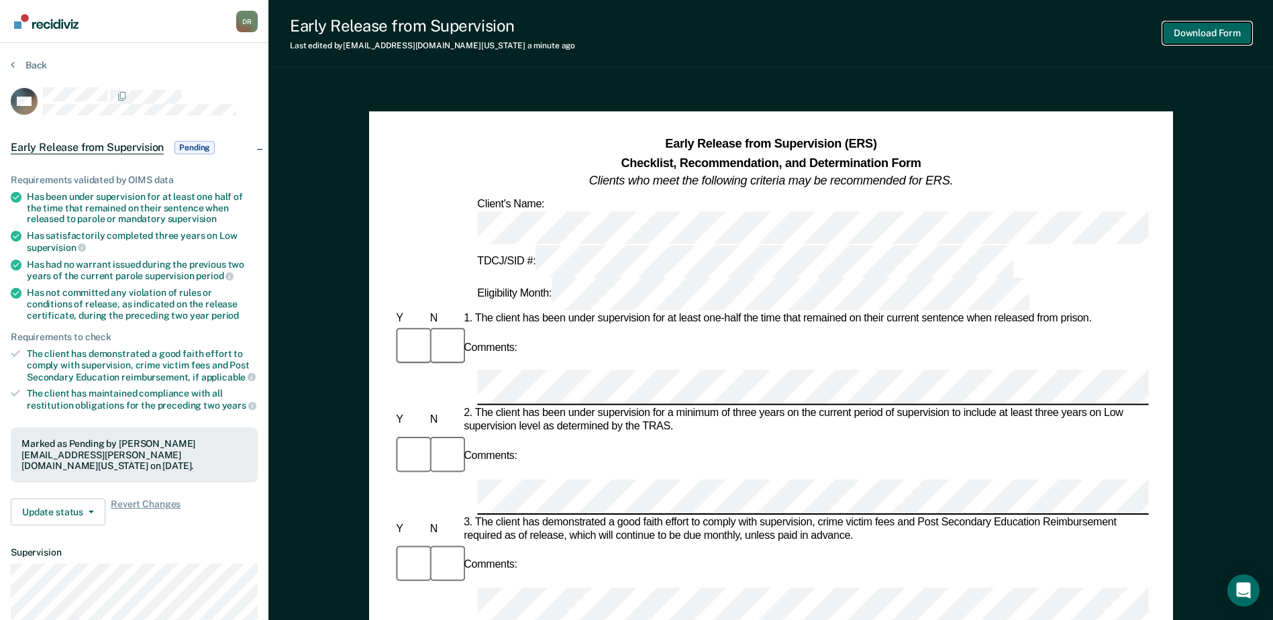
click at [1200, 34] on button "Download Form" at bounding box center [1207, 33] width 89 height 22
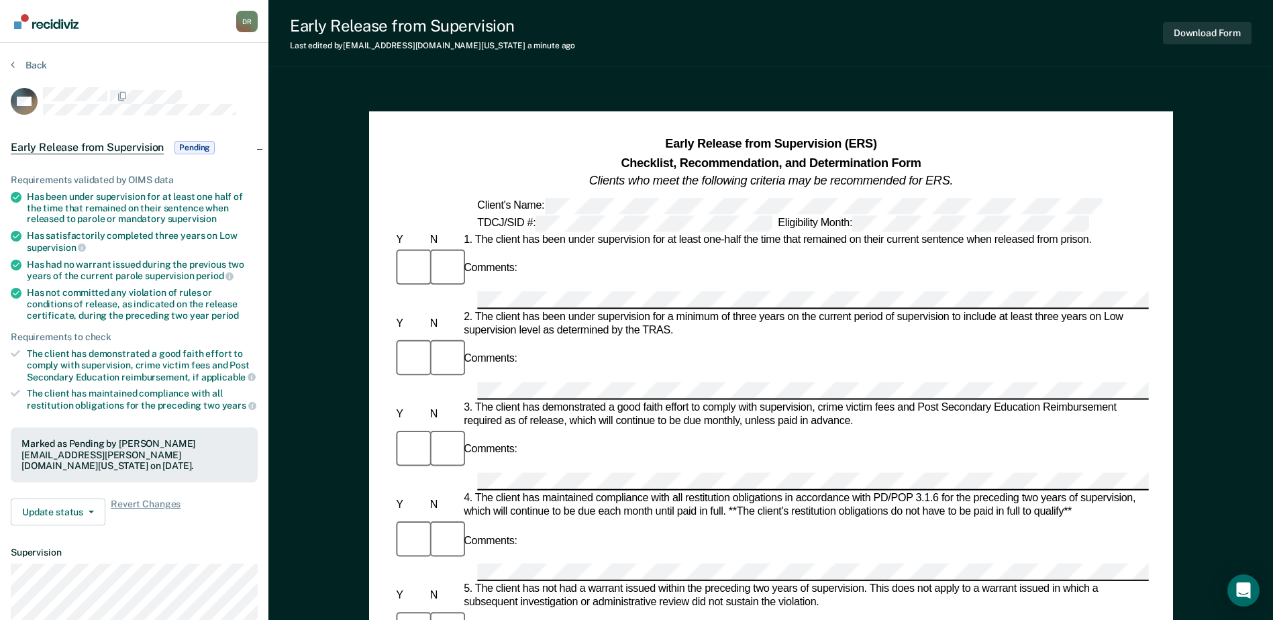
click at [57, 23] on img "Go to Recidiviz Home" at bounding box center [46, 21] width 64 height 15
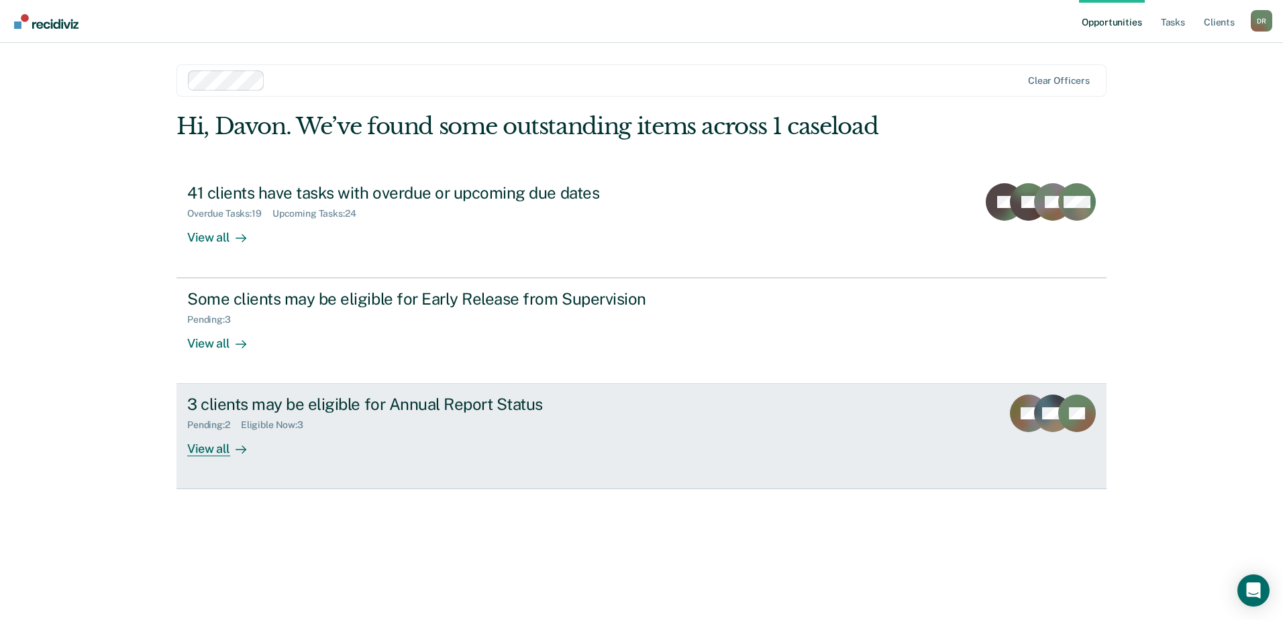
click at [248, 430] on div "Eligible Now : 3" at bounding box center [277, 424] width 73 height 11
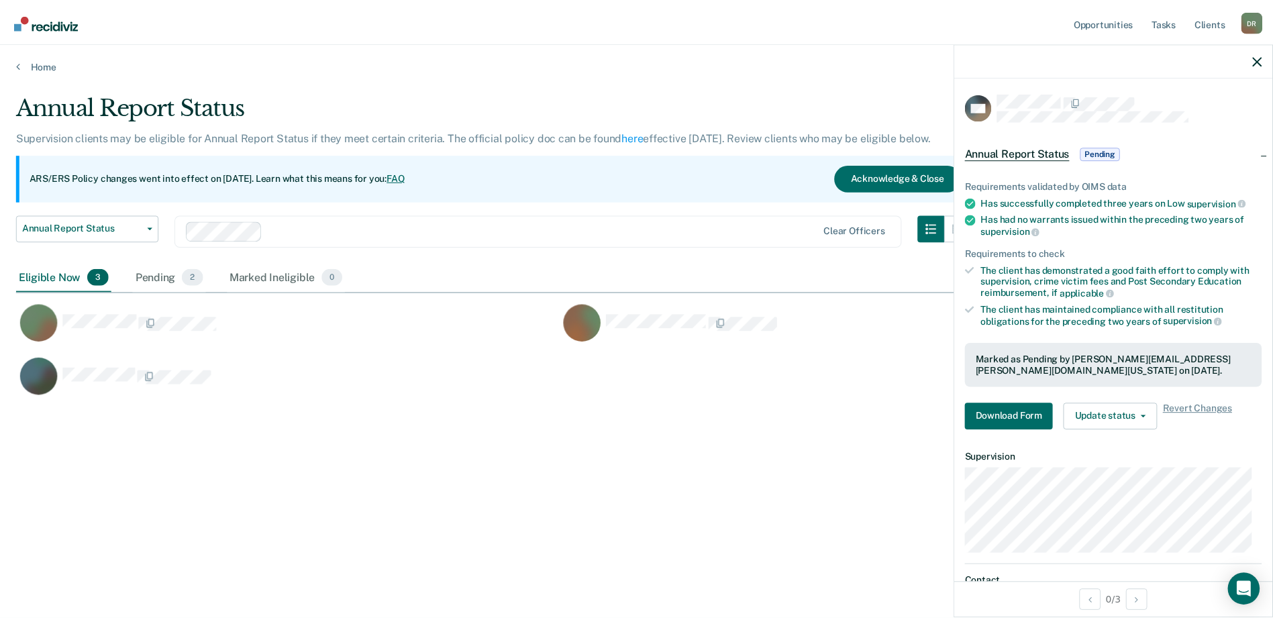
scroll to position [417, 1241]
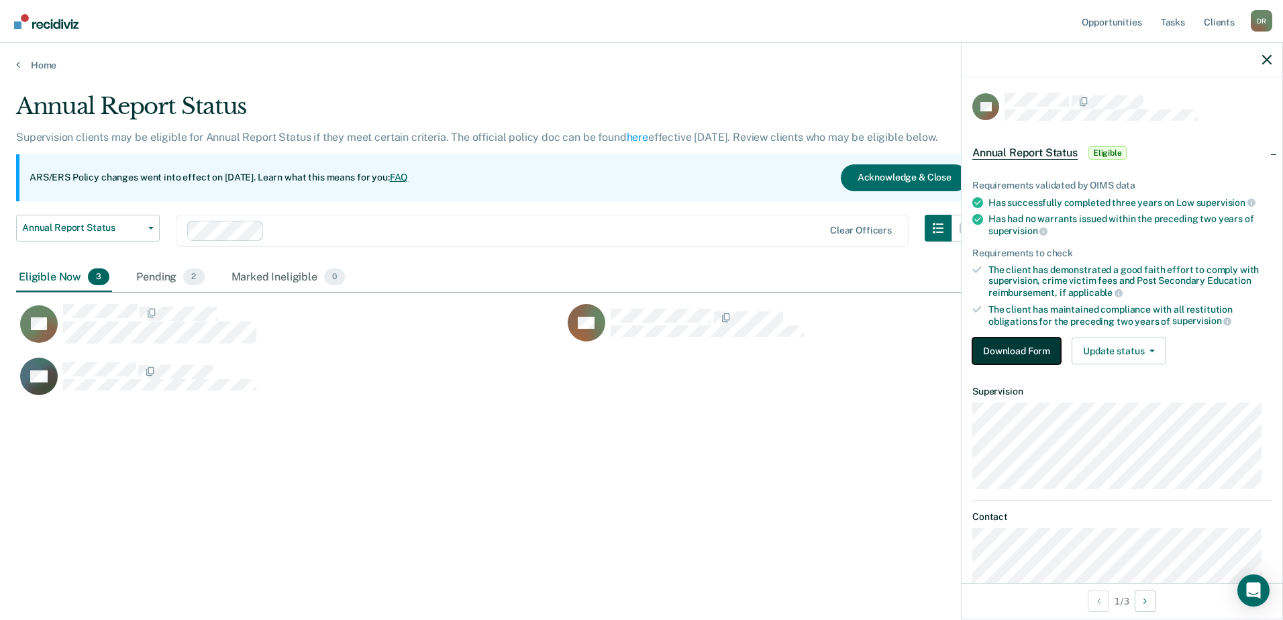
click at [1043, 348] on button "Download Form" at bounding box center [1016, 350] width 89 height 27
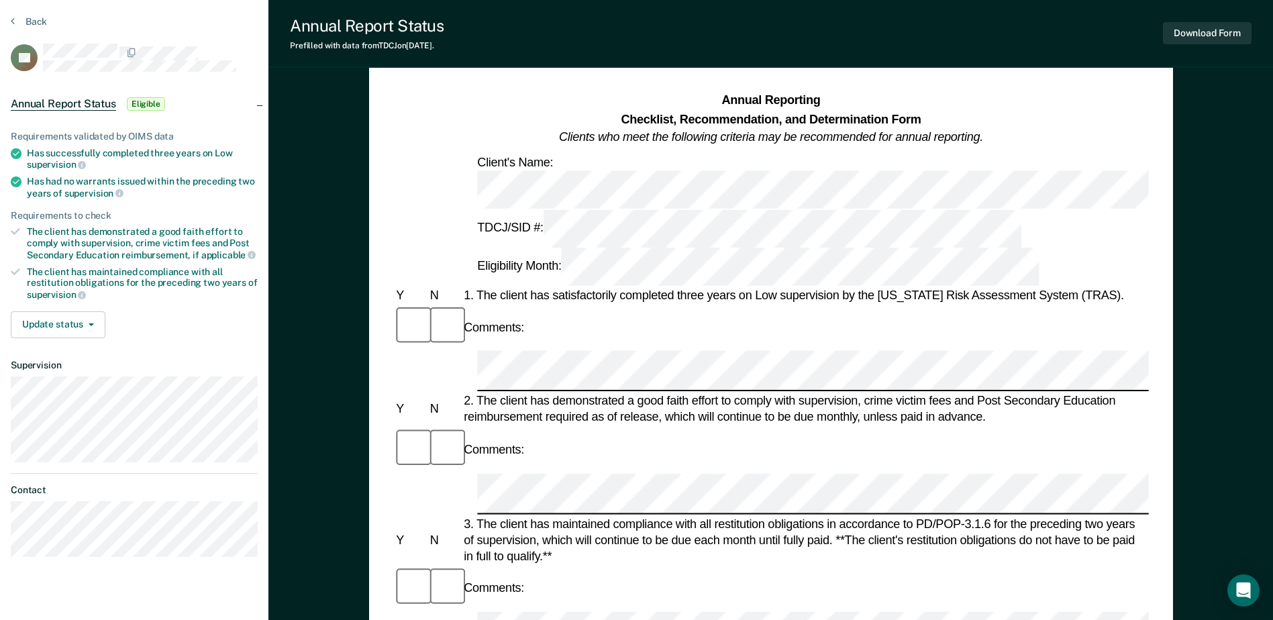
scroll to position [67, 0]
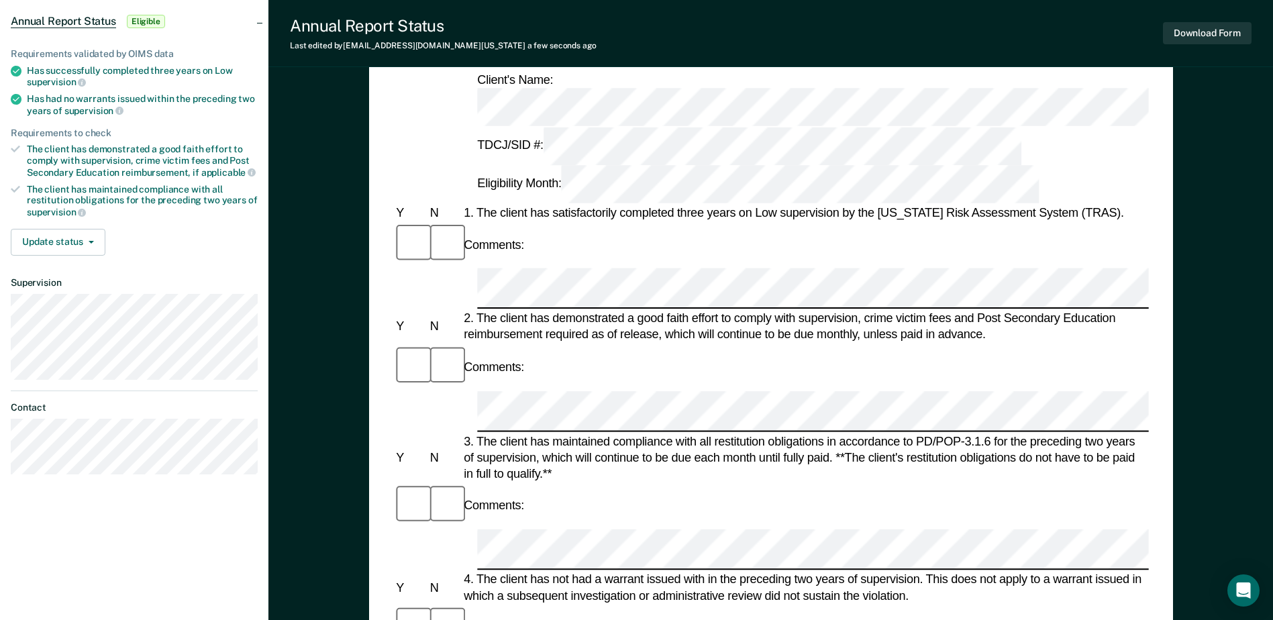
scroll to position [201, 0]
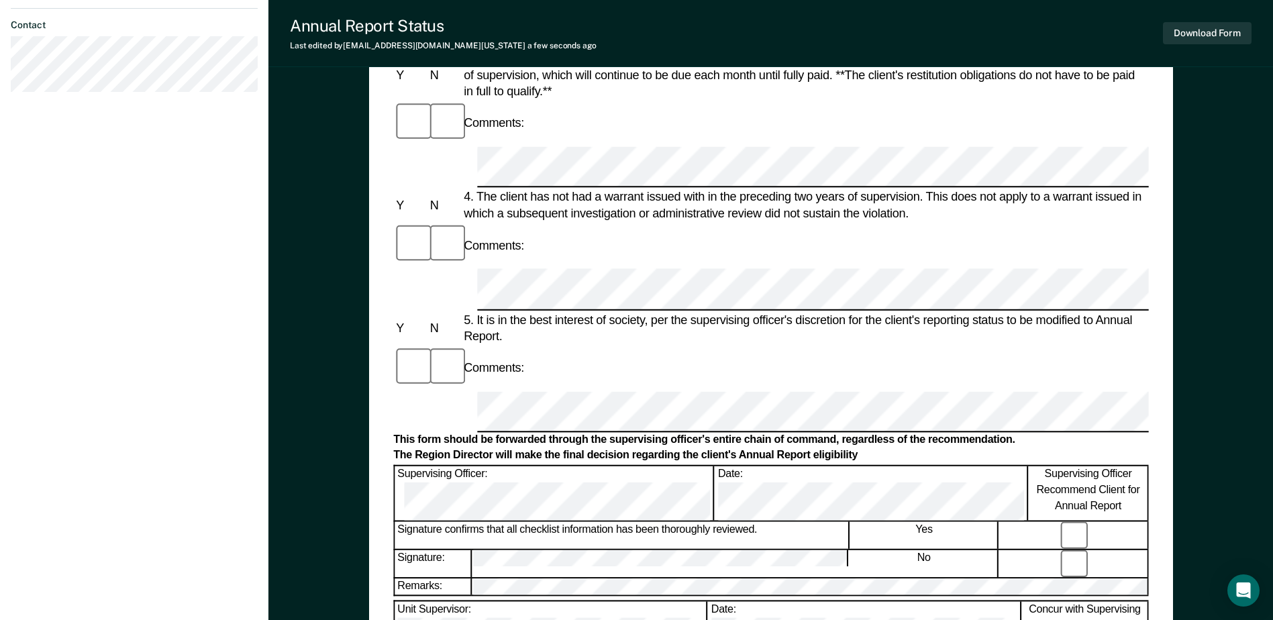
scroll to position [643, 0]
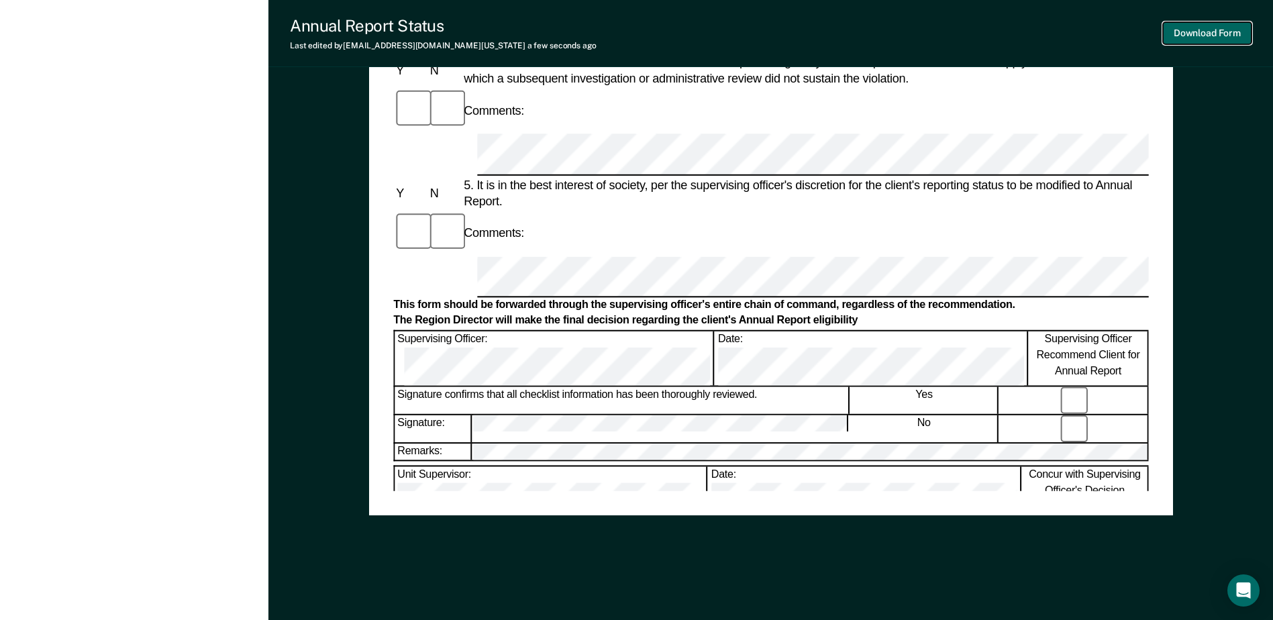
click at [1207, 41] on button "Download Form" at bounding box center [1207, 33] width 89 height 22
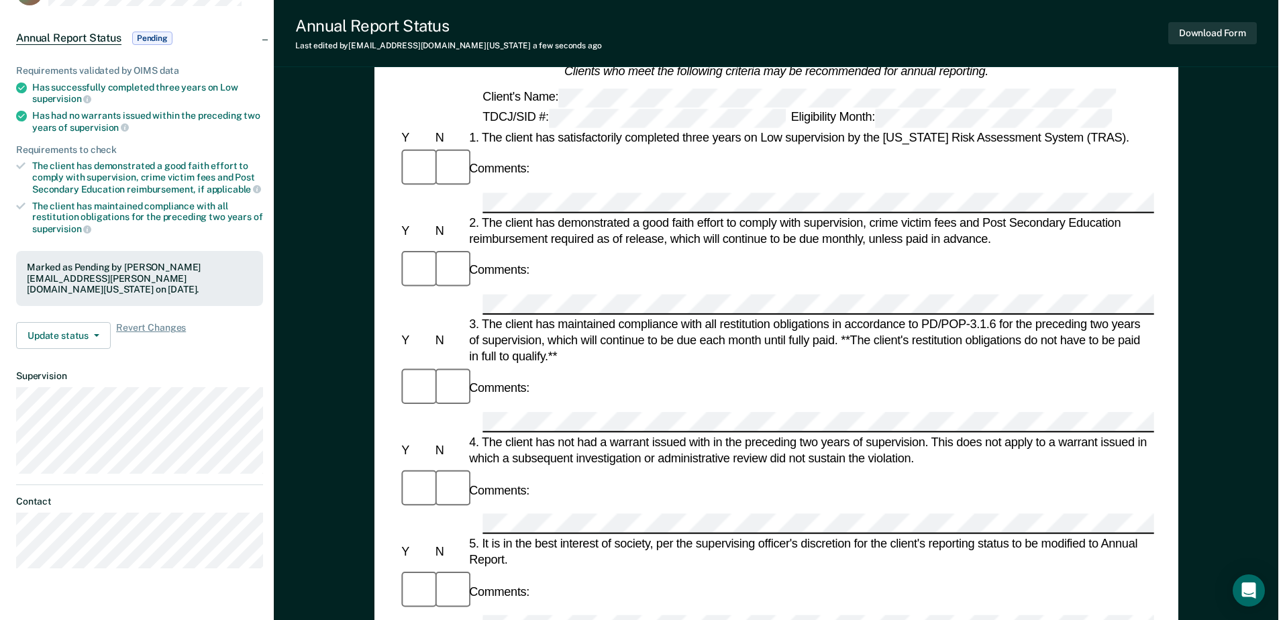
scroll to position [0, 0]
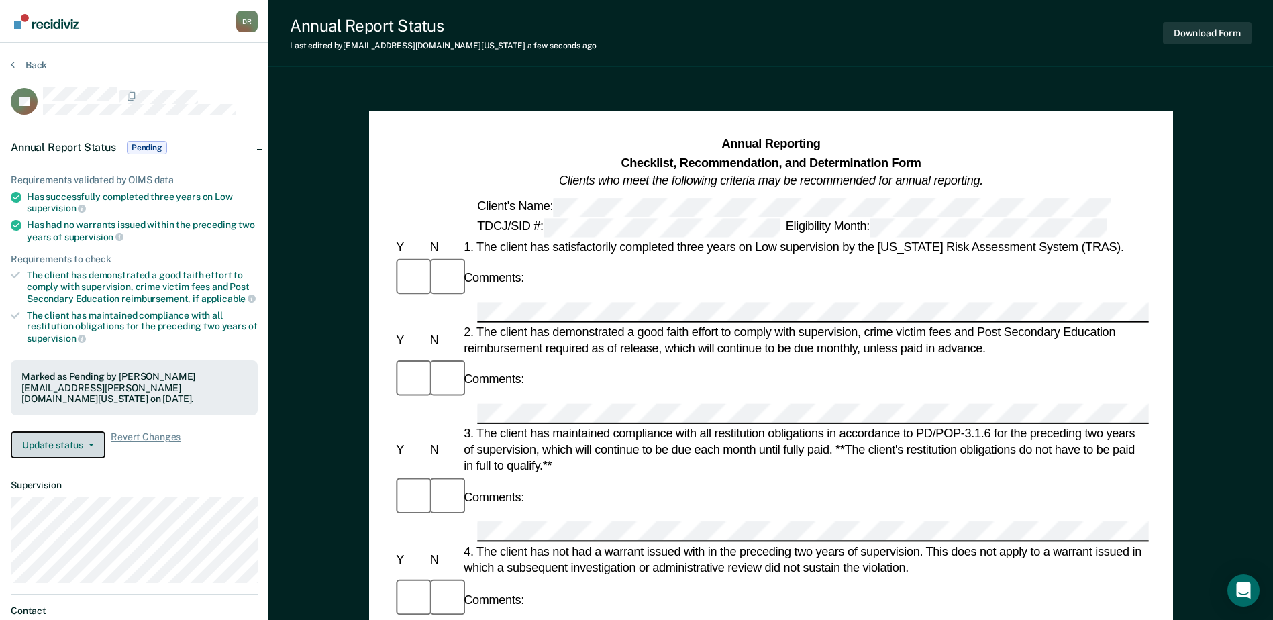
click at [87, 431] on button "Update status" at bounding box center [58, 444] width 95 height 27
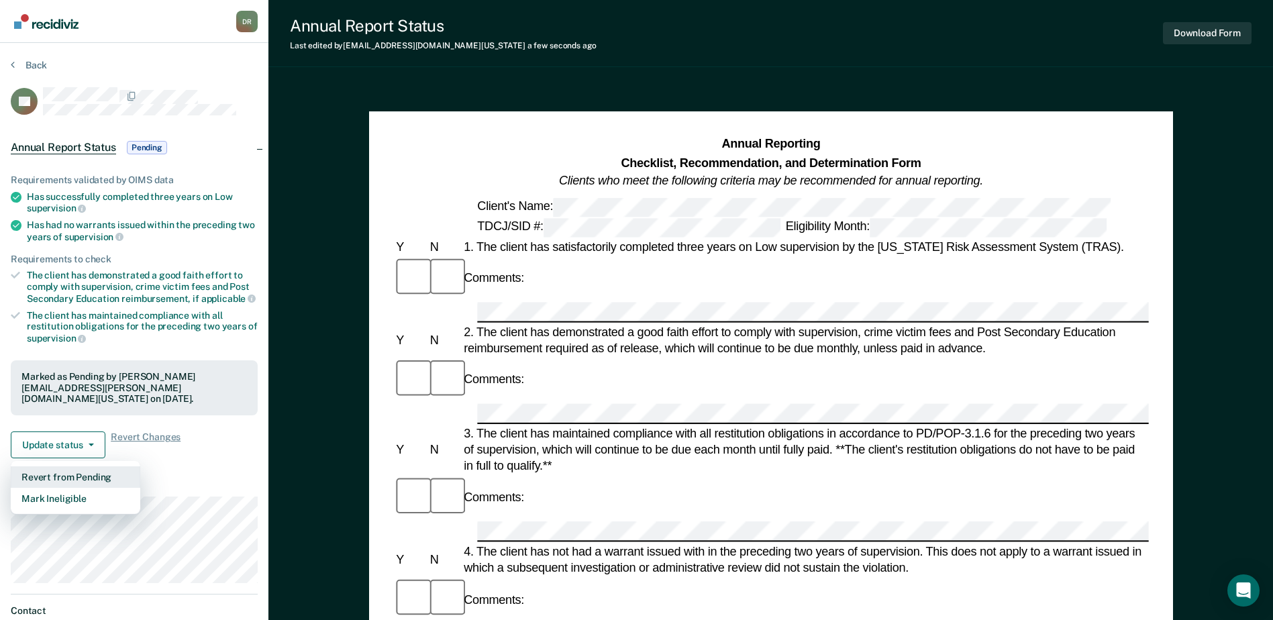
click at [79, 466] on button "Revert from Pending" at bounding box center [75, 476] width 129 height 21
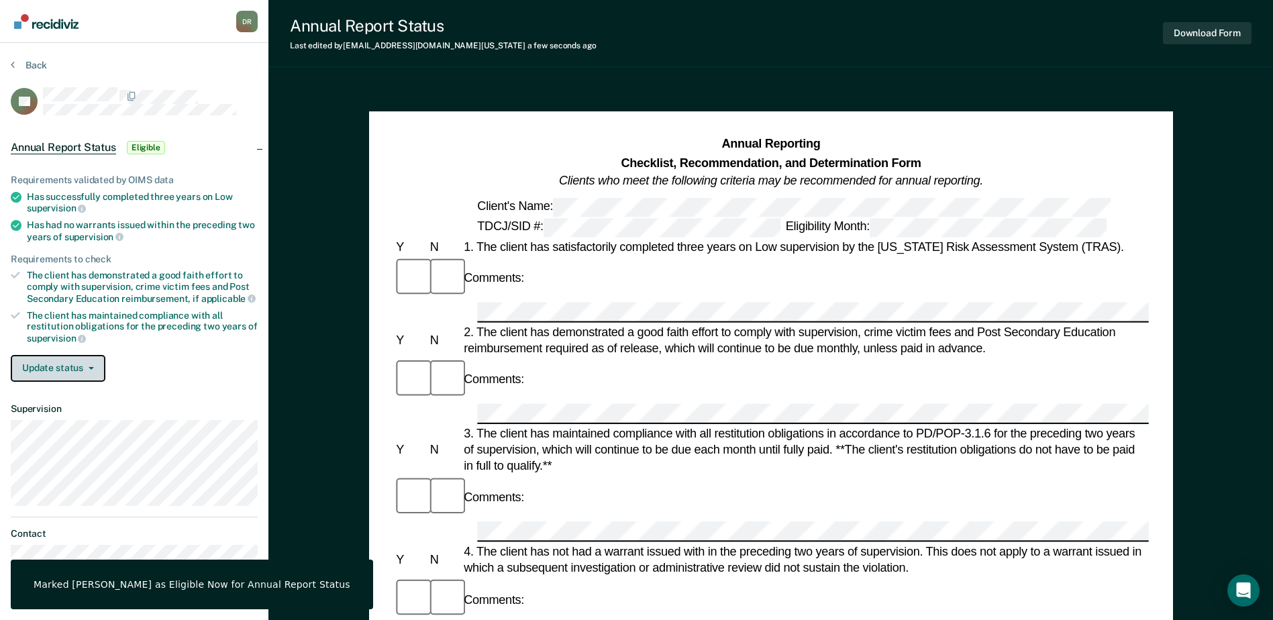
click at [70, 369] on button "Update status" at bounding box center [58, 368] width 95 height 27
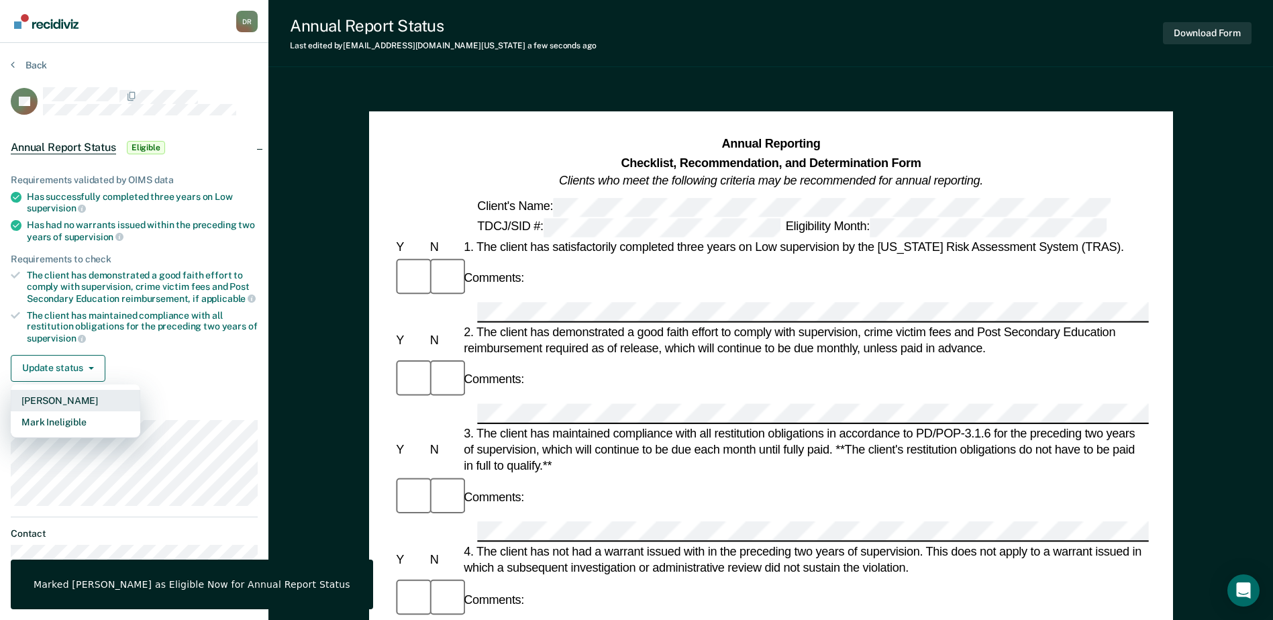
click at [80, 400] on button "[PERSON_NAME]" at bounding box center [75, 400] width 129 height 21
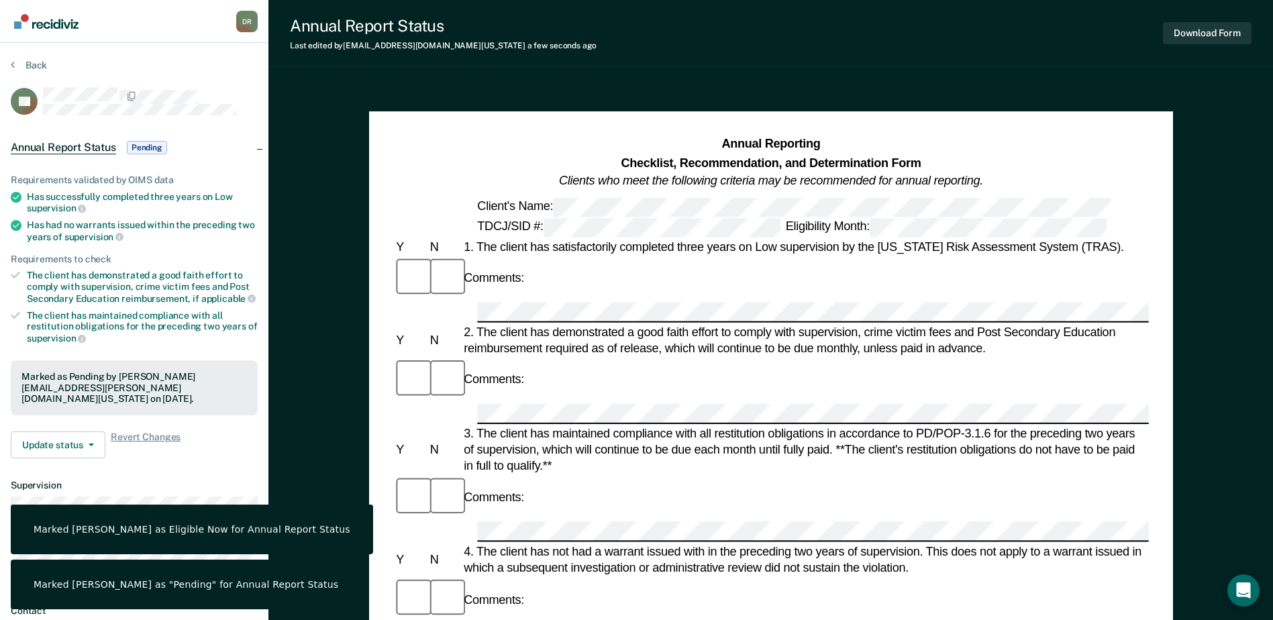
click at [55, 26] on img "Go to Recidiviz Home" at bounding box center [46, 21] width 64 height 15
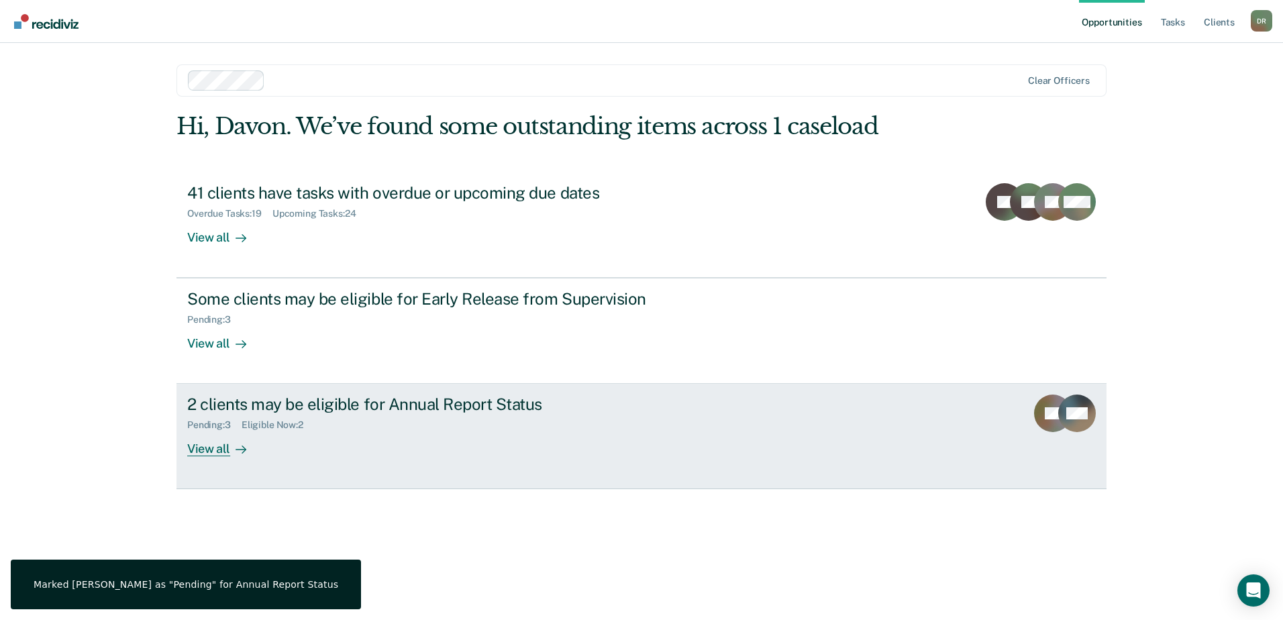
click at [386, 419] on div "Pending : 3 Eligible Now : 2" at bounding box center [422, 422] width 471 height 17
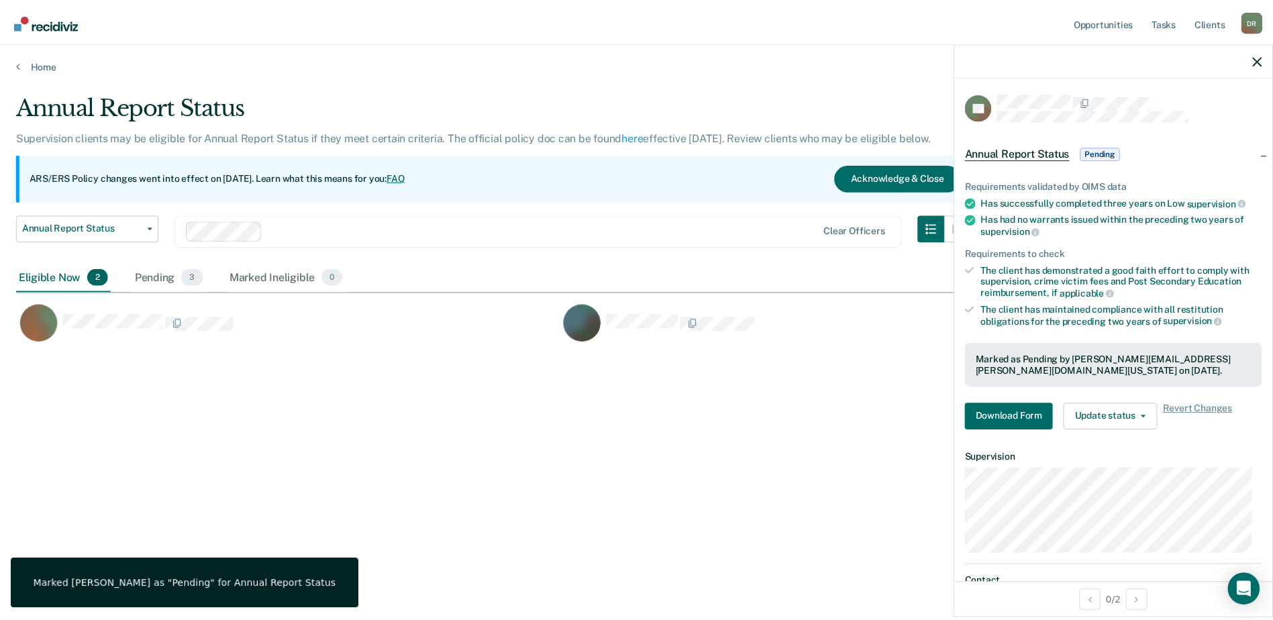
scroll to position [417, 1241]
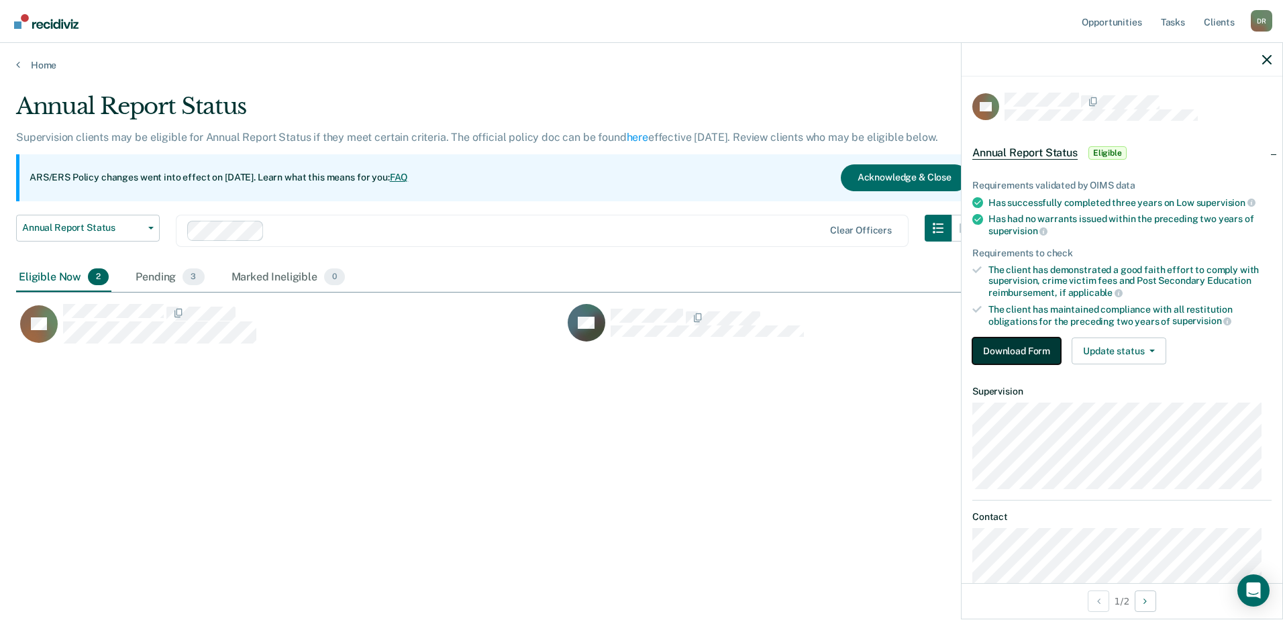
click at [1020, 348] on button "Download Form" at bounding box center [1016, 350] width 89 height 27
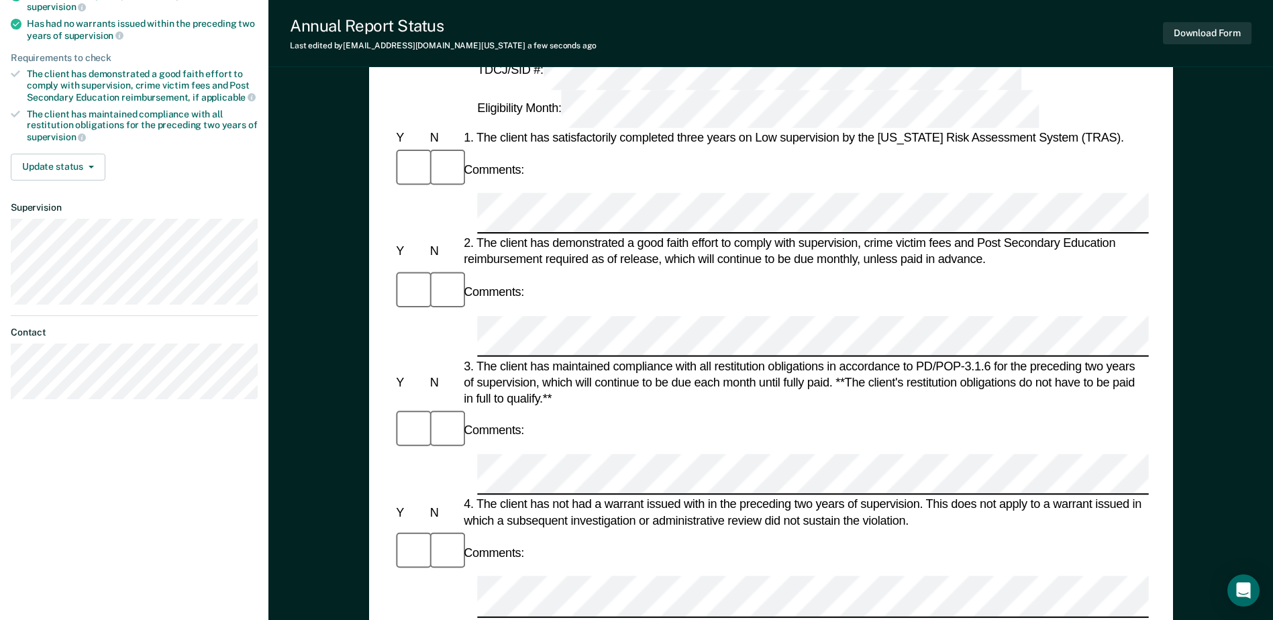
scroll to position [0, 1]
click at [1149, 429] on div "Annual Reporting Checklist, Recommendation, and Determination Form Clients who …" at bounding box center [771, 433] width 804 height 1047
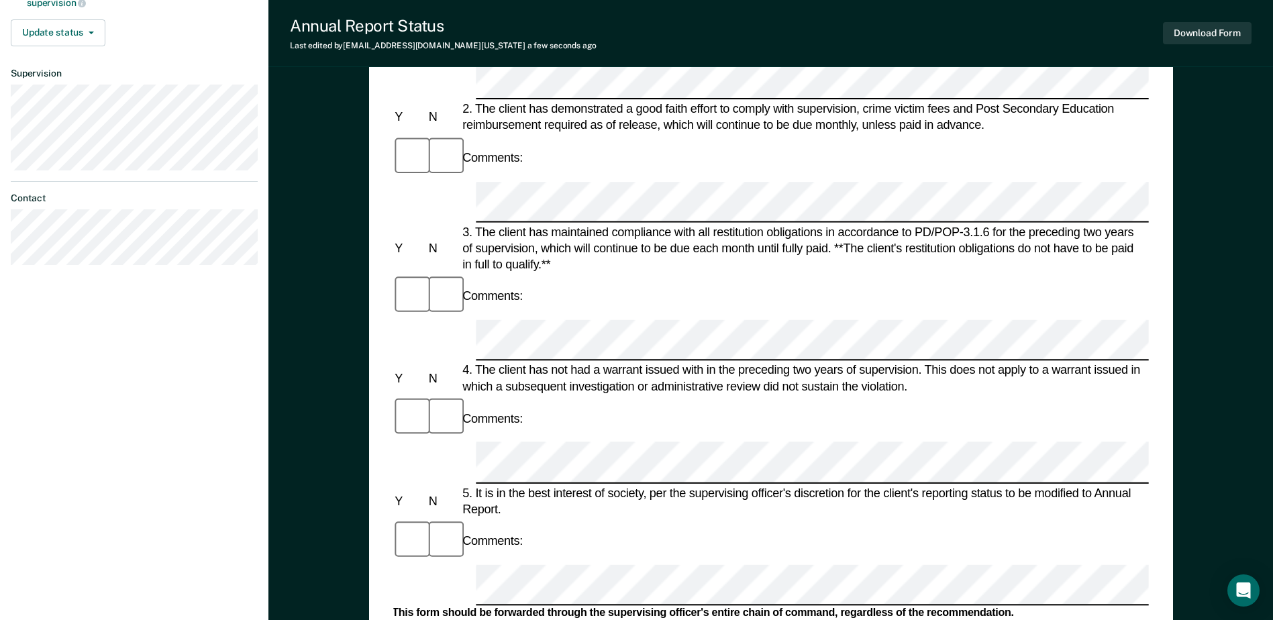
scroll to position [0, 115]
click at [1171, 390] on div "Annual Reporting Checklist, Recommendation, and Determination Form Clients who …" at bounding box center [771, 299] width 804 height 1047
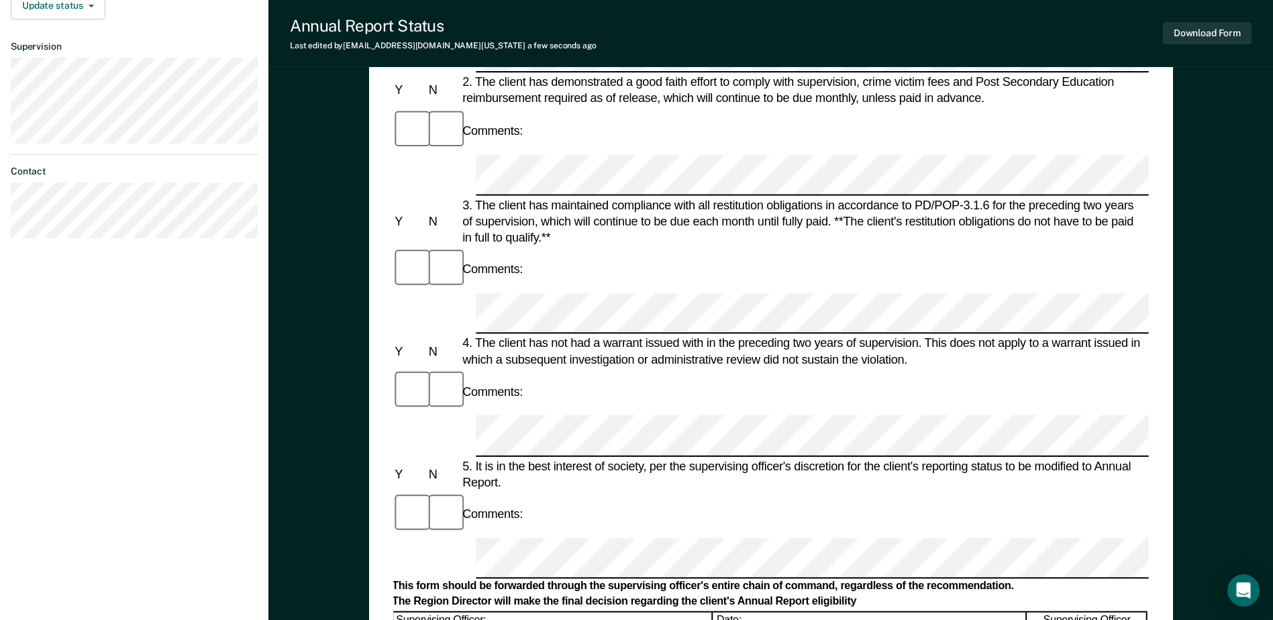
scroll to position [308, 0]
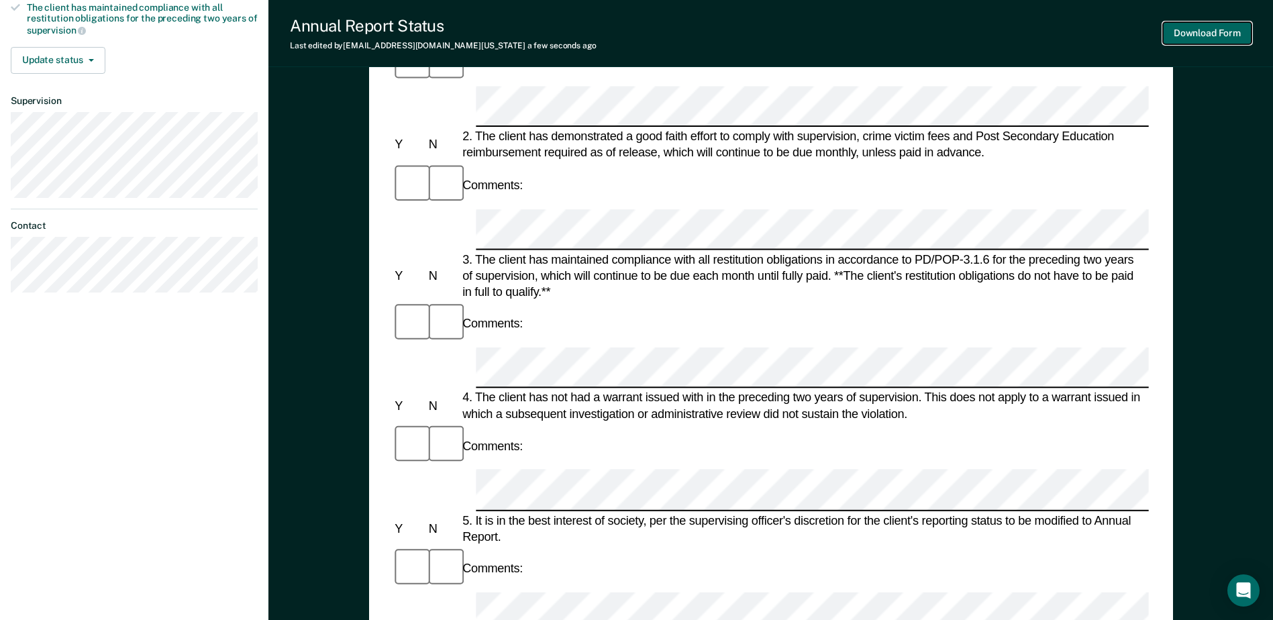
click at [1192, 38] on button "Download Form" at bounding box center [1207, 33] width 89 height 22
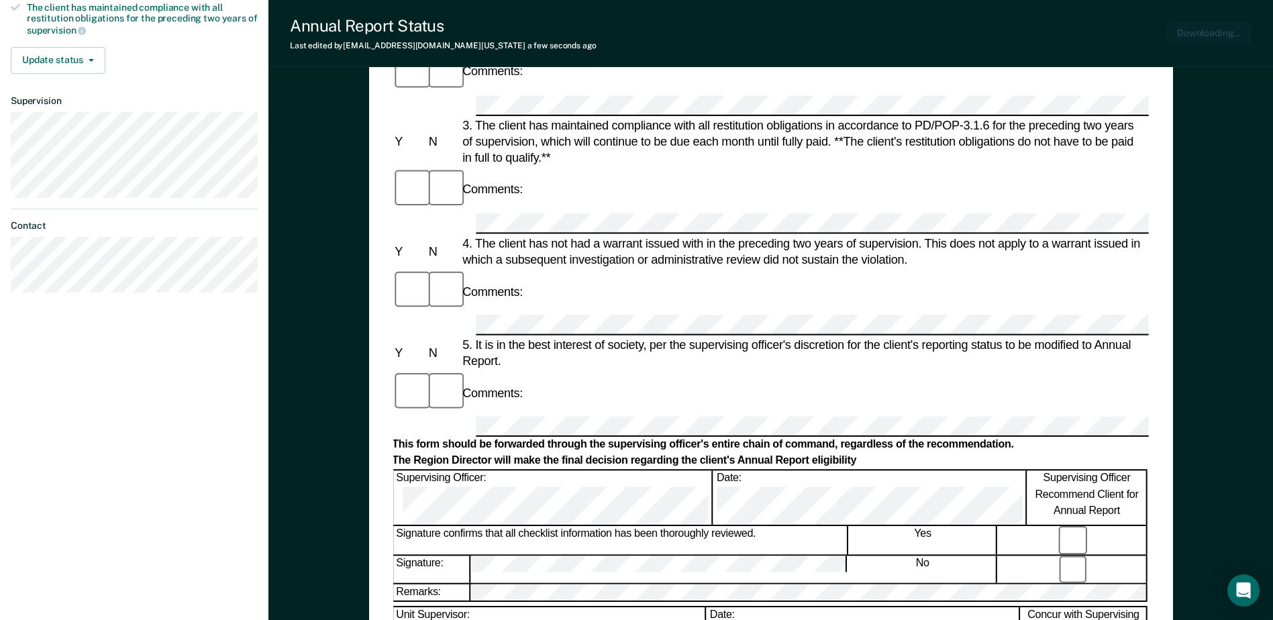
scroll to position [0, 0]
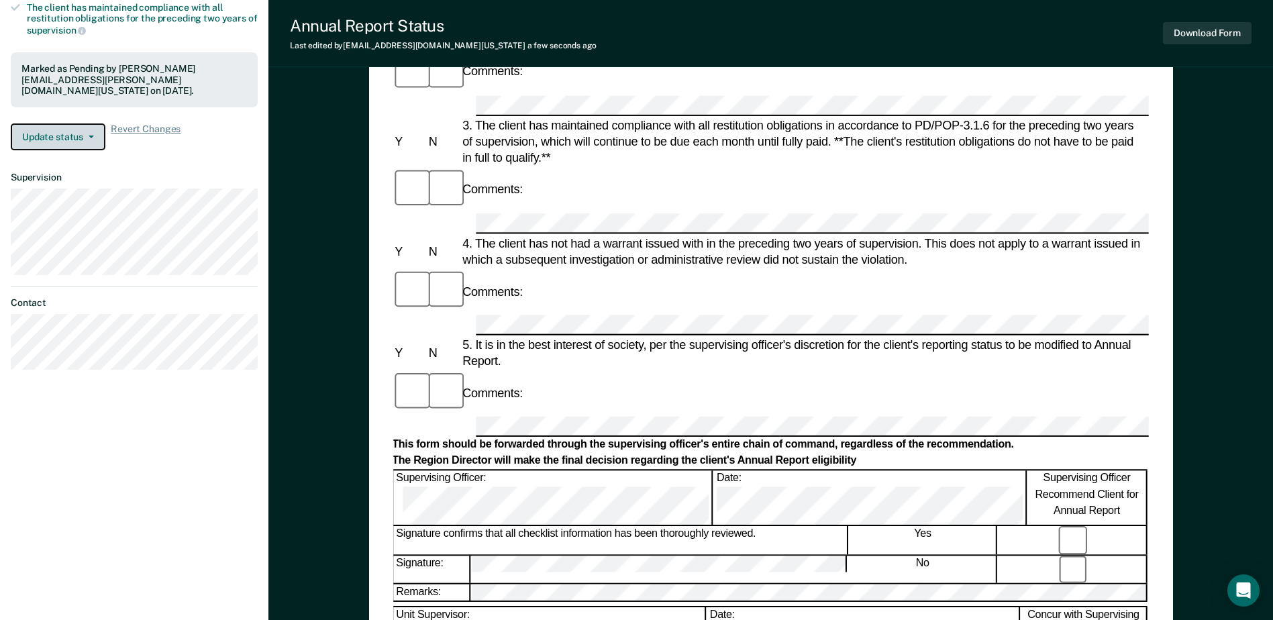
click at [89, 123] on button "Update status" at bounding box center [58, 136] width 95 height 27
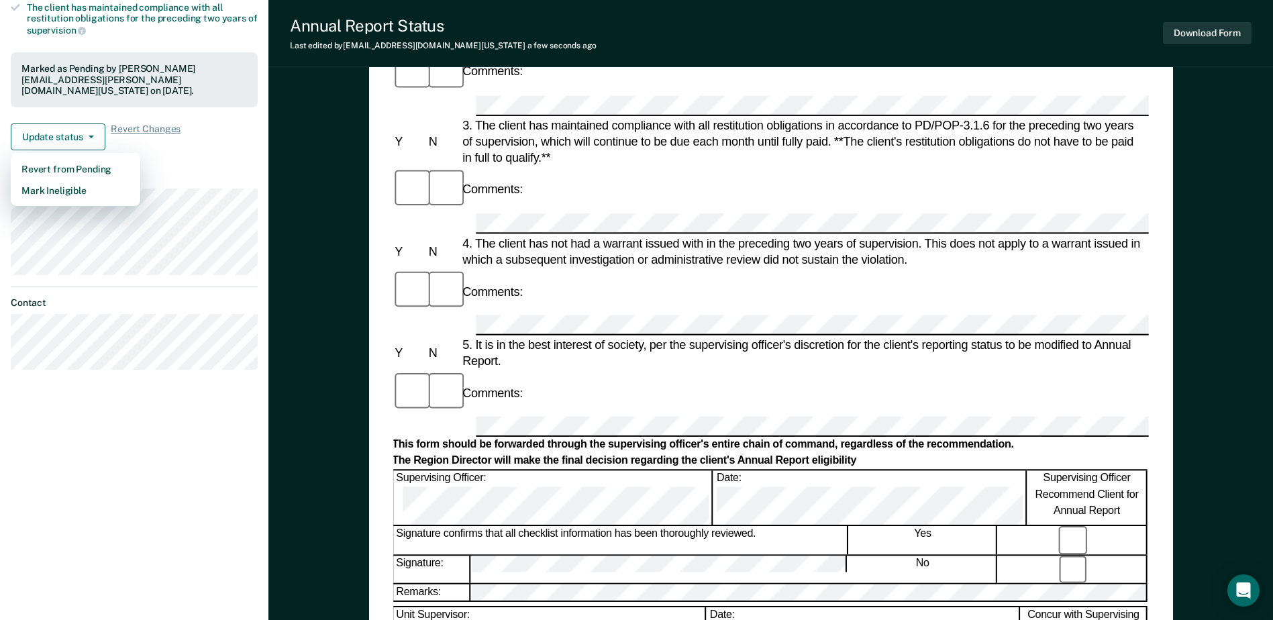
click at [237, 146] on div "Requirements validated by OIMS data Has successfully completed three years on L…" at bounding box center [134, 3] width 268 height 316
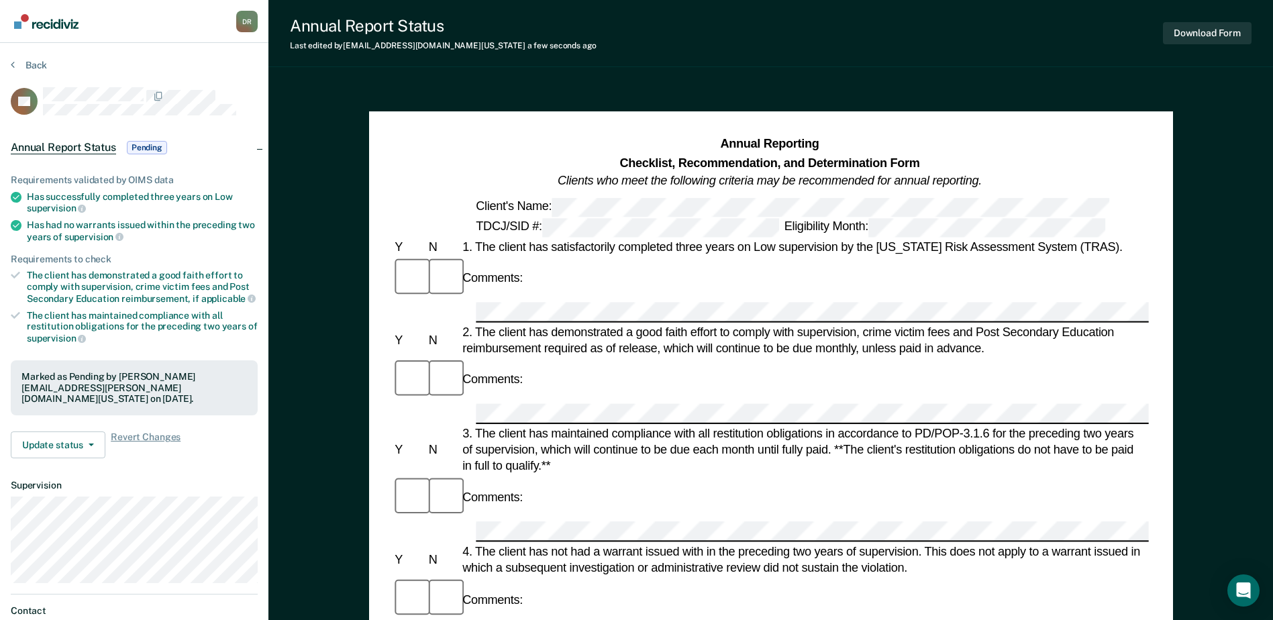
click at [45, 22] on img "Go to Recidiviz Home" at bounding box center [46, 21] width 64 height 15
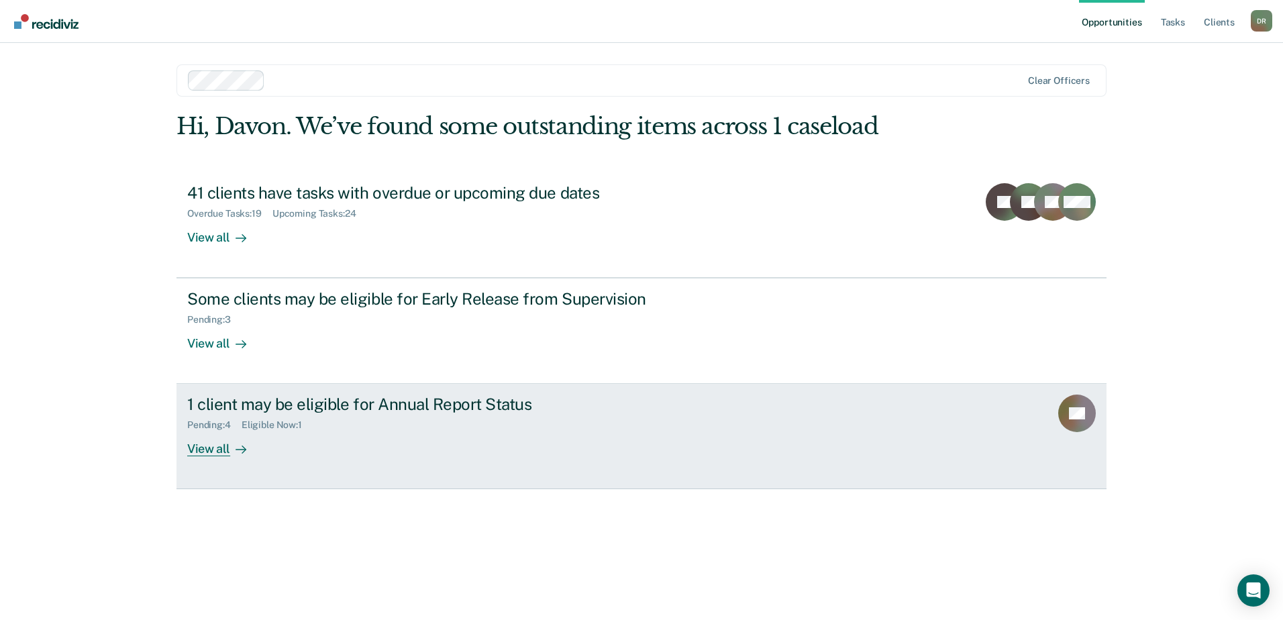
click at [248, 398] on div "1 client may be eligible for Annual Report Status" at bounding box center [422, 403] width 471 height 19
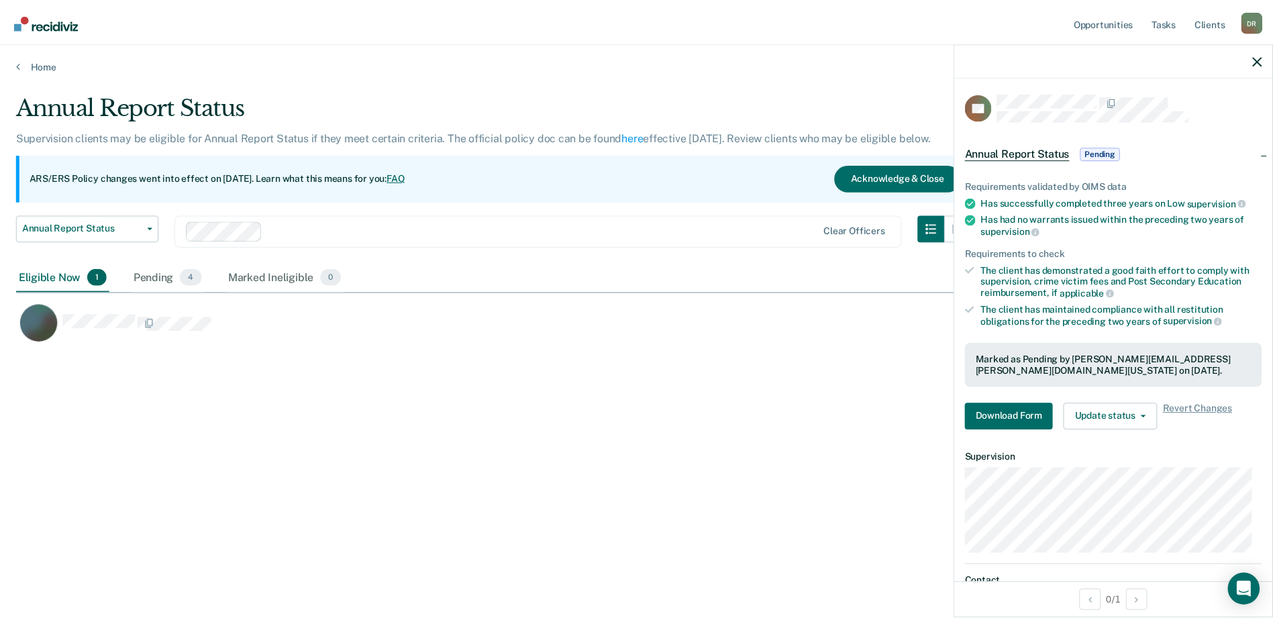
scroll to position [417, 1241]
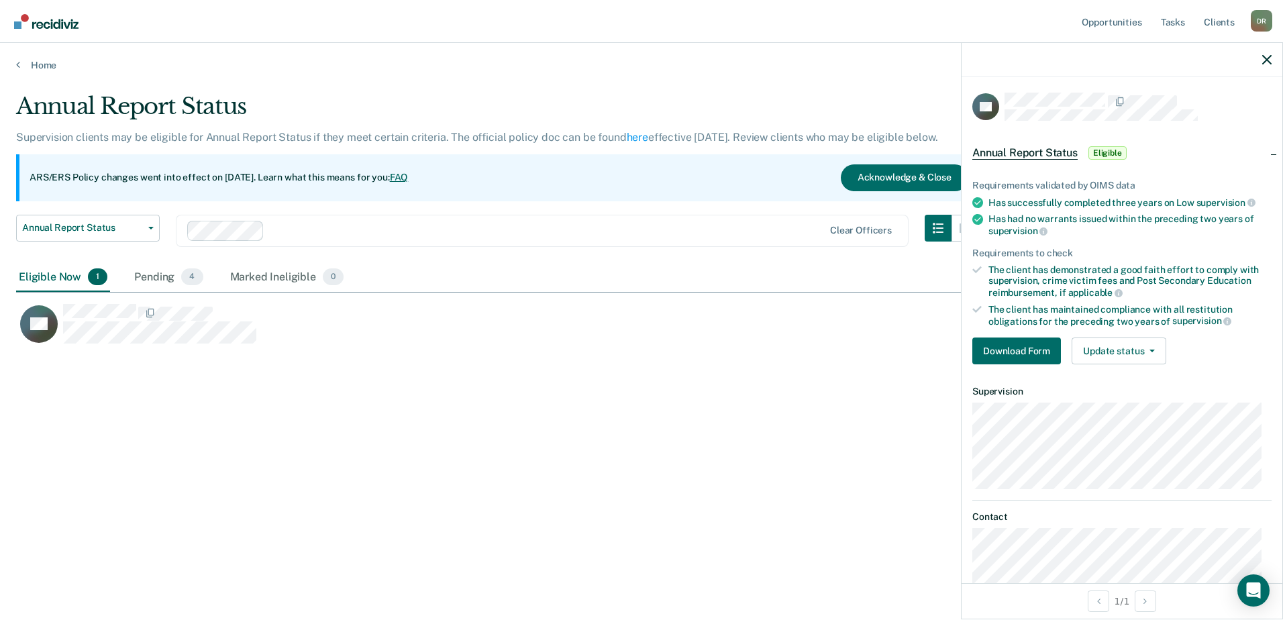
click at [1006, 363] on div "Requirements validated by OIMS data Has successfully completed three years on L…" at bounding box center [1121, 266] width 321 height 217
click at [1003, 352] on button "Download Form" at bounding box center [1016, 350] width 89 height 27
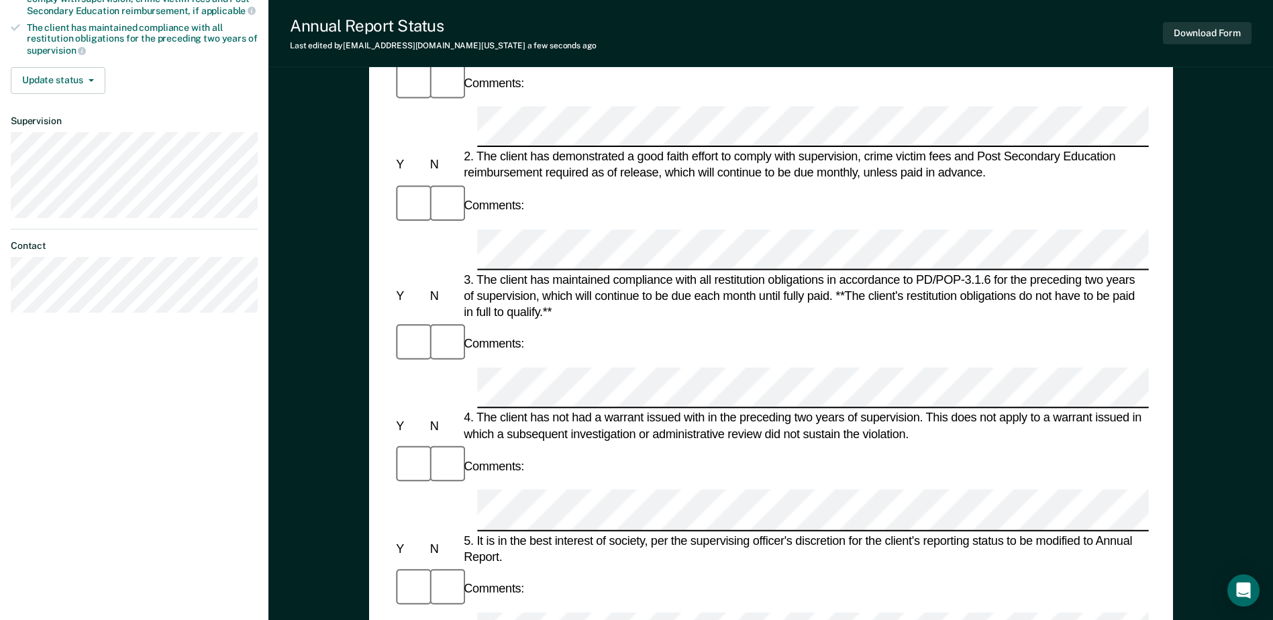
scroll to position [403, 0]
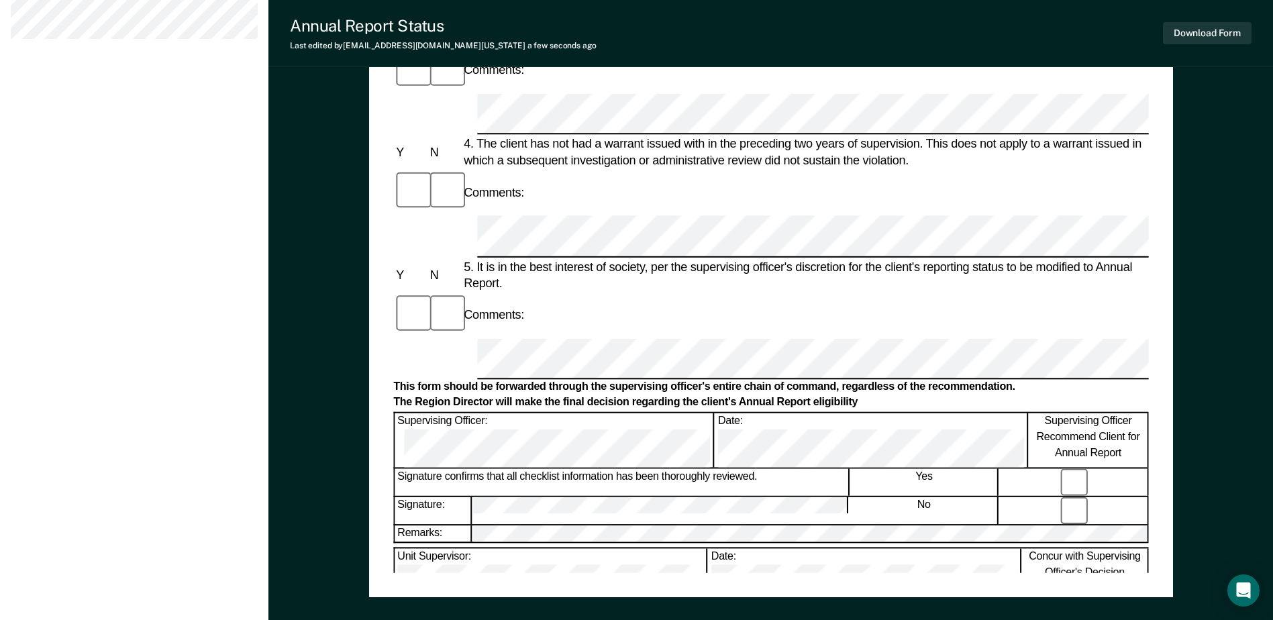
scroll to position [643, 0]
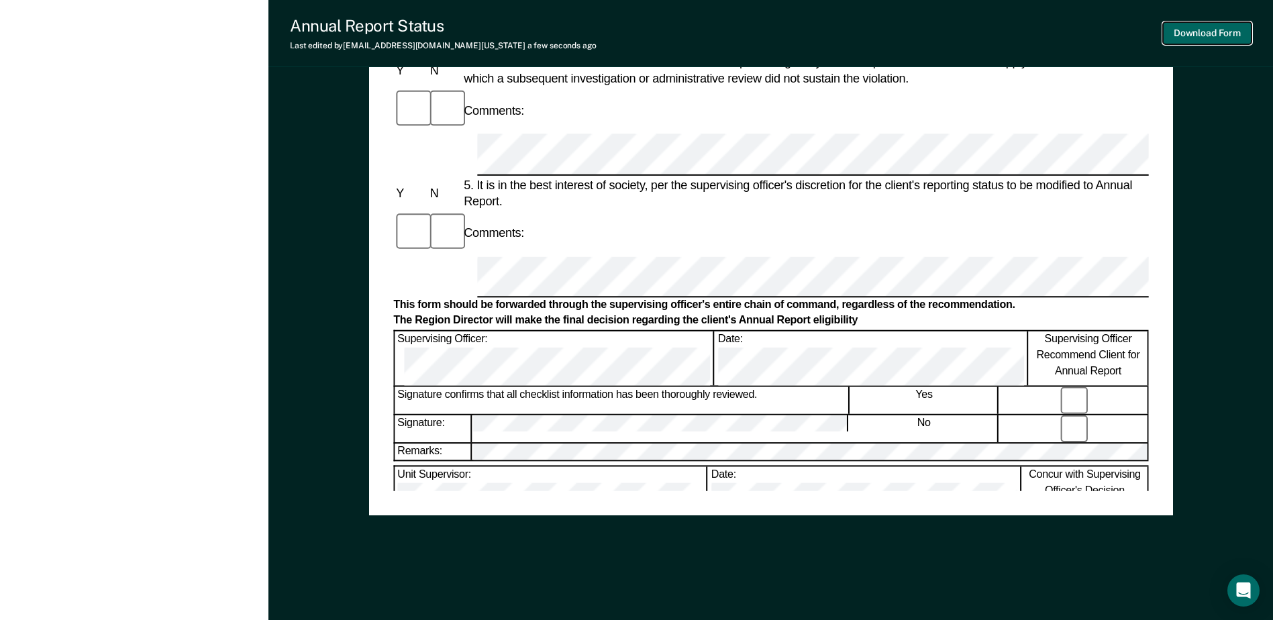
click at [1189, 30] on button "Download Form" at bounding box center [1207, 33] width 89 height 22
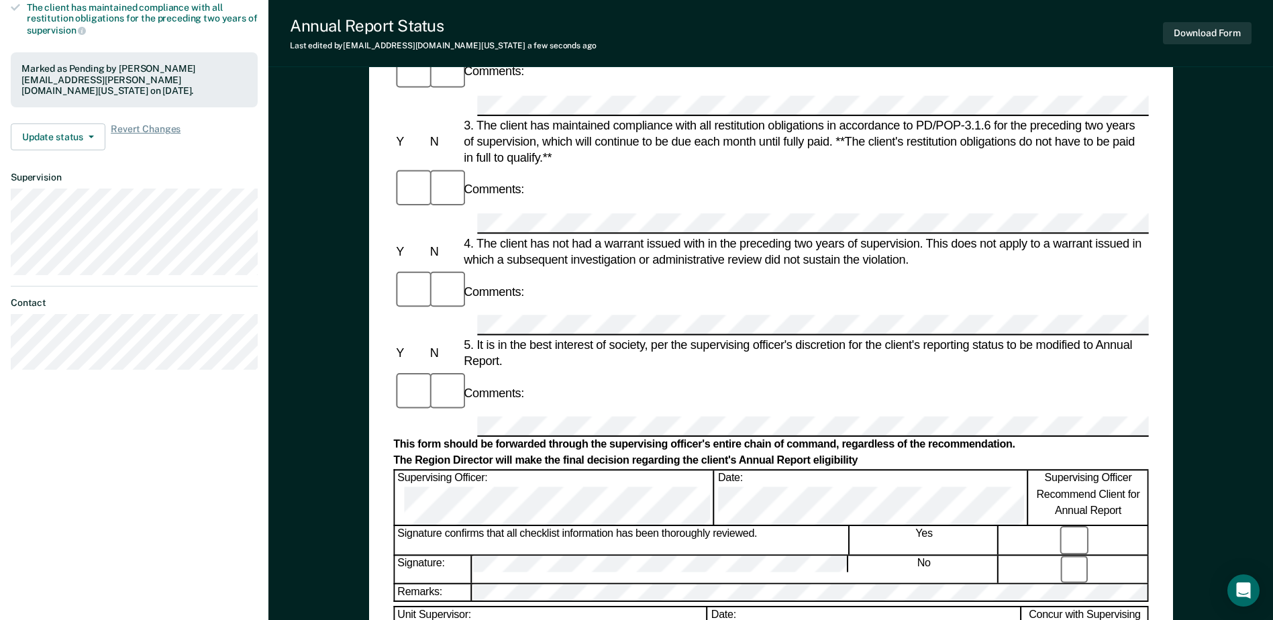
scroll to position [0, 0]
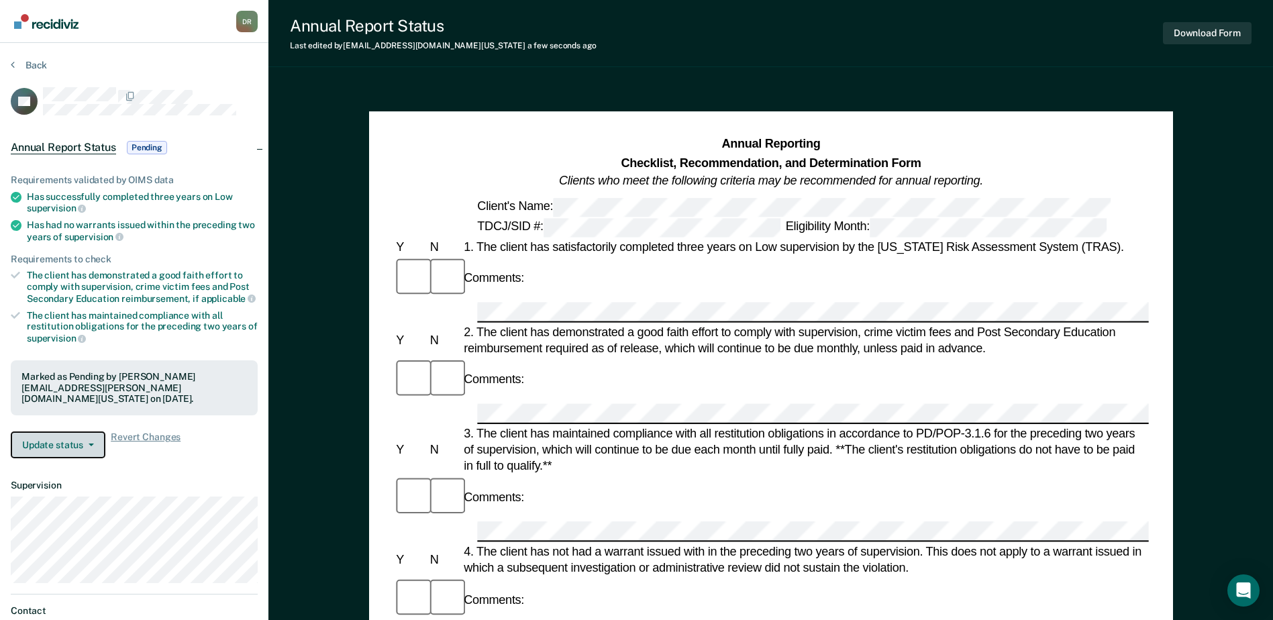
click at [79, 439] on button "Update status" at bounding box center [58, 444] width 95 height 27
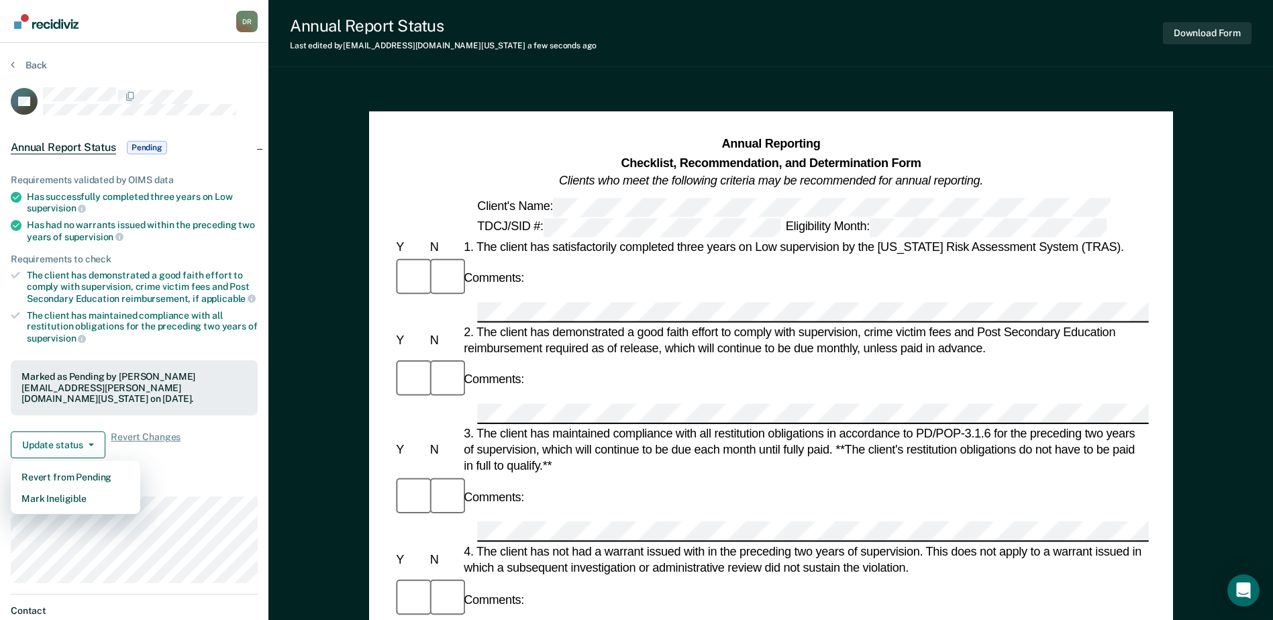
click at [185, 450] on div "Requirements validated by OIMS data Has successfully completed three years on L…" at bounding box center [134, 311] width 268 height 316
click at [61, 28] on img "Go to Recidiviz Home" at bounding box center [46, 21] width 64 height 15
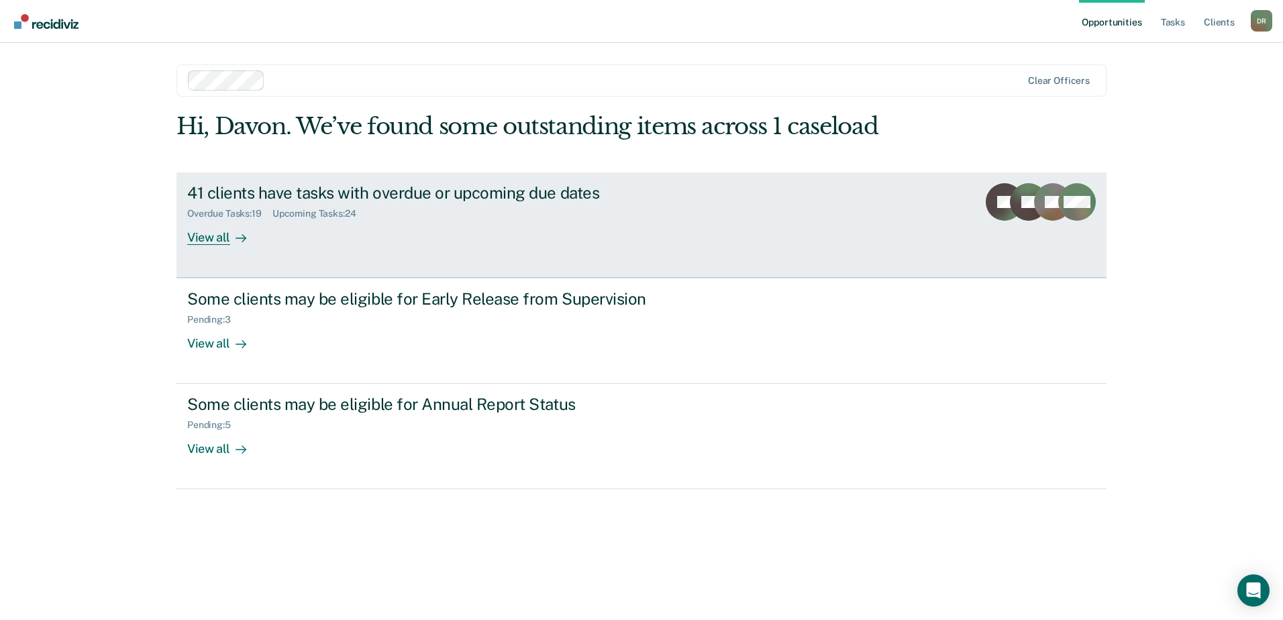
click at [470, 201] on div "41 clients have tasks with overdue or upcoming due dates" at bounding box center [422, 192] width 471 height 19
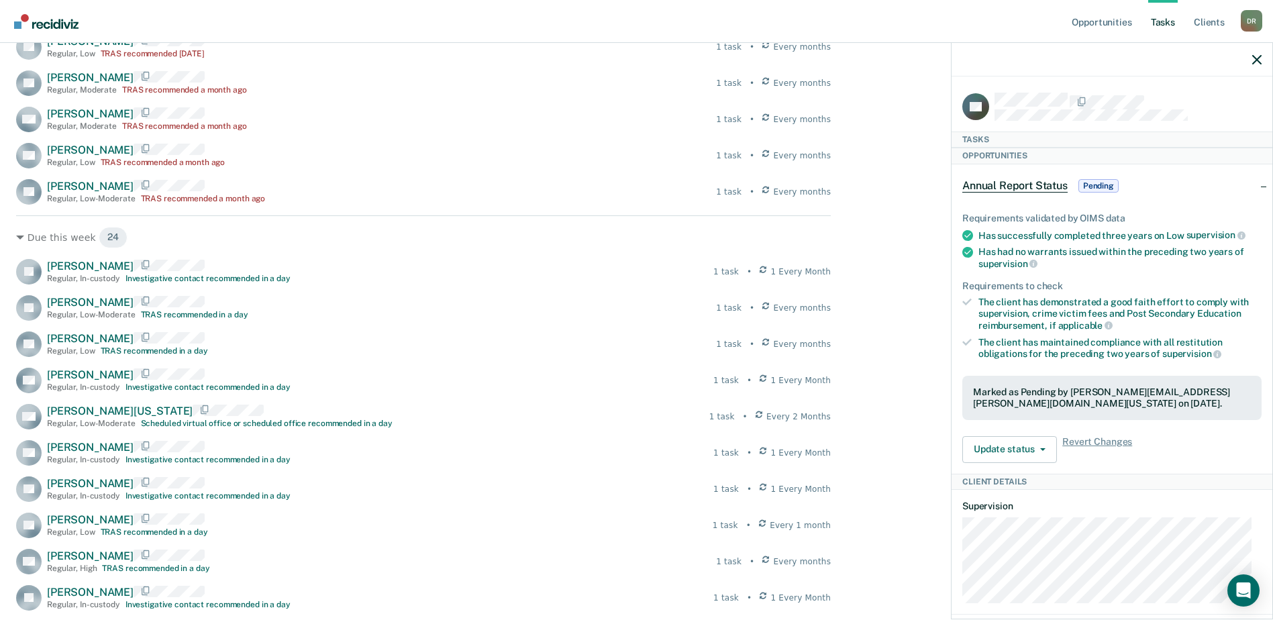
scroll to position [738, 0]
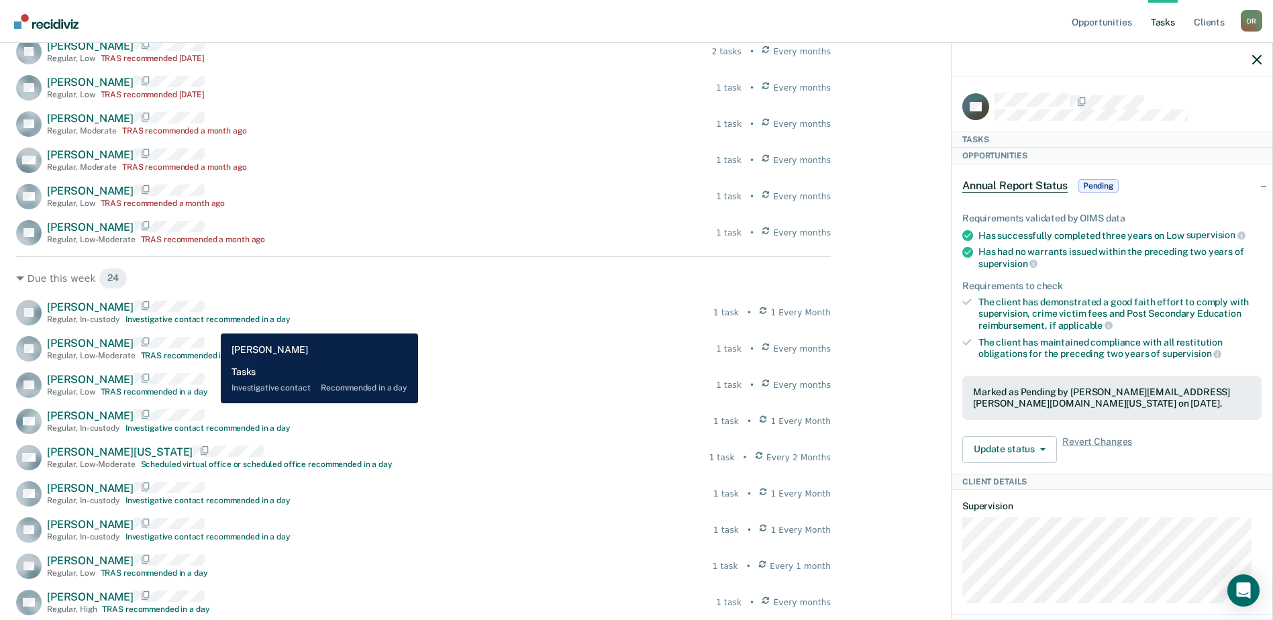
click at [211, 323] on div "Investigative contact recommended in a day" at bounding box center [207, 319] width 165 height 9
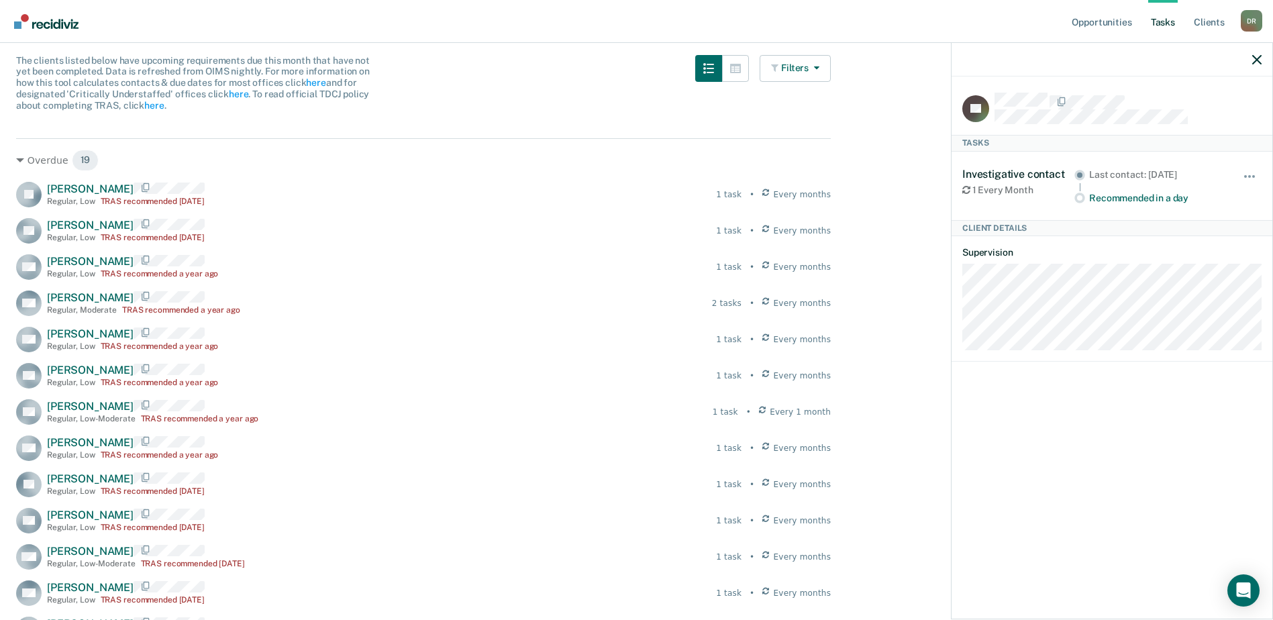
scroll to position [134, 0]
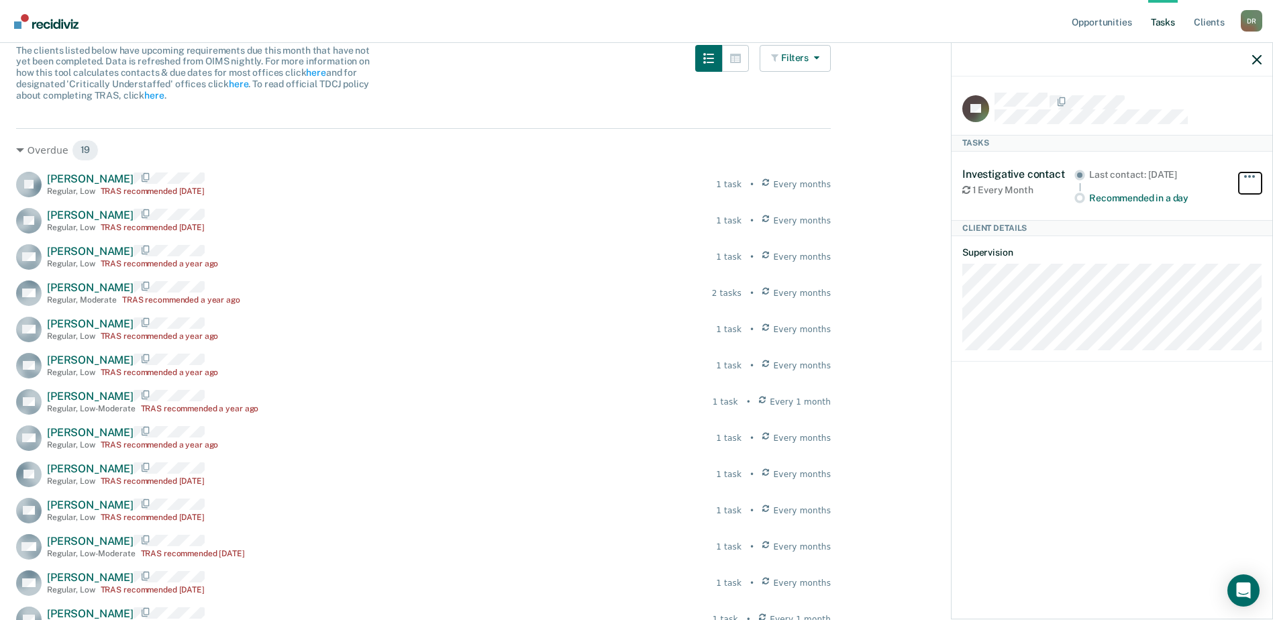
click at [1252, 177] on button "button" at bounding box center [1250, 182] width 23 height 21
click at [1252, 152] on div "Investigative contact 1 Every Month Last contact: [DATE] Recommended in a day H…" at bounding box center [1111, 186] width 299 height 68
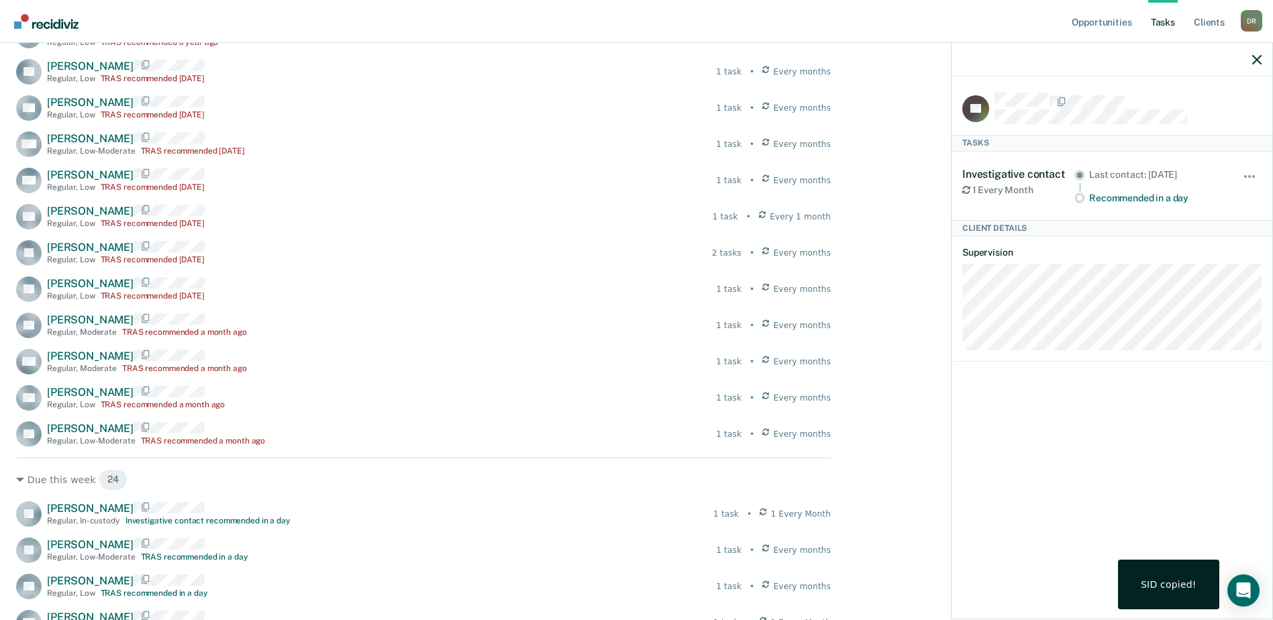
scroll to position [671, 0]
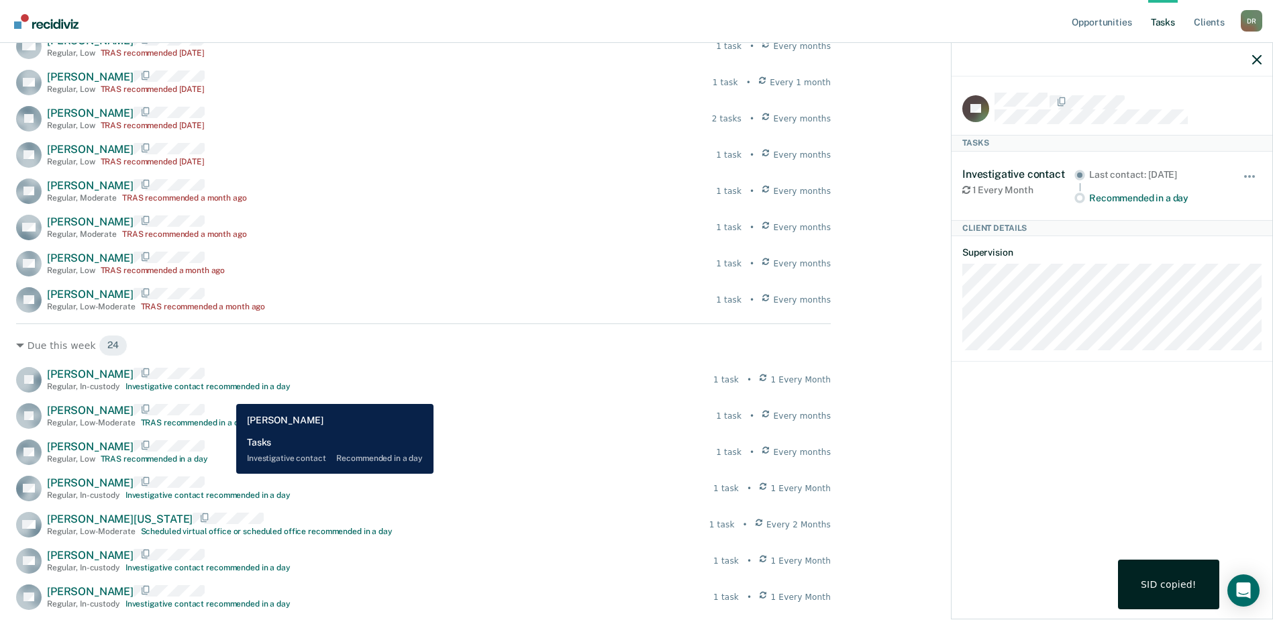
click at [226, 391] on div "Investigative contact recommended in a day" at bounding box center [207, 386] width 165 height 9
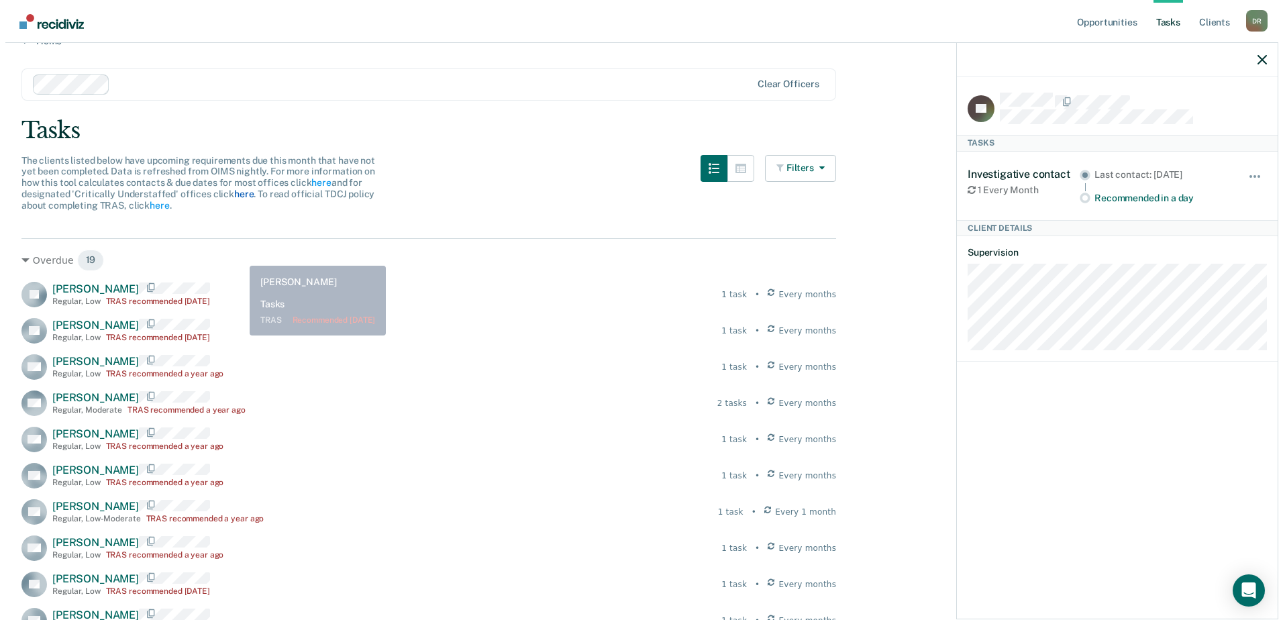
scroll to position [0, 0]
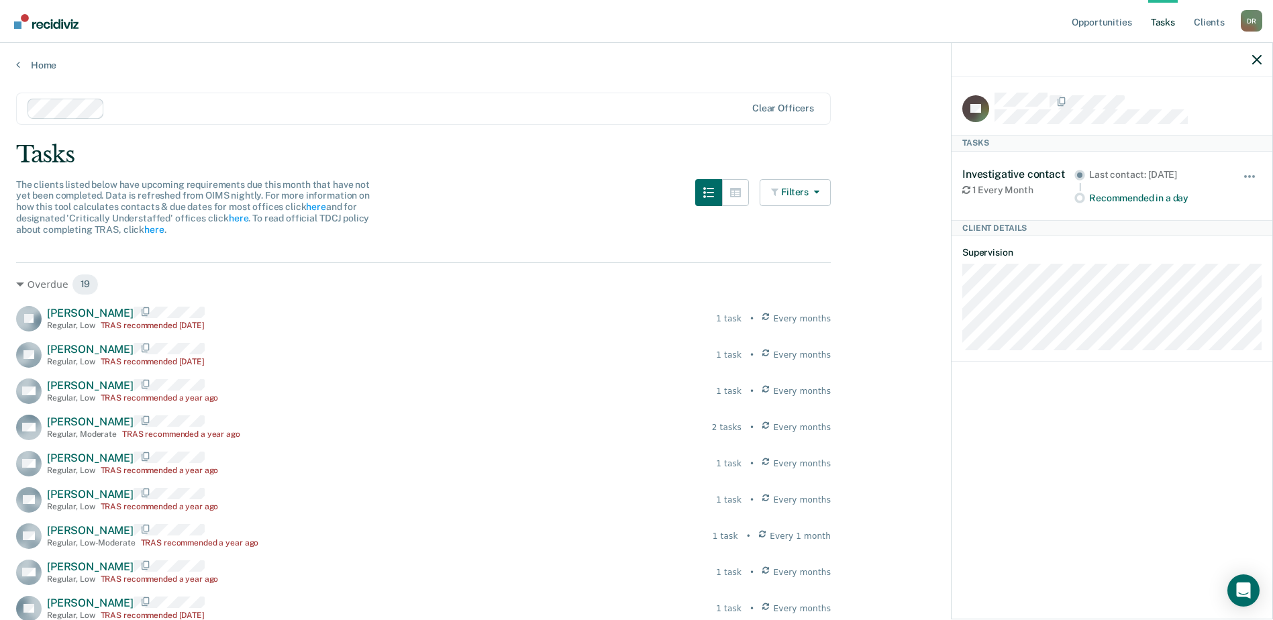
click at [72, 28] on img "Go to Recidiviz Home" at bounding box center [46, 21] width 64 height 15
